Goal: Task Accomplishment & Management: Complete application form

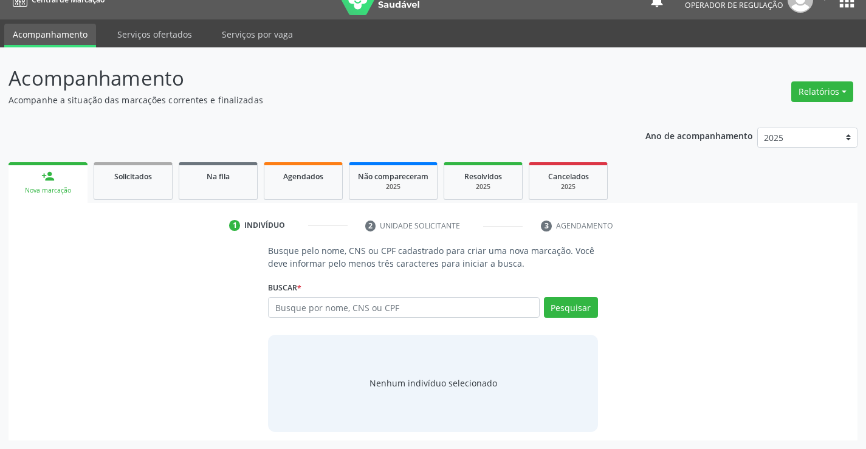
scroll to position [19, 0]
click at [300, 306] on input "text" at bounding box center [403, 307] width 271 height 21
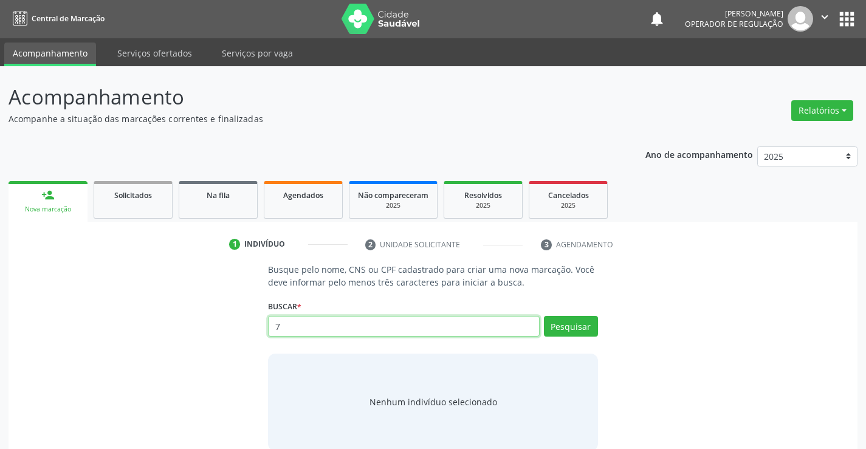
scroll to position [0, 0]
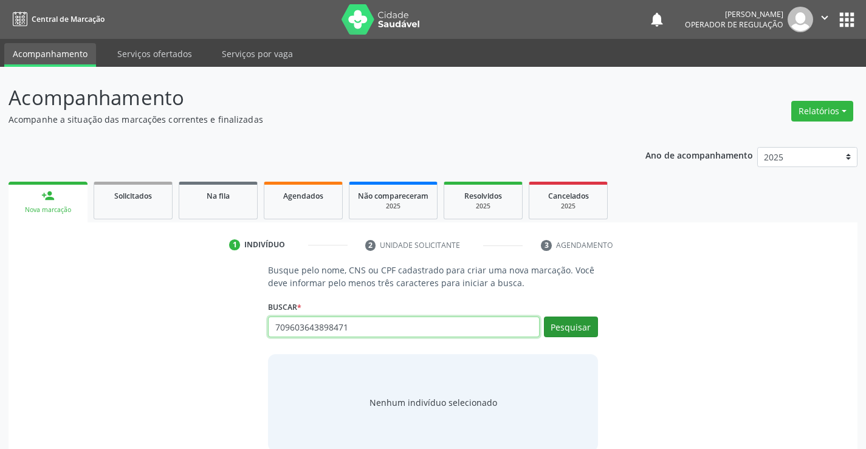
type input "709603643898471"
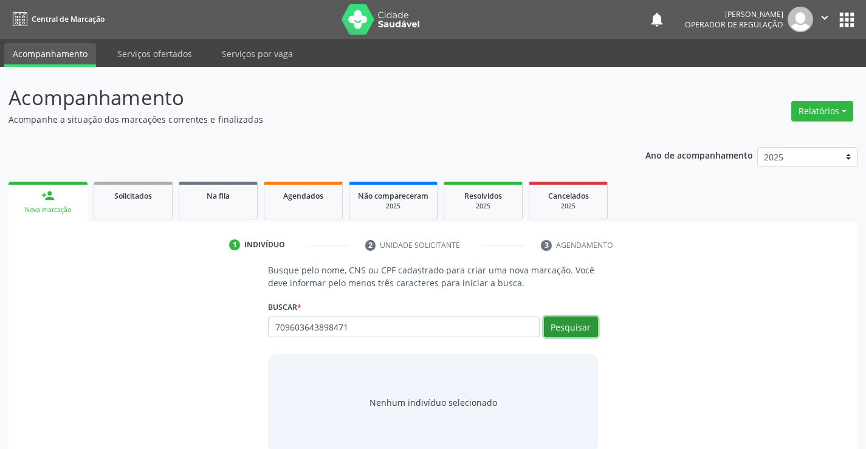
click at [562, 331] on button "Pesquisar" at bounding box center [571, 327] width 54 height 21
type input "709603643898471"
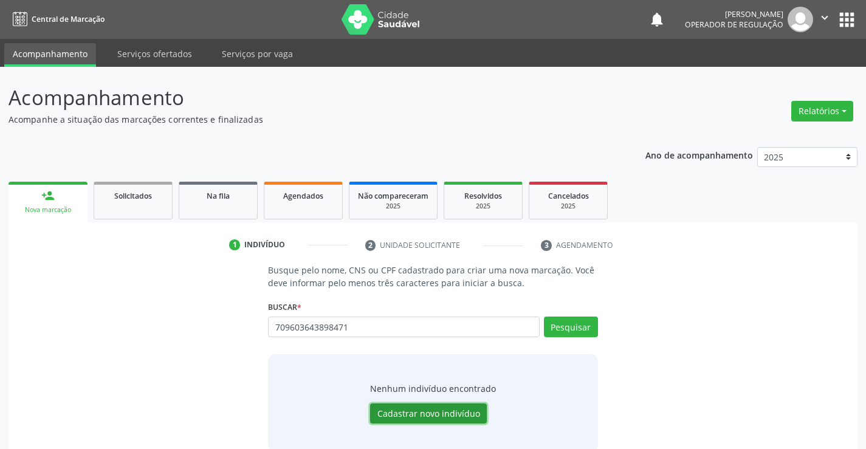
click at [420, 412] on button "Cadastrar novo indivíduo" at bounding box center [428, 414] width 117 height 21
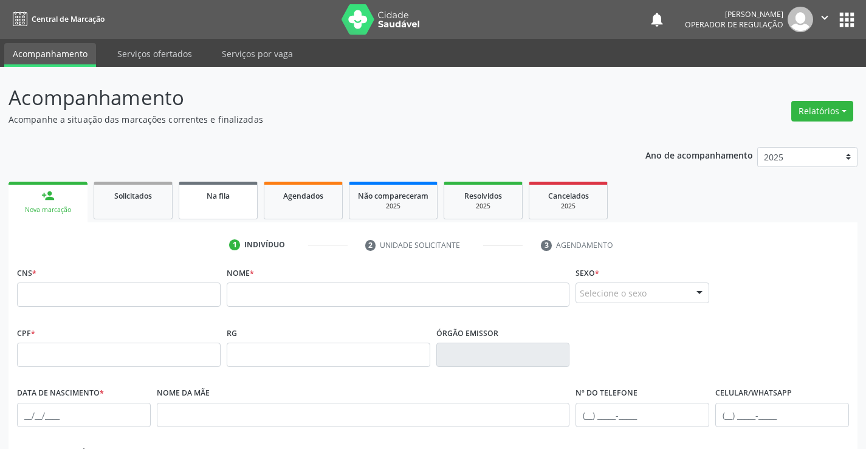
click at [220, 204] on link "Na fila" at bounding box center [218, 201] width 79 height 38
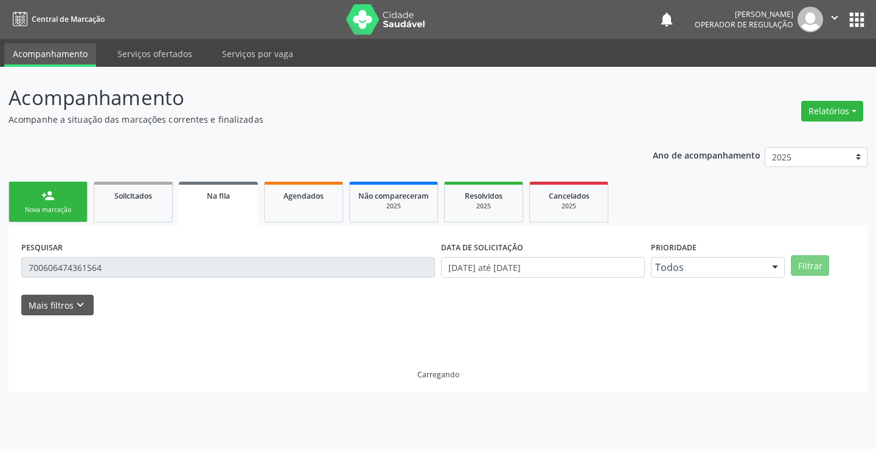
click at [66, 209] on div "Nova marcação" at bounding box center [48, 210] width 61 height 9
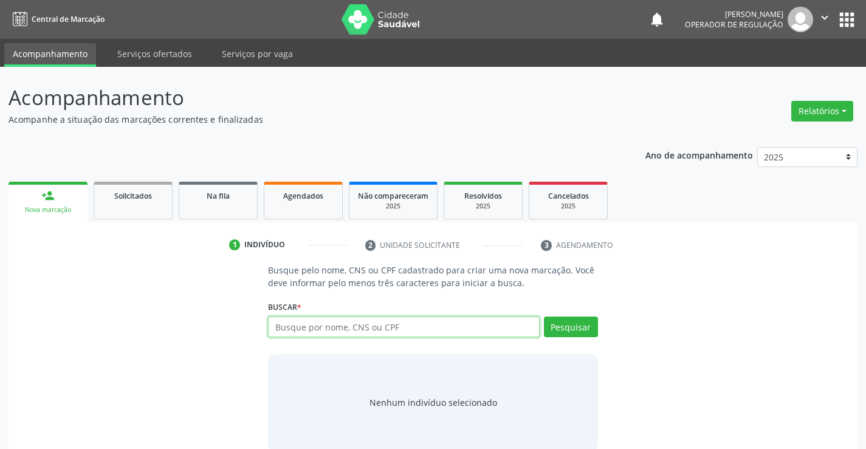
click at [323, 328] on input "text" at bounding box center [403, 327] width 271 height 21
type input "709603643898471"
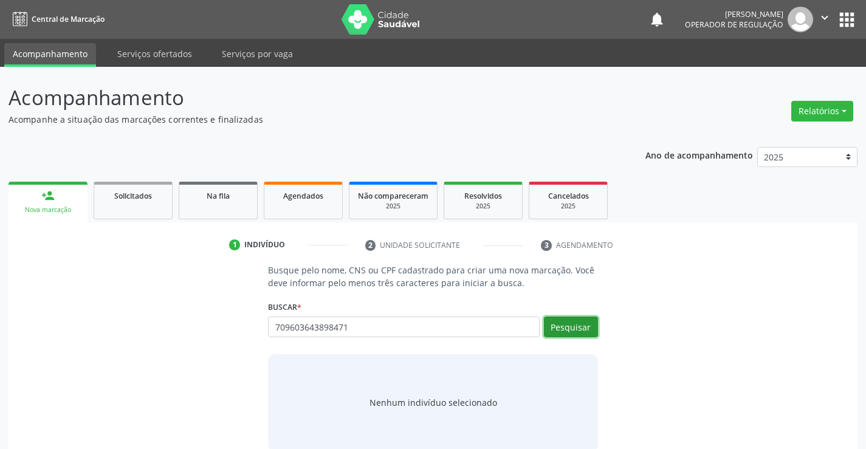
click at [567, 323] on button "Pesquisar" at bounding box center [571, 327] width 54 height 21
type input "709603643898471"
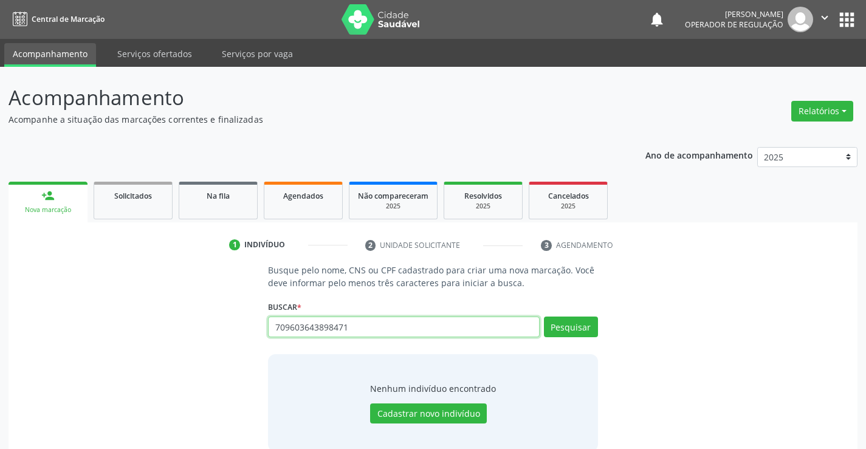
click at [380, 330] on input "709603643898471" at bounding box center [403, 327] width 271 height 21
type input "7"
click at [348, 331] on input "text" at bounding box center [403, 327] width 271 height 21
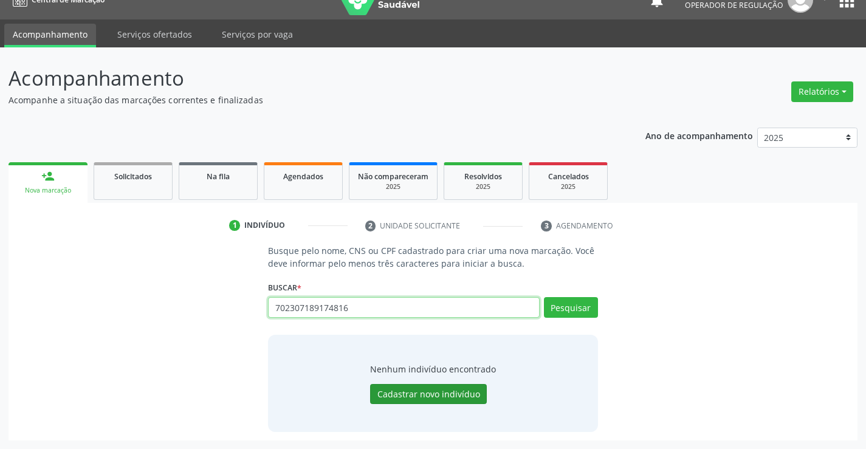
type input "702307189174816"
click at [451, 394] on button "Cadastrar novo indivíduo" at bounding box center [428, 394] width 117 height 21
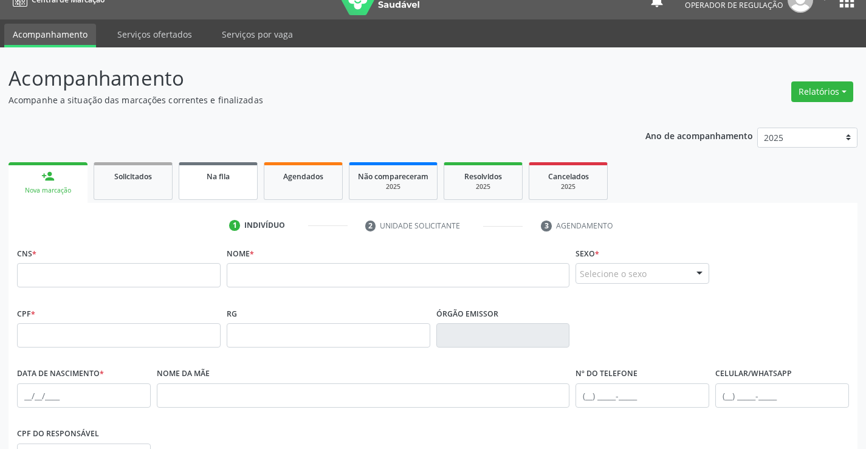
click at [216, 184] on link "Na fila" at bounding box center [218, 181] width 79 height 38
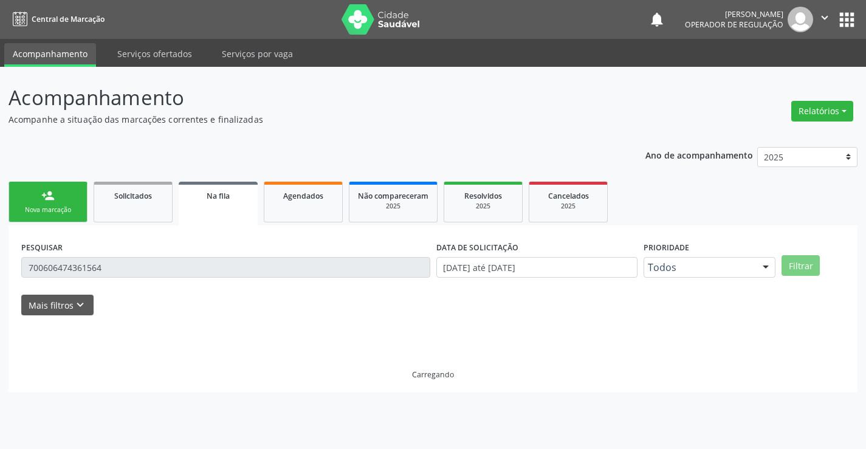
scroll to position [0, 0]
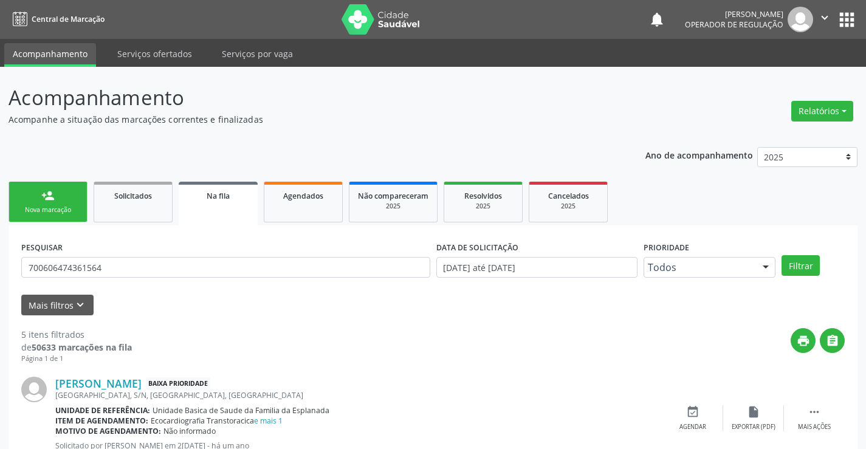
click at [78, 201] on link "person_add Nova marcação" at bounding box center [48, 202] width 79 height 41
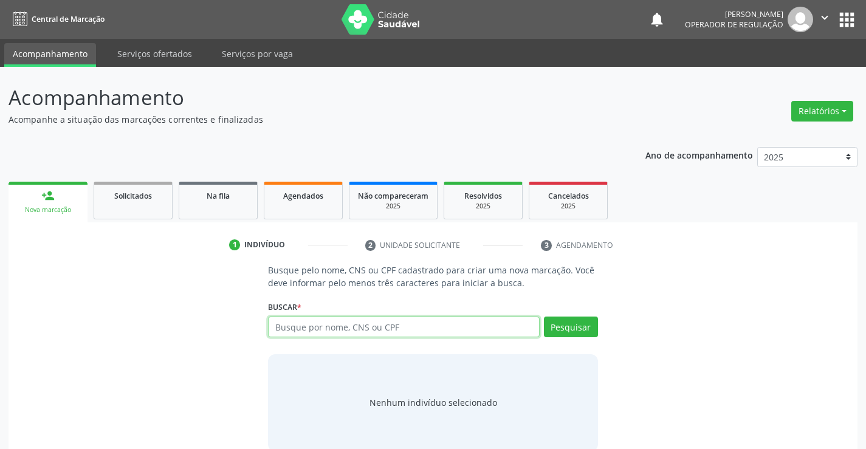
click at [398, 329] on input "text" at bounding box center [403, 327] width 271 height 21
type input "702307189174816"
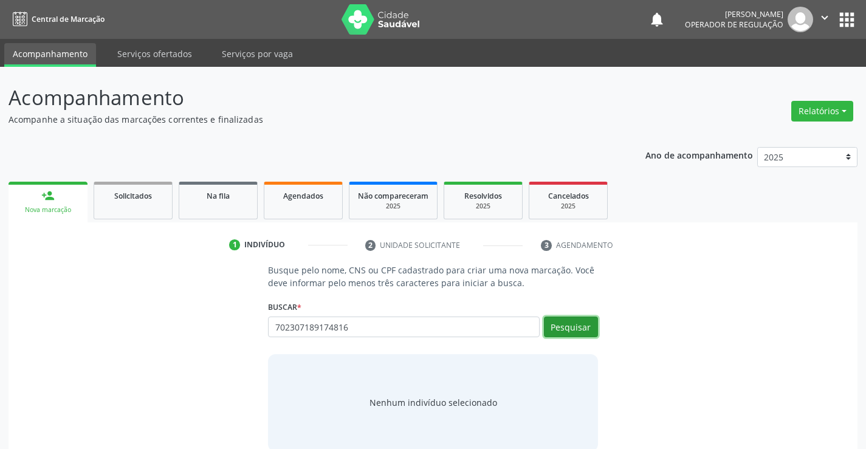
click at [570, 325] on button "Pesquisar" at bounding box center [571, 327] width 54 height 21
type input "702307189174816"
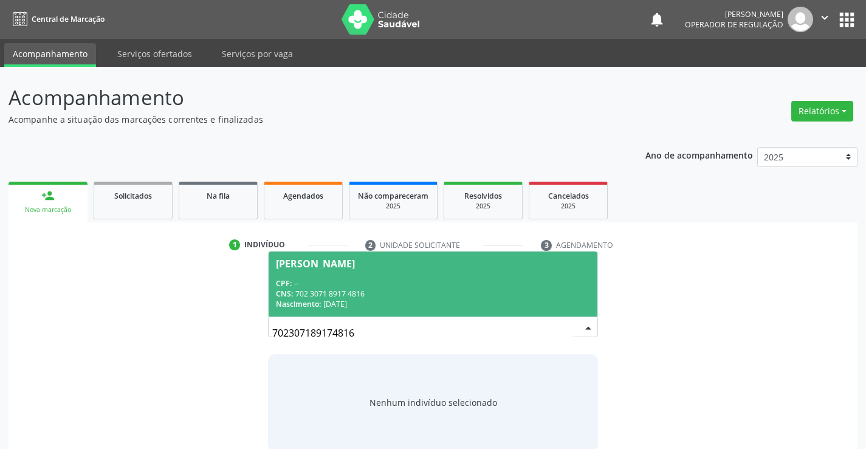
click at [537, 282] on div "CPF: --" at bounding box center [433, 283] width 314 height 10
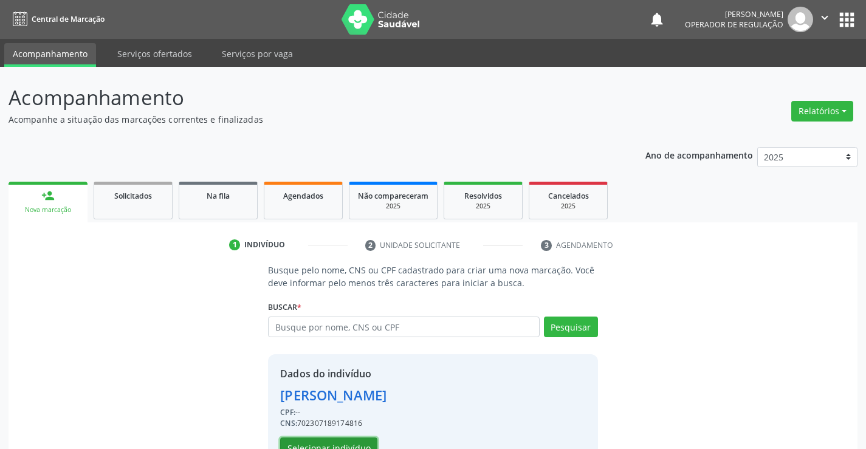
click at [347, 444] on button "Selecionar indivíduo" at bounding box center [328, 448] width 97 height 21
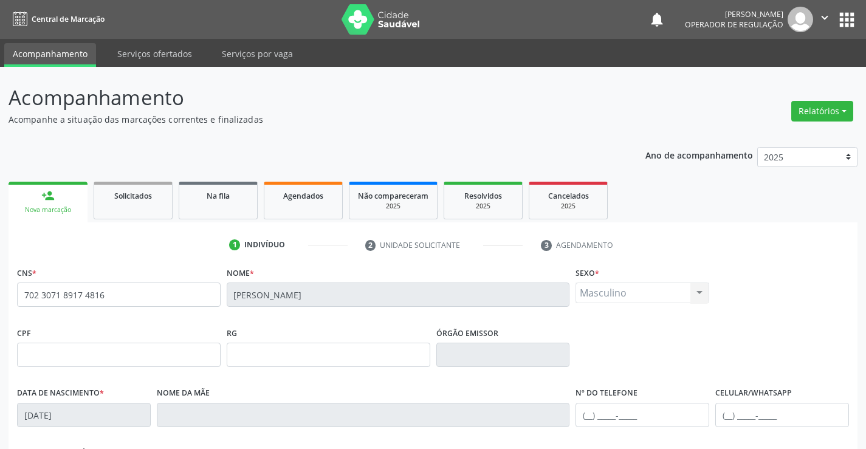
scroll to position [182, 0]
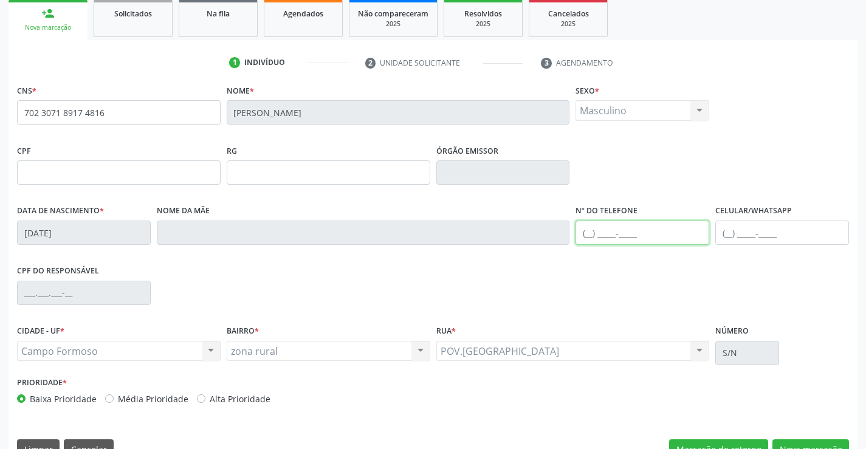
click at [589, 231] on input "text" at bounding box center [643, 233] width 134 height 24
type input "[PHONE_NUMBER]"
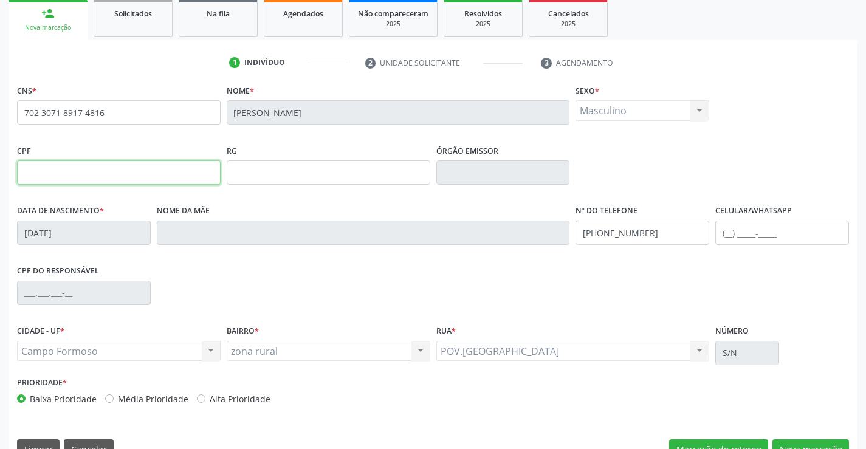
click at [83, 178] on input "text" at bounding box center [119, 173] width 204 height 24
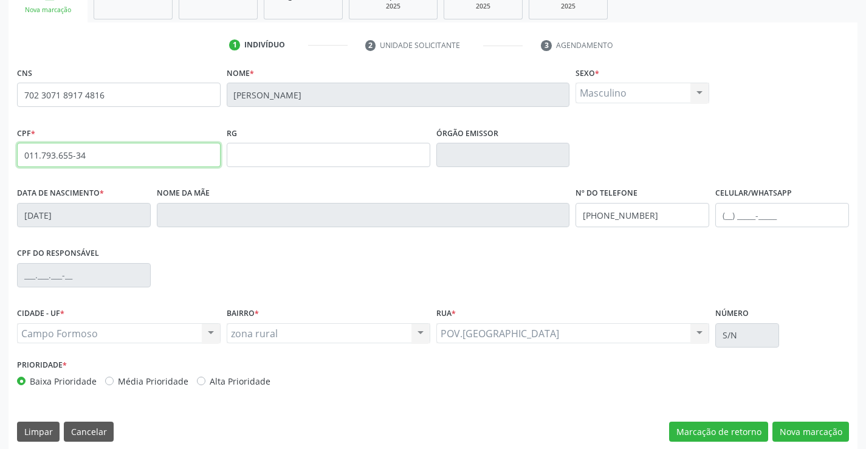
scroll to position [210, 0]
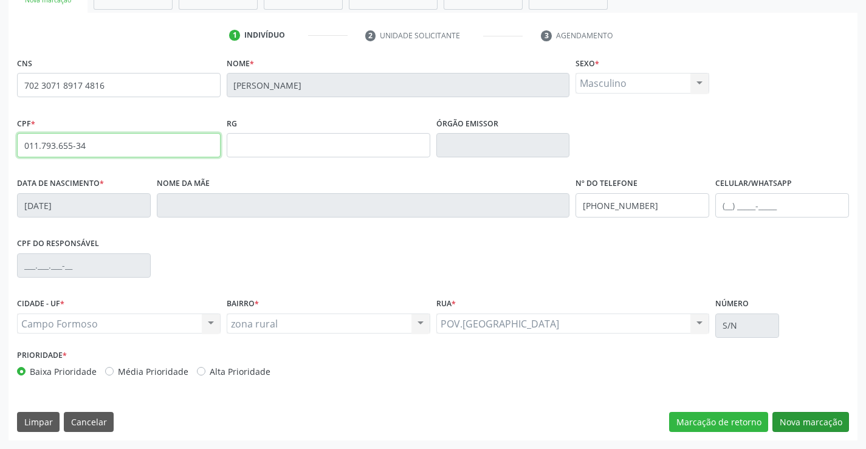
type input "011.793.655-34"
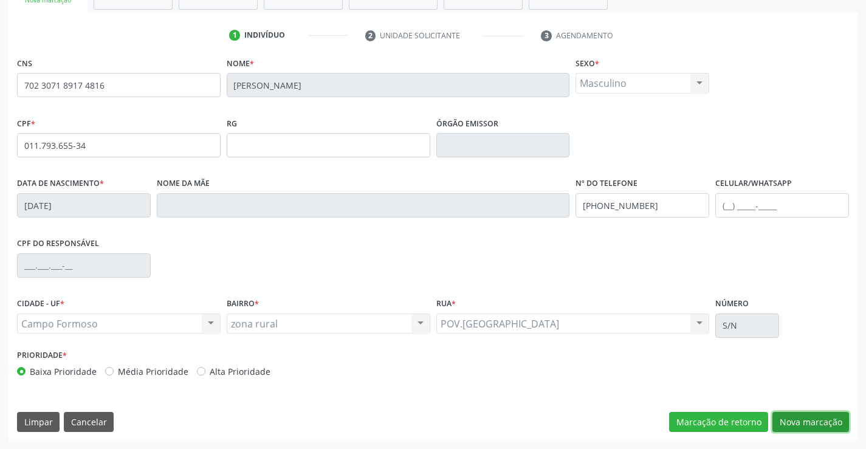
click at [814, 417] on button "Nova marcação" at bounding box center [811, 422] width 77 height 21
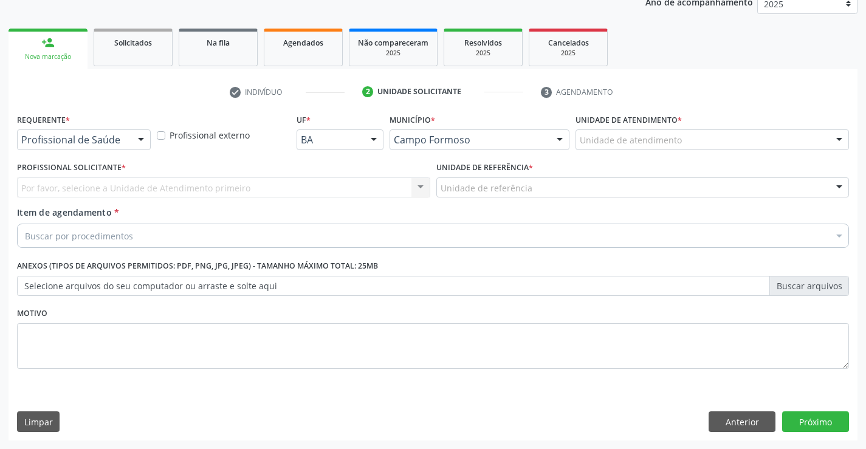
scroll to position [153, 0]
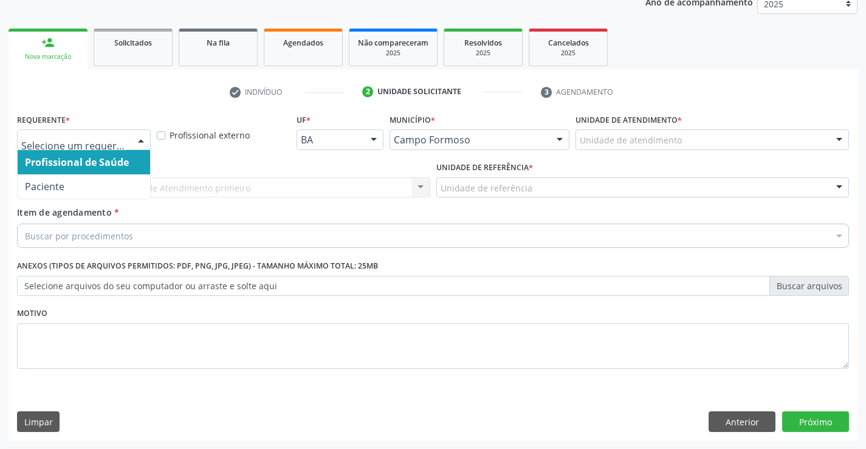
click at [138, 136] on div at bounding box center [141, 140] width 18 height 21
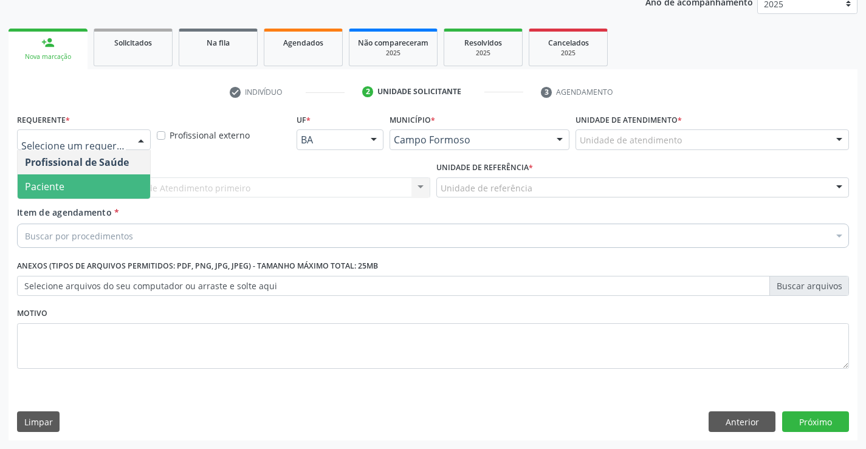
click at [81, 183] on span "Paciente" at bounding box center [84, 187] width 133 height 24
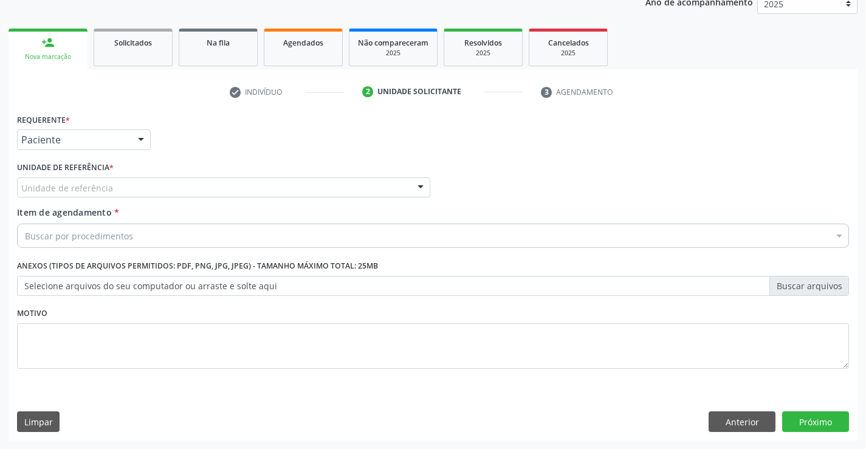
click at [141, 190] on div "Unidade de referência" at bounding box center [223, 188] width 413 height 21
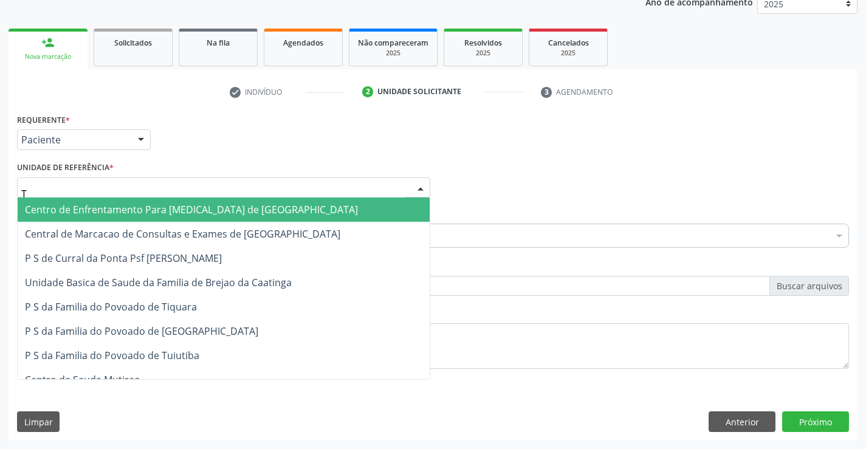
type input "TI"
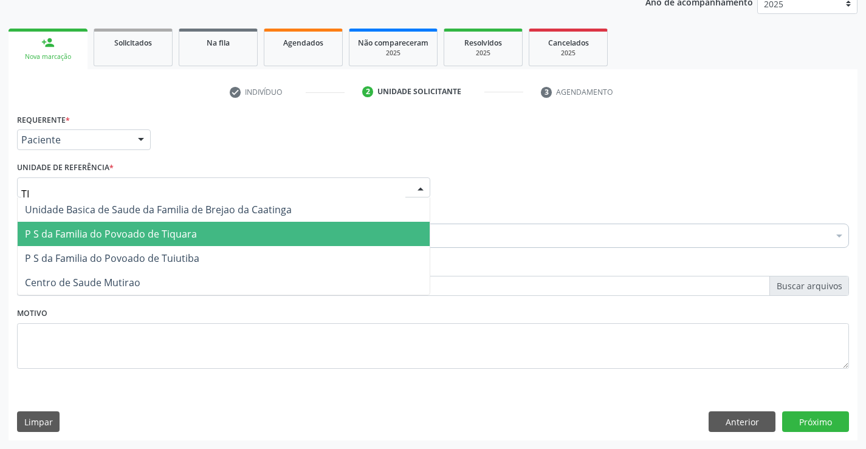
click at [182, 229] on span "P S da Familia do Povoado de Tiquara" at bounding box center [111, 233] width 172 height 13
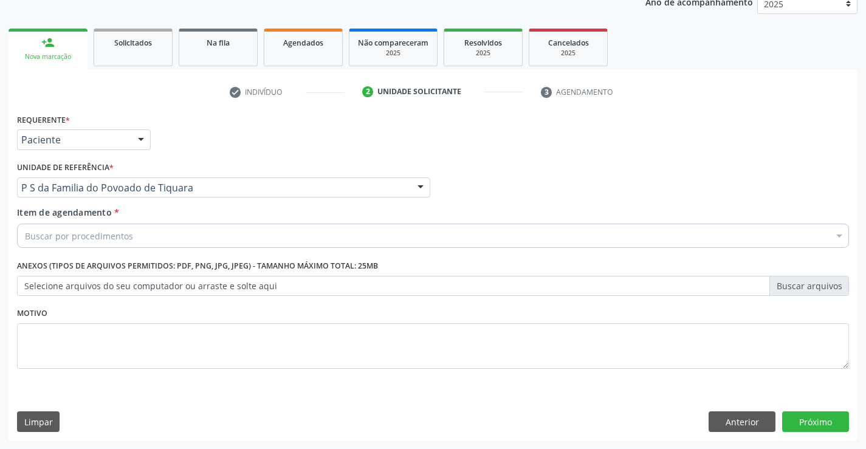
click at [139, 239] on div "Buscar por procedimentos" at bounding box center [433, 236] width 832 height 24
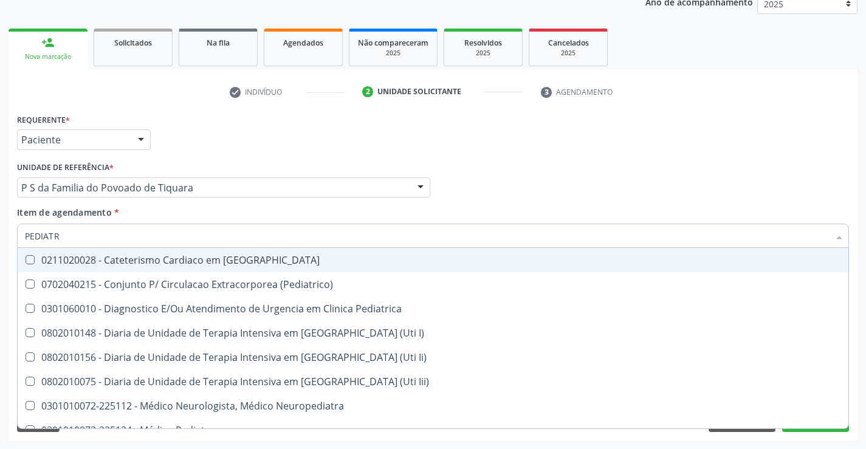
type input "PEDIATRA"
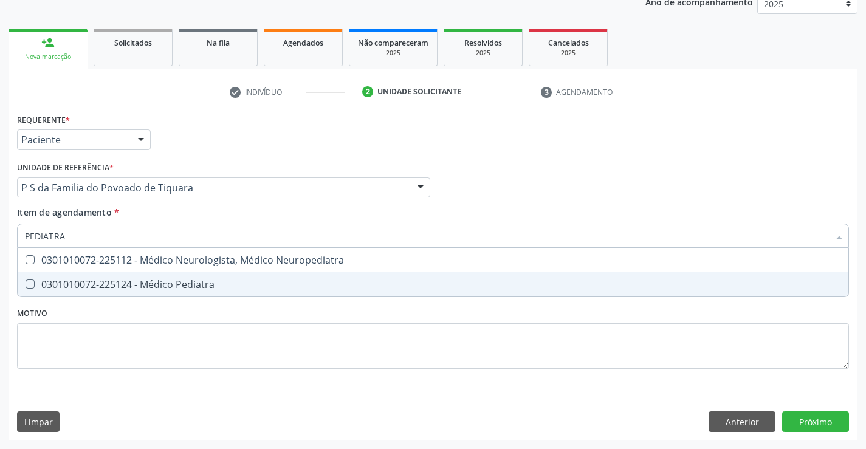
click at [173, 286] on div "0301010072-225124 - Médico Pediatra" at bounding box center [433, 285] width 817 height 10
checkbox Pediatra "true"
click at [181, 316] on div "Requerente * Paciente Profissional de Saúde Paciente Nenhum resultado encontrad…" at bounding box center [433, 248] width 832 height 275
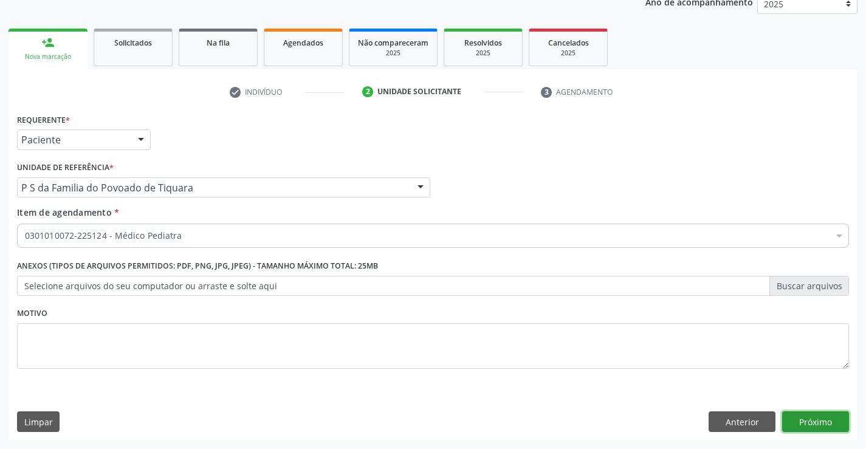
click at [816, 422] on button "Próximo" at bounding box center [816, 422] width 67 height 21
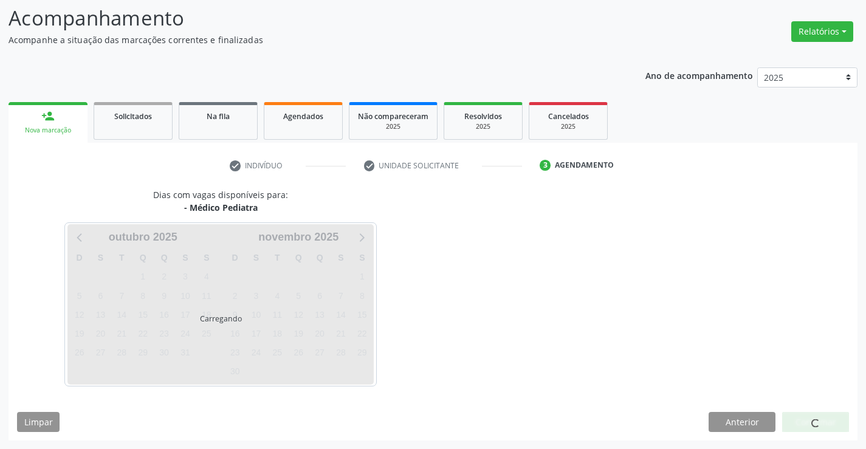
scroll to position [80, 0]
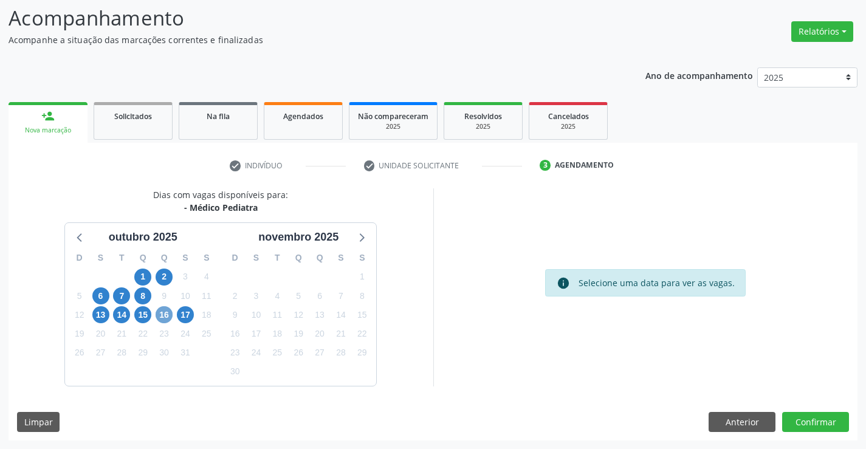
click at [161, 318] on span "16" at bounding box center [164, 314] width 17 height 17
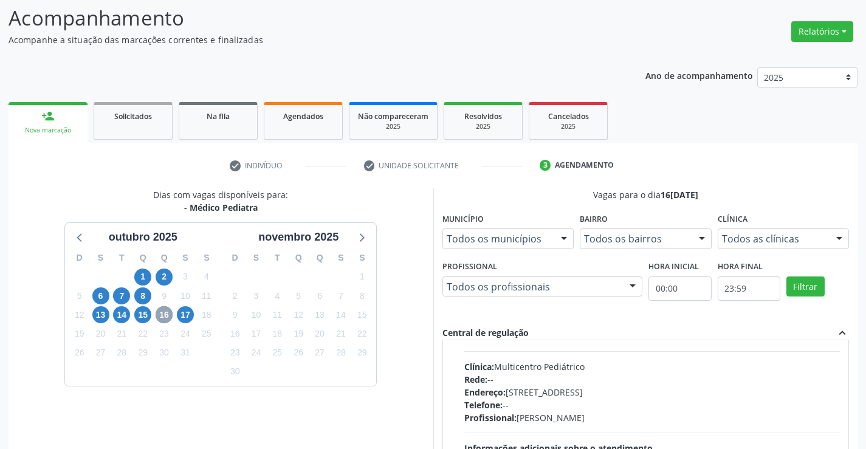
scroll to position [61, 0]
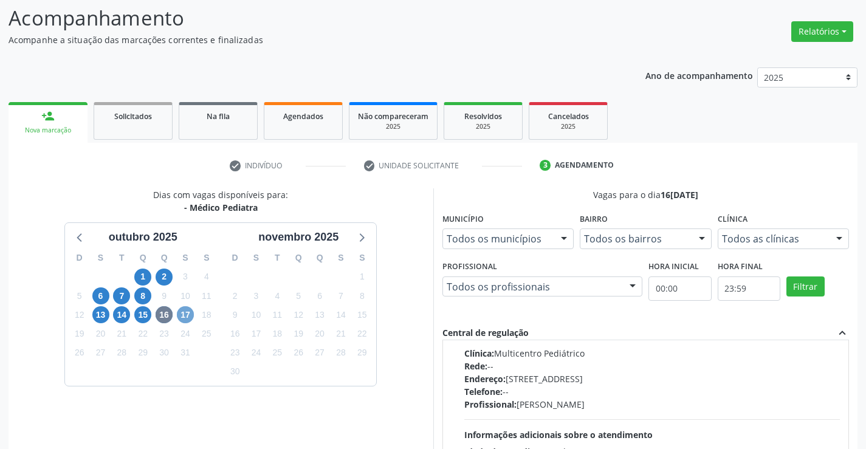
click at [184, 316] on span "17" at bounding box center [185, 314] width 17 height 17
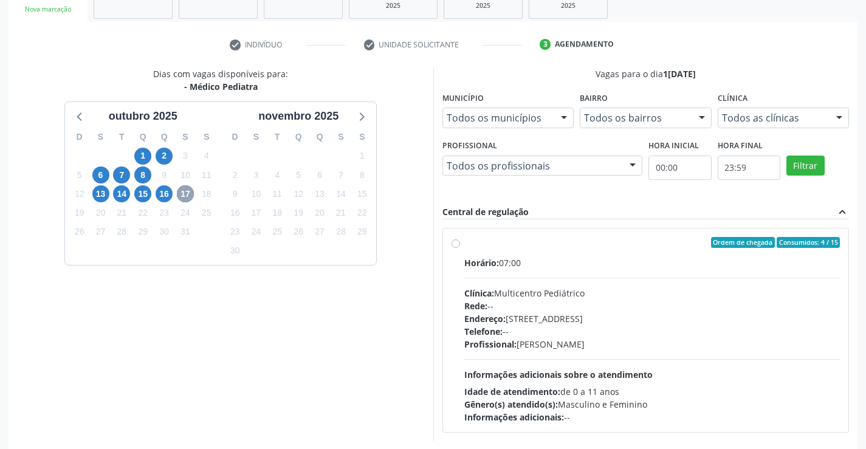
scroll to position [201, 0]
click at [465, 243] on label "Ordem de chegada Consumidos: 4 / 15 Horário: 07:00 Clínica: Multicentro Pediátr…" at bounding box center [653, 330] width 376 height 187
click at [455, 243] on input "Ordem de chegada Consumidos: 4 / 15 Horário: 07:00 Clínica: Multicentro Pediátr…" at bounding box center [456, 242] width 9 height 11
radio input "true"
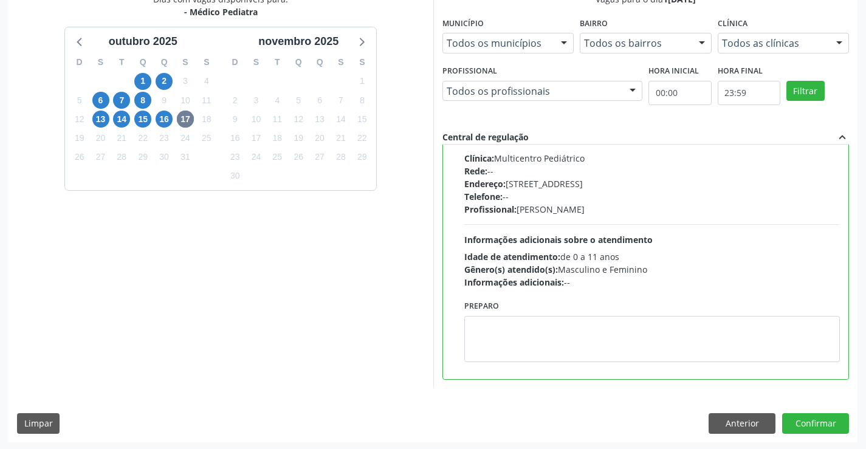
scroll to position [277, 0]
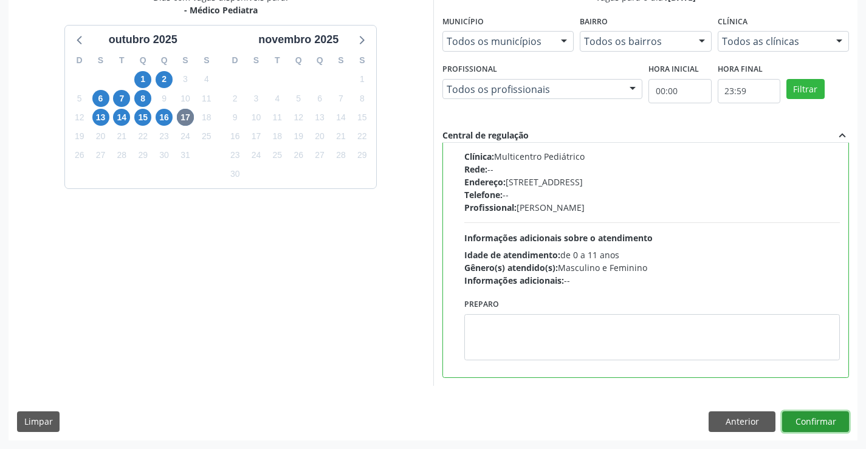
click at [815, 418] on button "Confirmar" at bounding box center [816, 422] width 67 height 21
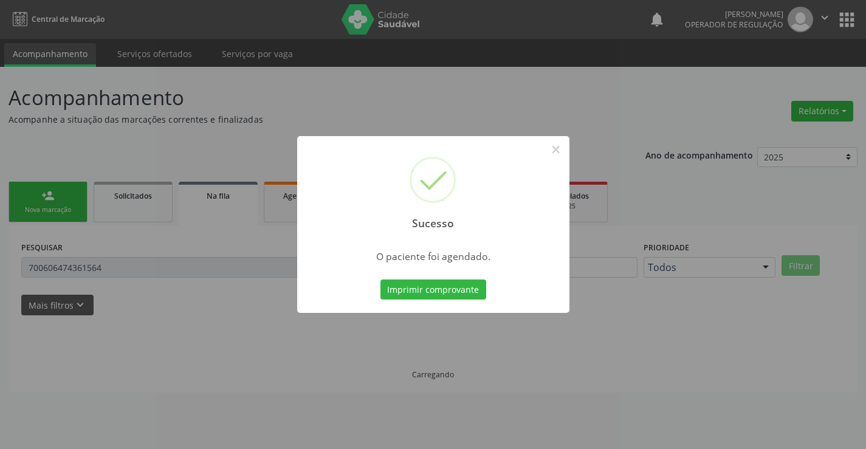
scroll to position [0, 0]
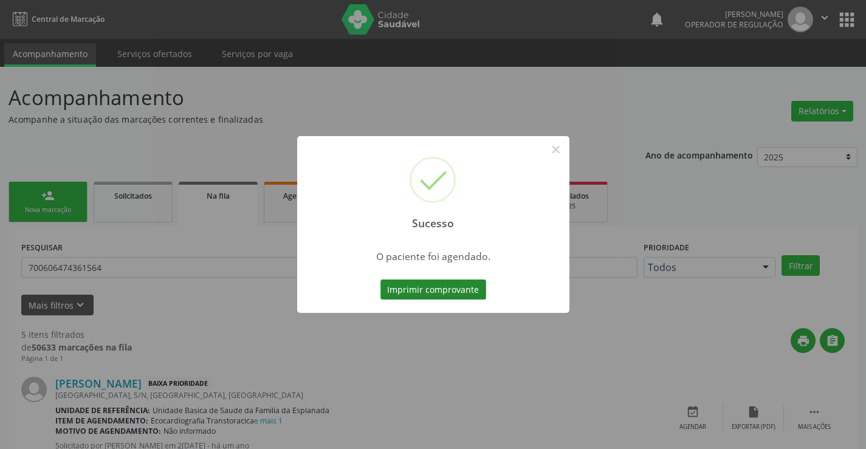
click at [444, 281] on button "Imprimir comprovante" at bounding box center [434, 290] width 106 height 21
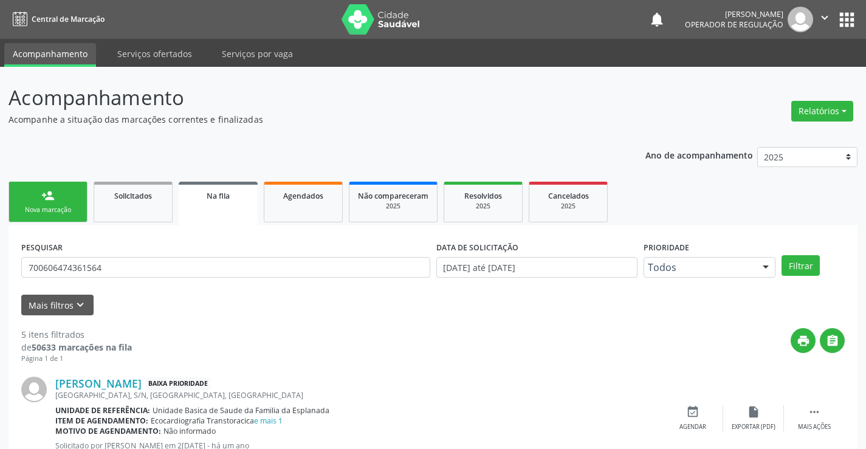
click at [67, 204] on link "person_add Nova marcação" at bounding box center [48, 202] width 79 height 41
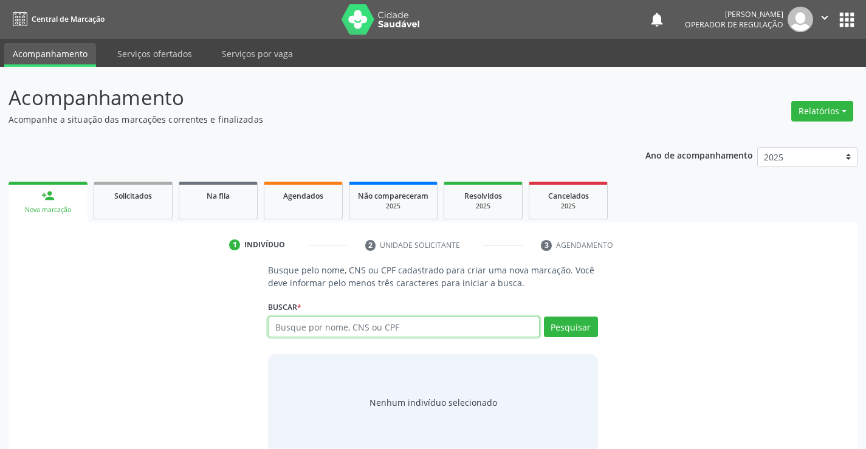
click at [329, 323] on input "text" at bounding box center [403, 327] width 271 height 21
click at [332, 328] on input "text" at bounding box center [403, 327] width 271 height 21
type input "705406404658897"
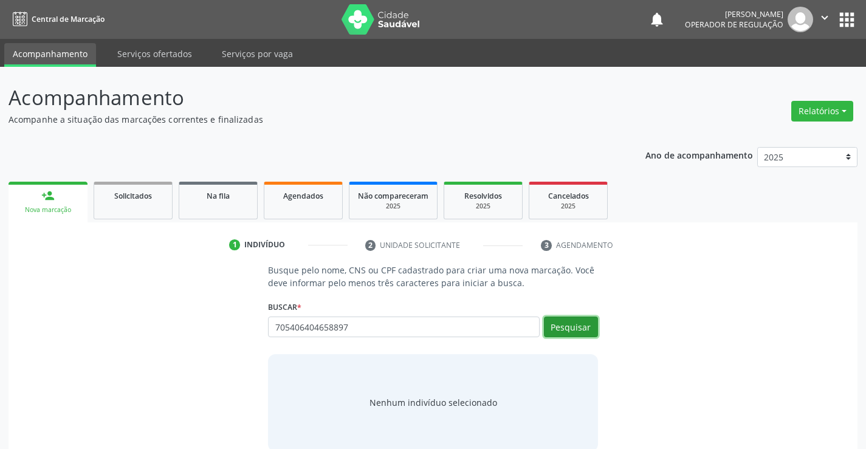
click at [582, 328] on button "Pesquisar" at bounding box center [571, 327] width 54 height 21
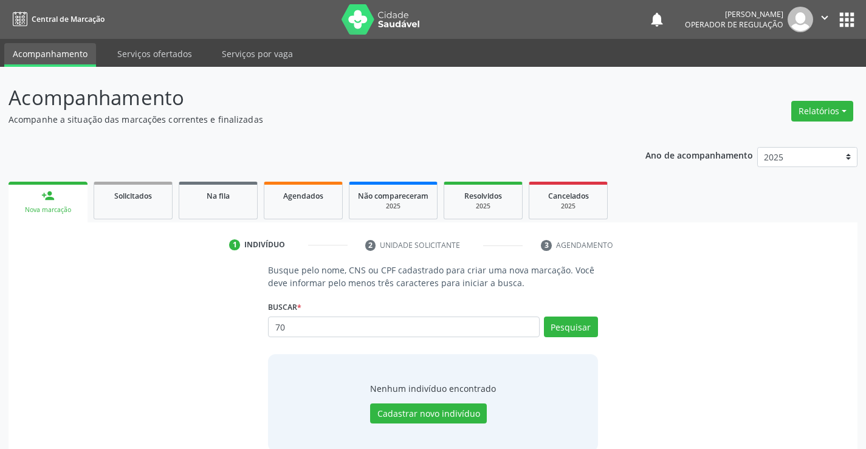
type input "7"
type input "705406404658897"
click at [585, 322] on button "Pesquisar" at bounding box center [571, 327] width 54 height 21
click at [430, 411] on button "Cadastrar novo indivíduo" at bounding box center [428, 414] width 117 height 21
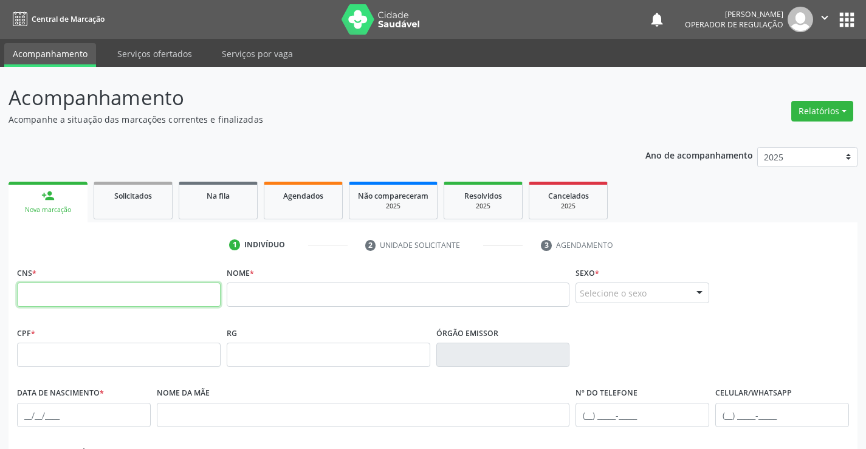
click at [69, 292] on input "text" at bounding box center [119, 295] width 204 height 24
type input "705 4064 0465 8897"
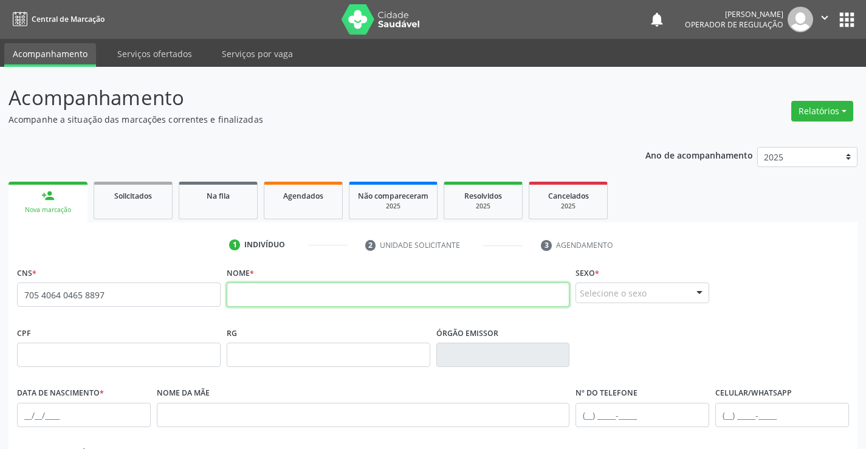
click at [319, 293] on input "text" at bounding box center [399, 295] width 344 height 24
type input "[PERSON_NAME]"
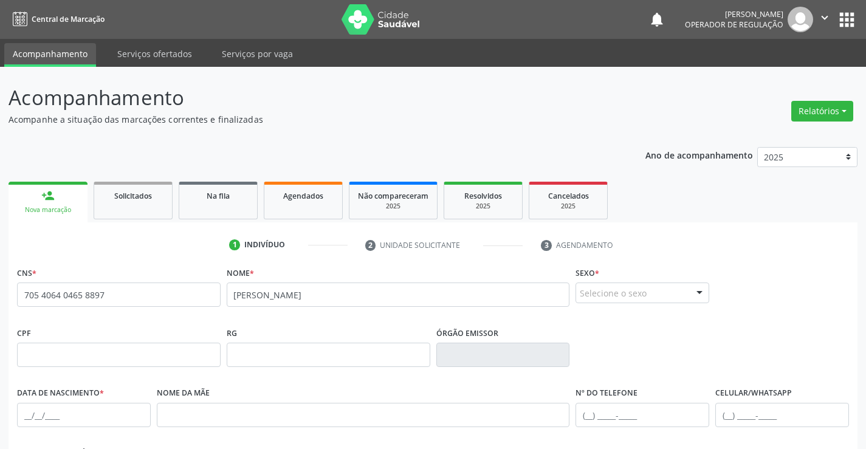
click at [698, 290] on div at bounding box center [700, 293] width 18 height 21
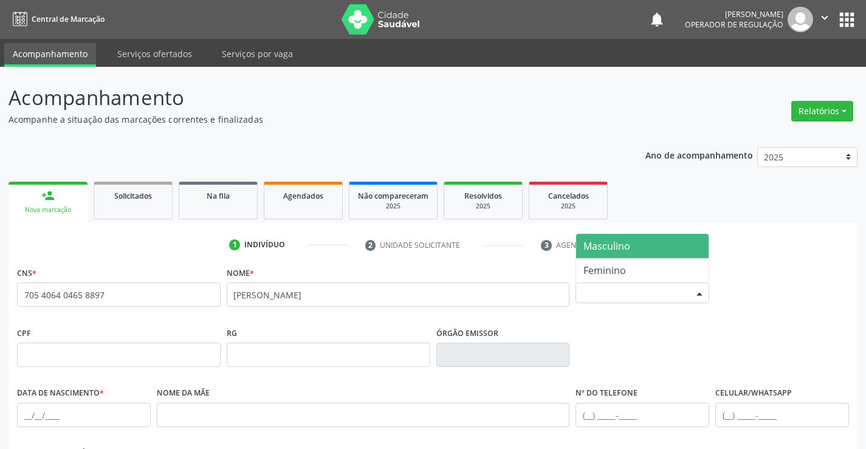
click at [670, 246] on span "Masculino" at bounding box center [642, 246] width 133 height 24
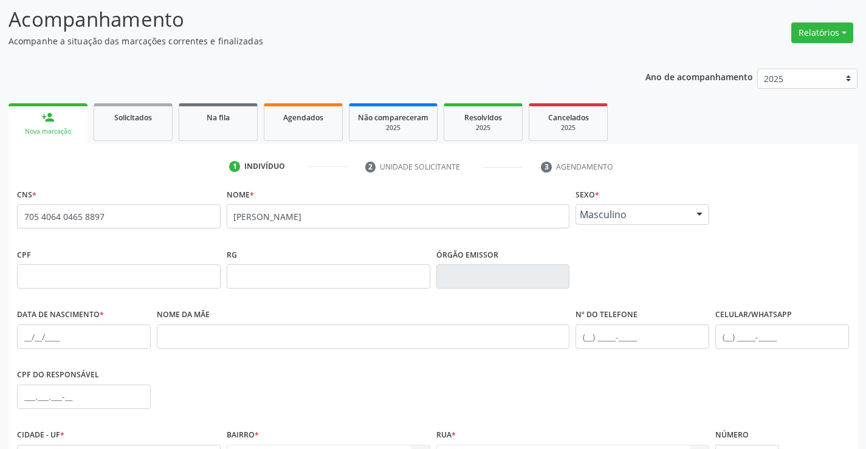
scroll to position [122, 0]
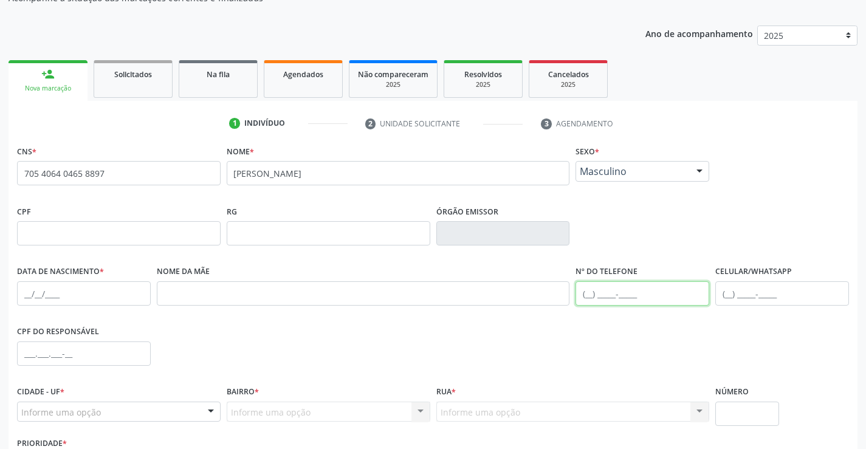
click at [590, 294] on input "text" at bounding box center [643, 294] width 134 height 24
type input "[PHONE_NUMBER]"
click at [58, 297] on input "text" at bounding box center [84, 294] width 134 height 24
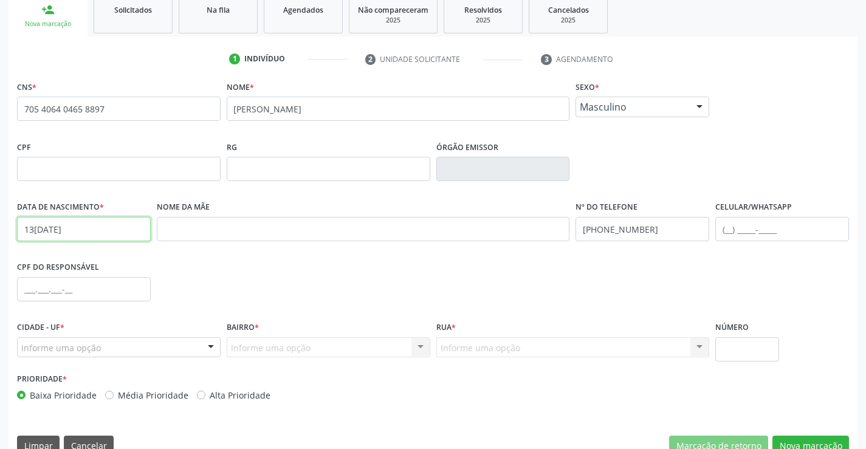
scroll to position [210, 0]
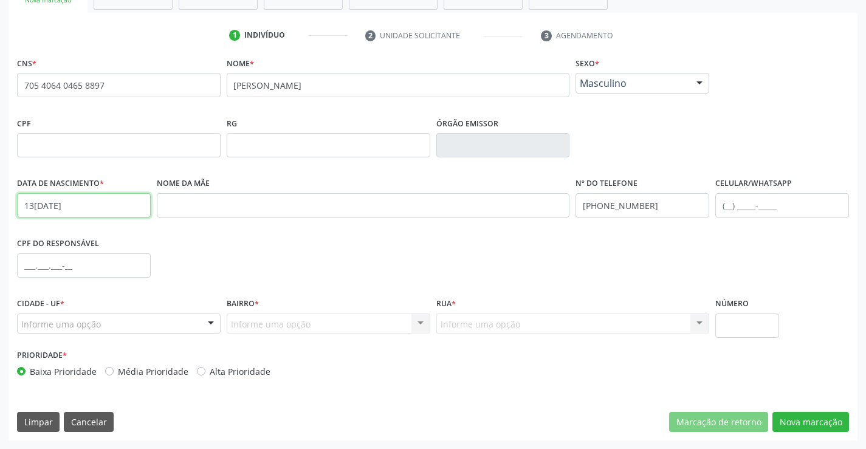
type input "13[DATE]"
click at [37, 263] on input "text" at bounding box center [84, 266] width 134 height 24
type input "017.078.505-00"
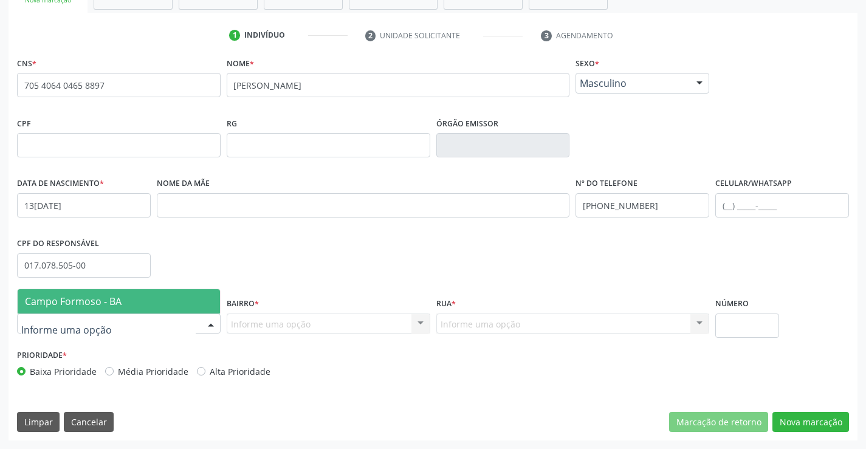
click at [204, 325] on div at bounding box center [211, 324] width 18 height 21
click at [169, 300] on span "Campo Formoso - BA" at bounding box center [119, 301] width 202 height 24
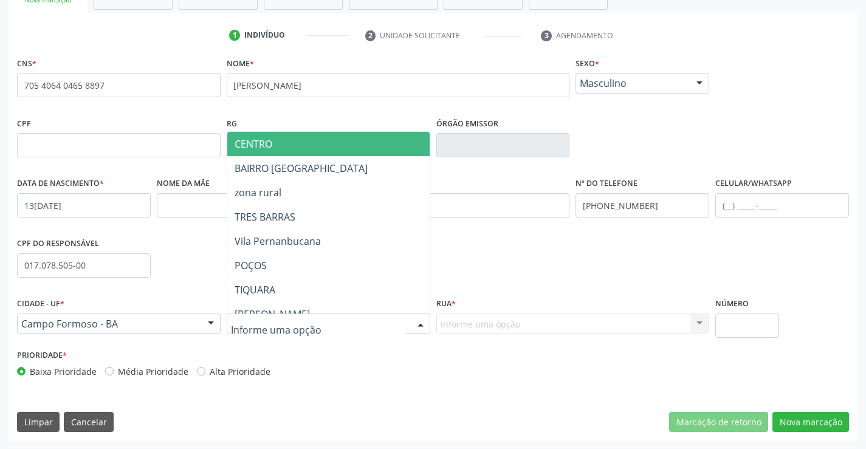
click at [415, 325] on div at bounding box center [421, 324] width 18 height 21
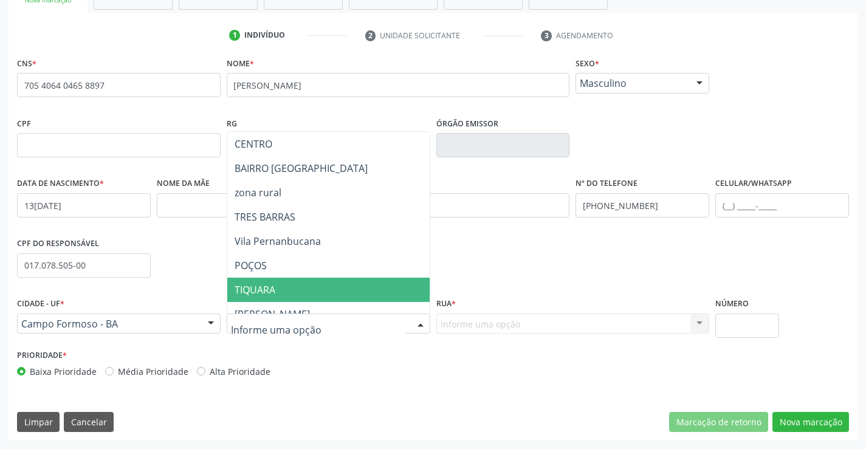
click at [351, 288] on span "TIQUARA" at bounding box center [358, 290] width 263 height 24
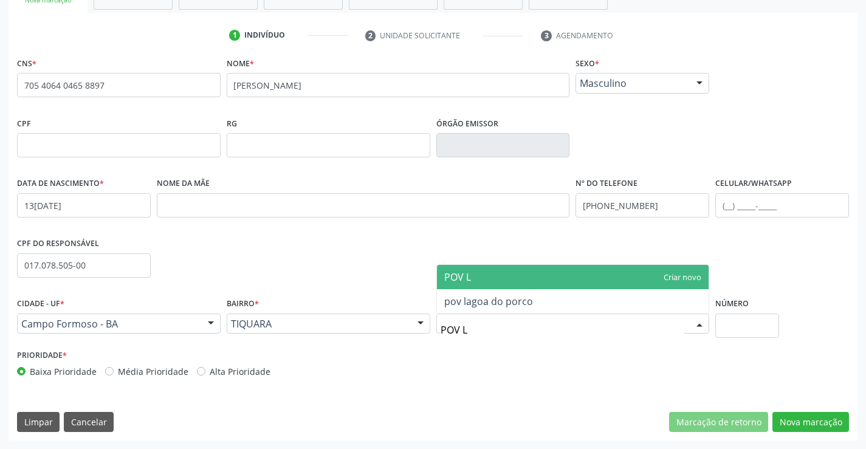
type input "POV LA"
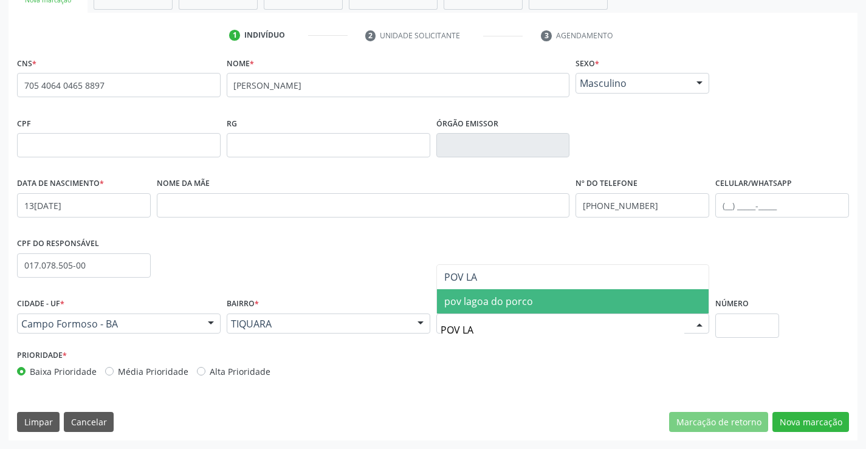
click at [511, 305] on span "pov lagoa do porco" at bounding box center [488, 301] width 89 height 13
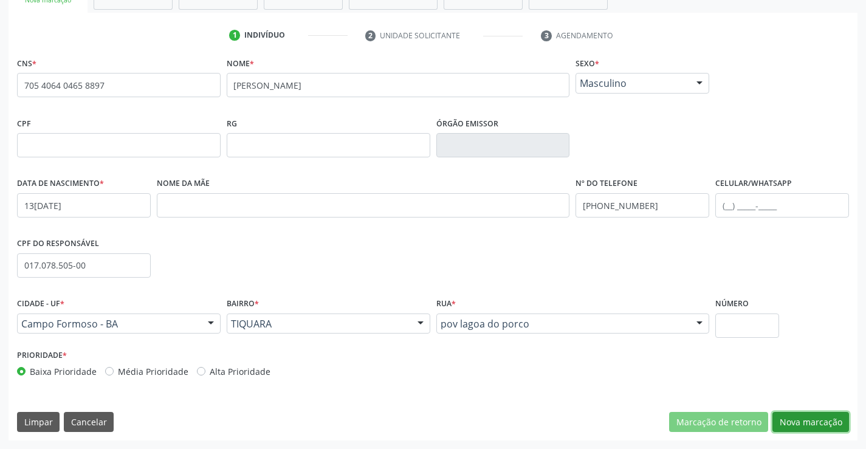
click at [808, 421] on button "Nova marcação" at bounding box center [811, 422] width 77 height 21
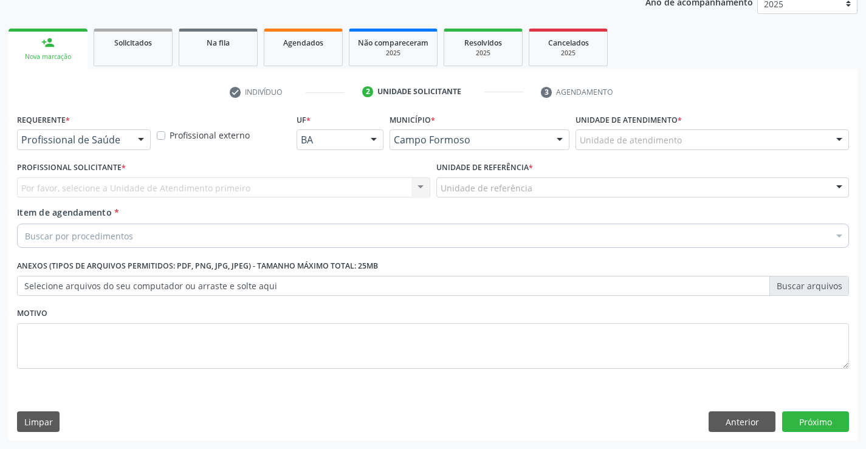
scroll to position [153, 0]
drag, startPoint x: 142, startPoint y: 137, endPoint x: 133, endPoint y: 153, distance: 17.7
click at [142, 138] on div at bounding box center [141, 140] width 18 height 21
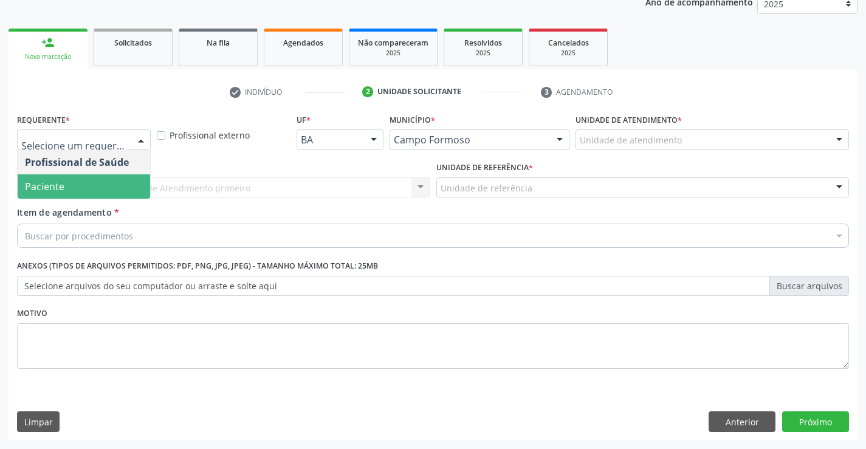
click at [108, 185] on span "Paciente" at bounding box center [84, 187] width 133 height 24
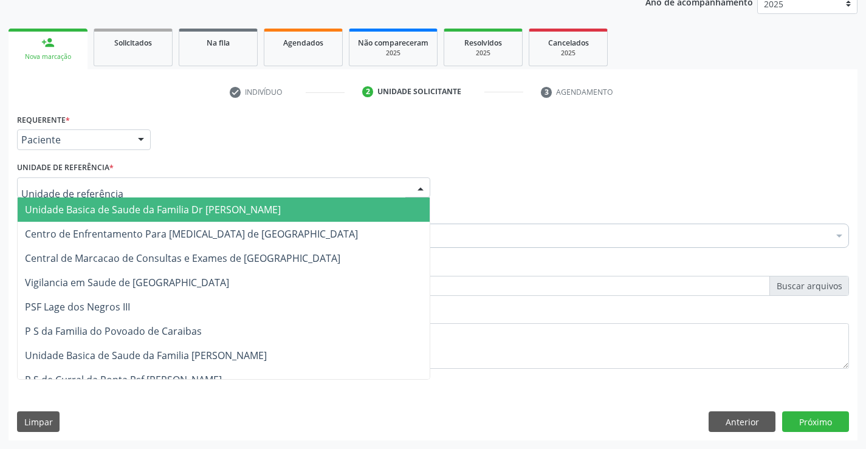
click at [123, 191] on div at bounding box center [223, 188] width 413 height 21
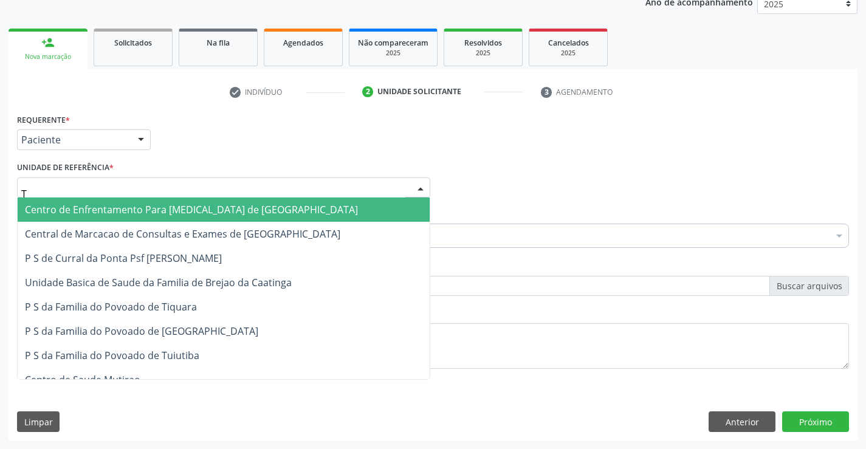
type input "TI"
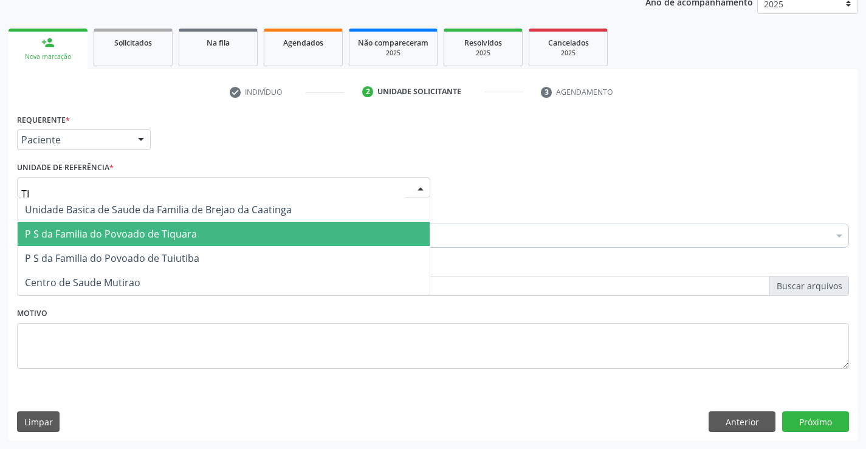
click at [130, 241] on span "P S da Familia do Povoado de Tiquara" at bounding box center [224, 234] width 412 height 24
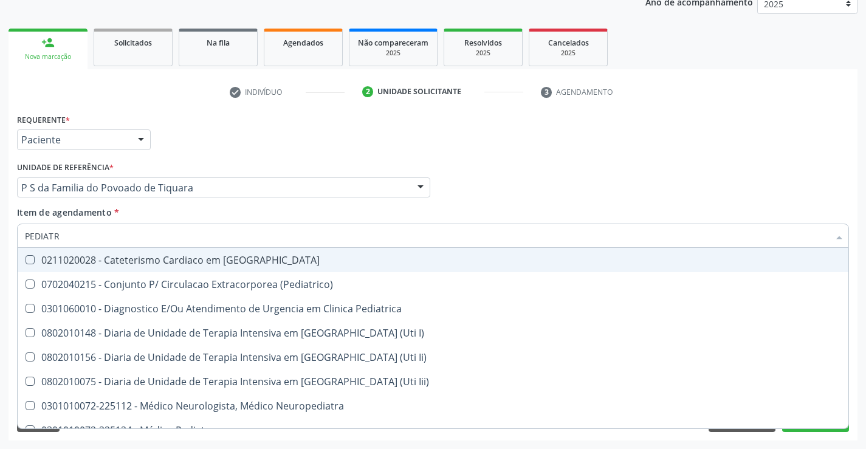
type input "PEDIATRA"
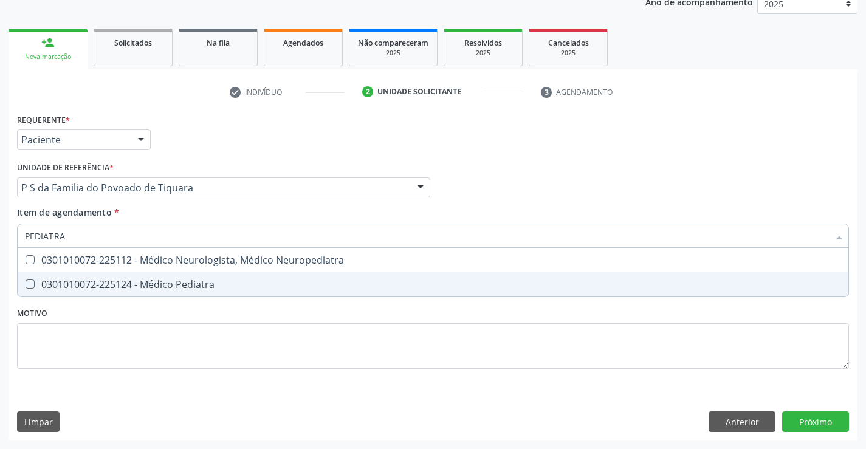
click at [170, 286] on div "0301010072-225124 - Médico Pediatra" at bounding box center [433, 285] width 817 height 10
checkbox Pediatra "true"
click at [171, 313] on div "Requerente * Paciente Profissional de Saúde Paciente Nenhum resultado encontrad…" at bounding box center [433, 248] width 832 height 275
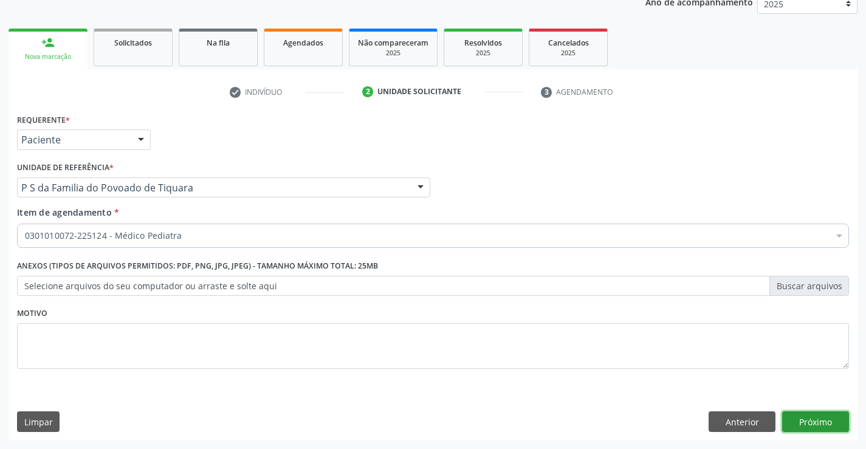
click at [815, 425] on button "Próximo" at bounding box center [816, 422] width 67 height 21
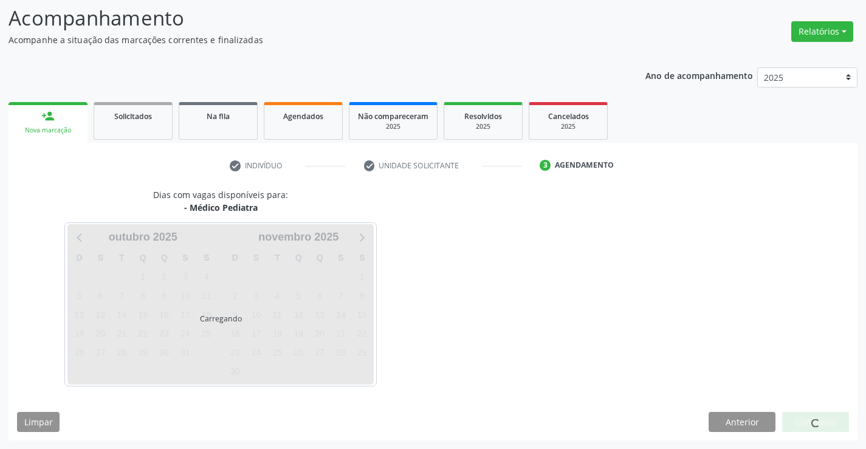
scroll to position [80, 0]
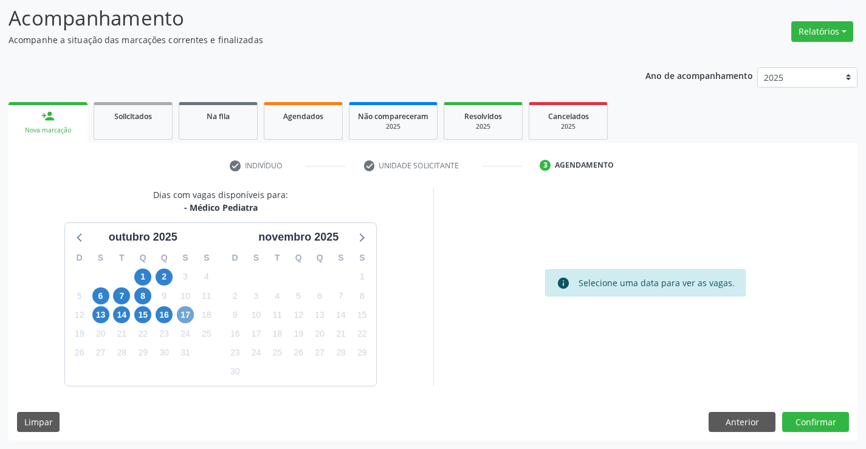
click at [183, 314] on span "17" at bounding box center [185, 314] width 17 height 17
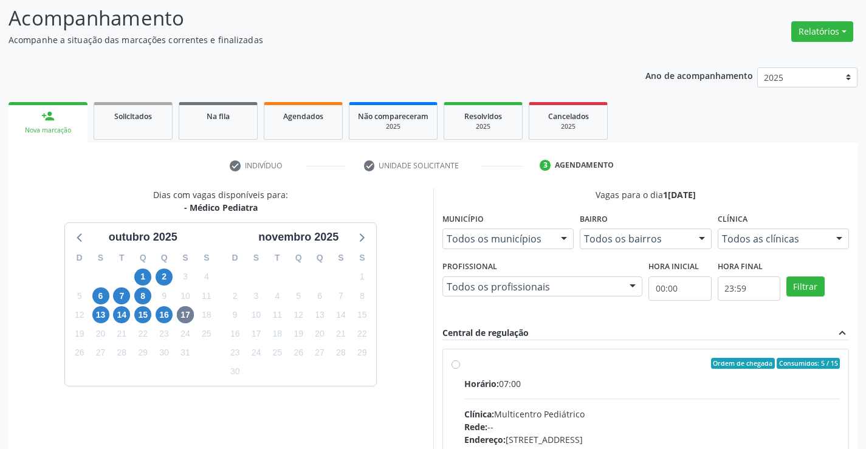
click at [465, 361] on label "Ordem de chegada Consumidos: 5 / 15 Horário: 07:00 Clínica: Multicentro Pediátr…" at bounding box center [653, 451] width 376 height 187
click at [458, 361] on input "Ordem de chegada Consumidos: 5 / 15 Horário: 07:00 Clínica: Multicentro Pediátr…" at bounding box center [456, 363] width 9 height 11
radio input "true"
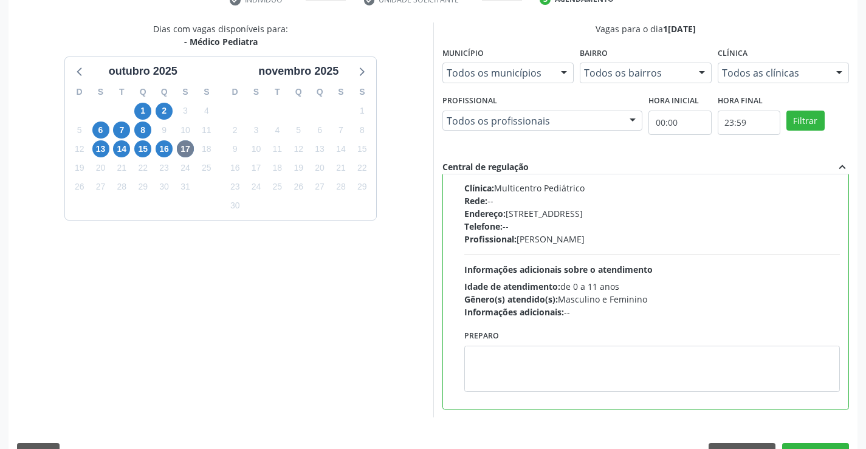
scroll to position [262, 0]
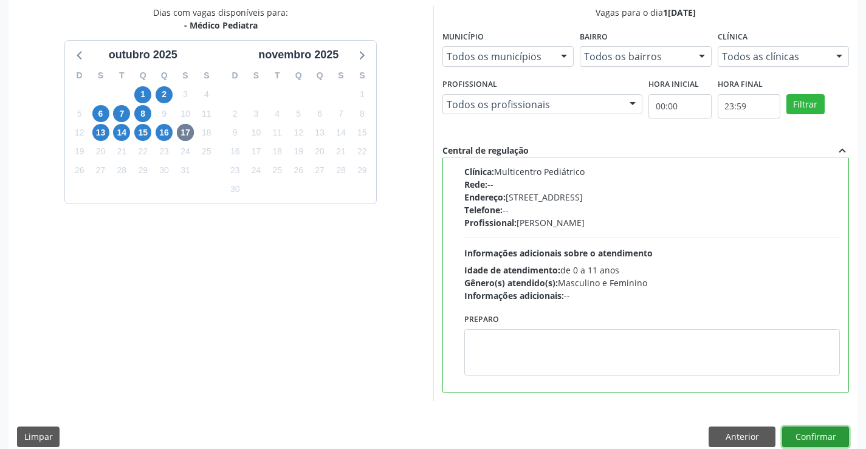
click at [816, 439] on button "Confirmar" at bounding box center [816, 437] width 67 height 21
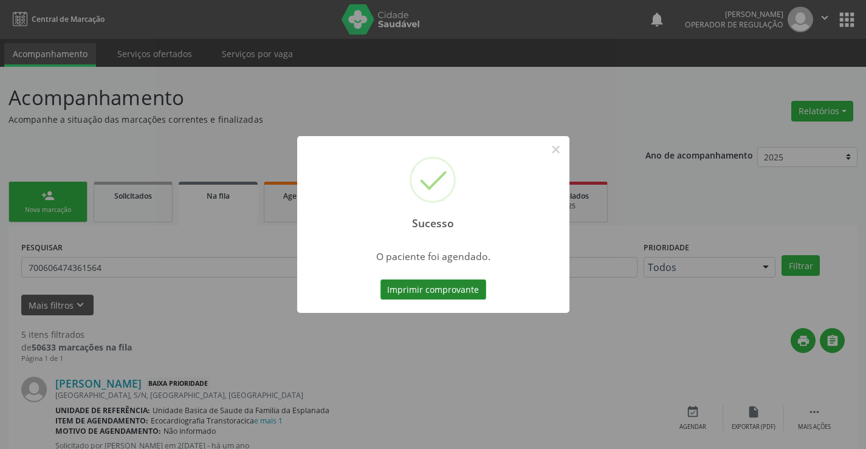
click at [453, 290] on button "Imprimir comprovante" at bounding box center [434, 290] width 106 height 21
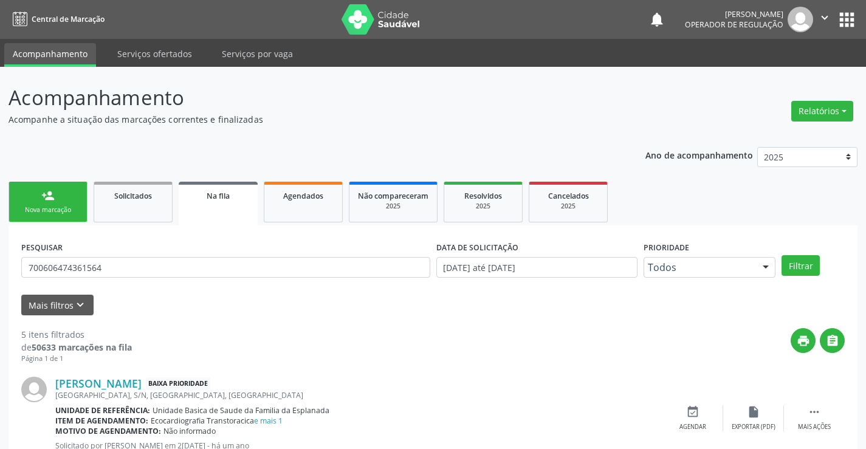
click at [70, 206] on div "Nova marcação" at bounding box center [48, 210] width 61 height 9
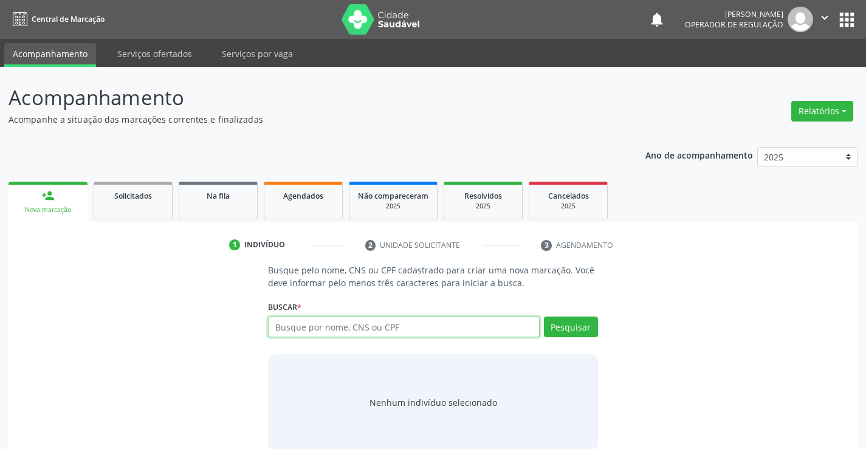
drag, startPoint x: 407, startPoint y: 328, endPoint x: 390, endPoint y: 332, distance: 17.5
click at [406, 328] on input "text" at bounding box center [403, 327] width 271 height 21
type input "709809053852094"
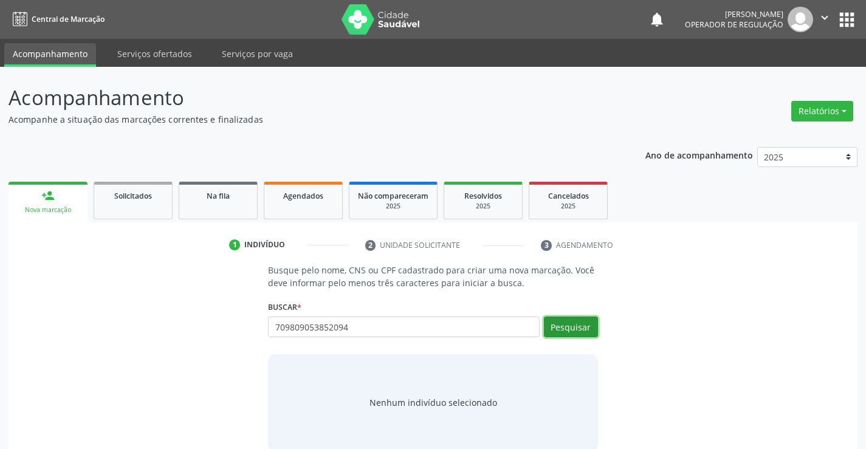
click at [578, 325] on button "Pesquisar" at bounding box center [571, 327] width 54 height 21
type input "709809053852094"
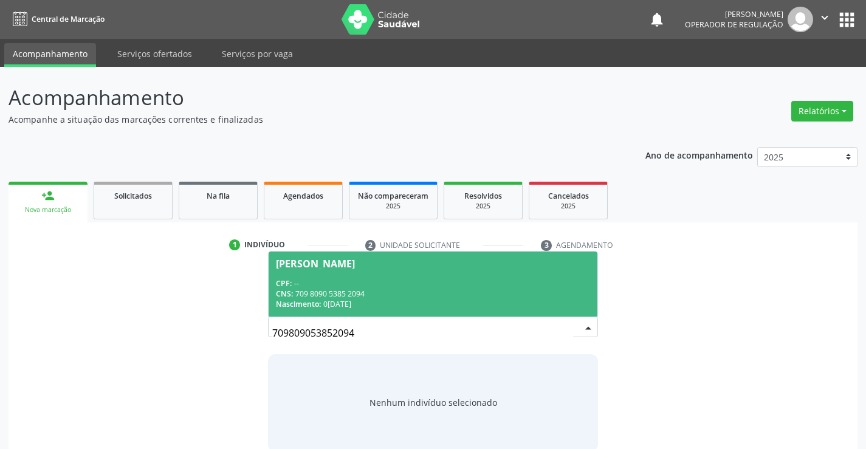
click at [408, 283] on div "CPF: --" at bounding box center [433, 283] width 314 height 10
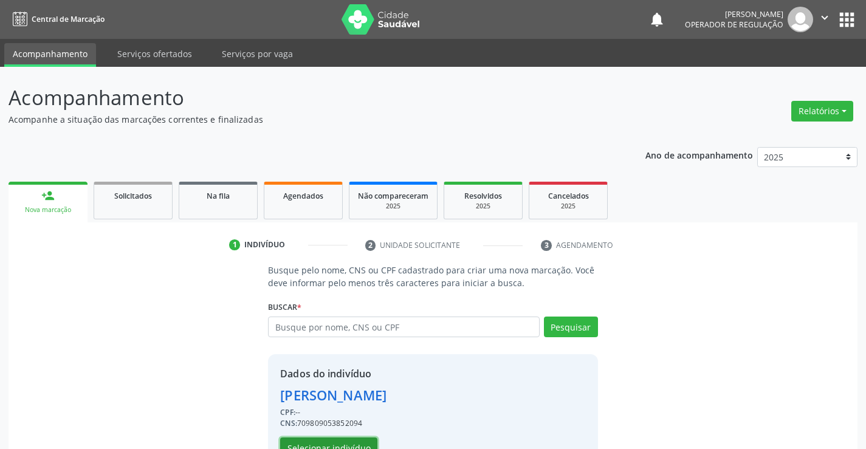
click at [340, 444] on button "Selecionar indivíduo" at bounding box center [328, 448] width 97 height 21
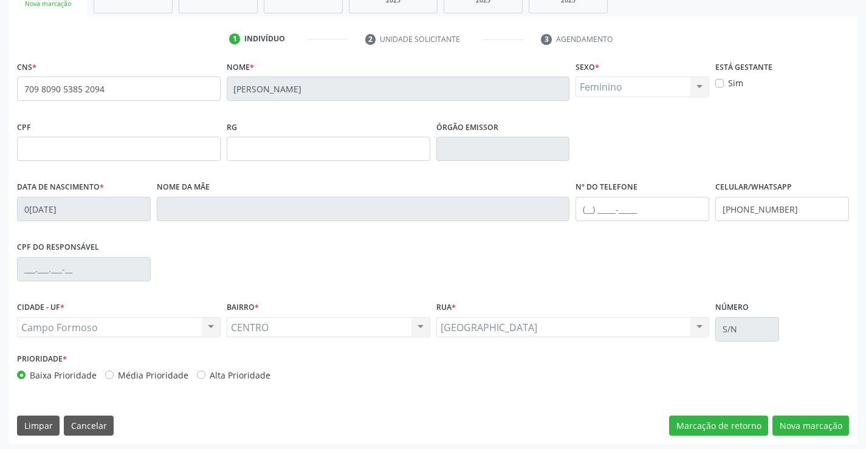
scroll to position [210, 0]
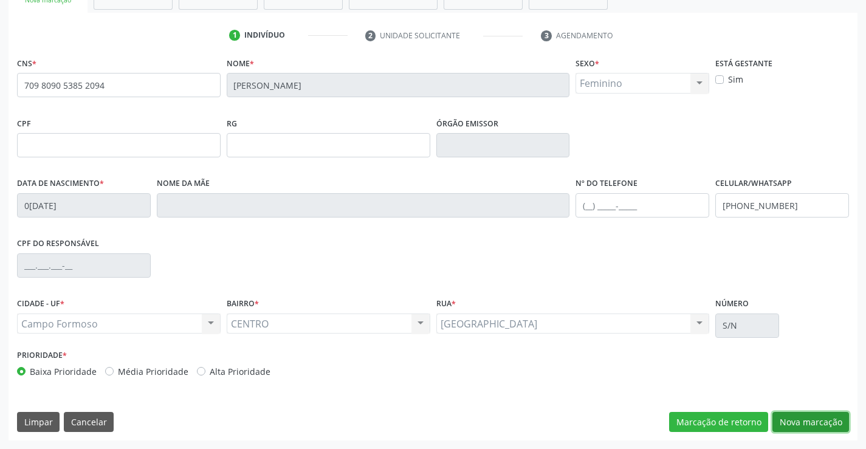
click at [817, 424] on button "Nova marcação" at bounding box center [811, 422] width 77 height 21
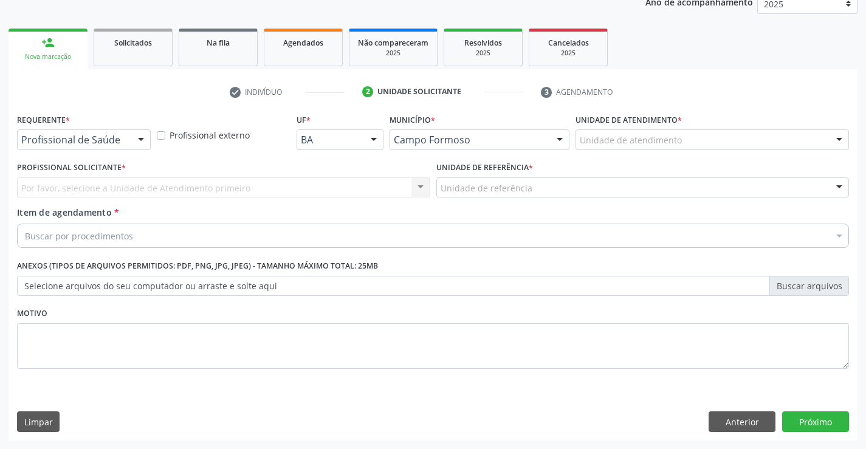
scroll to position [153, 0]
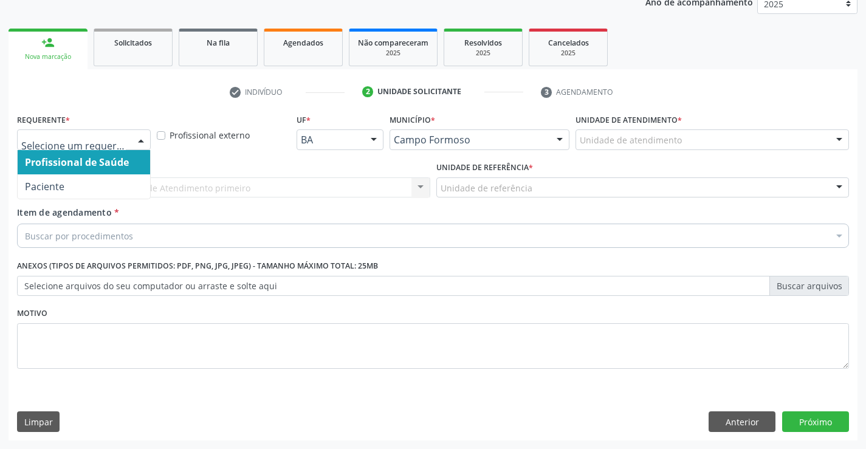
drag, startPoint x: 143, startPoint y: 137, endPoint x: 101, endPoint y: 182, distance: 61.9
click at [142, 139] on div at bounding box center [141, 140] width 18 height 21
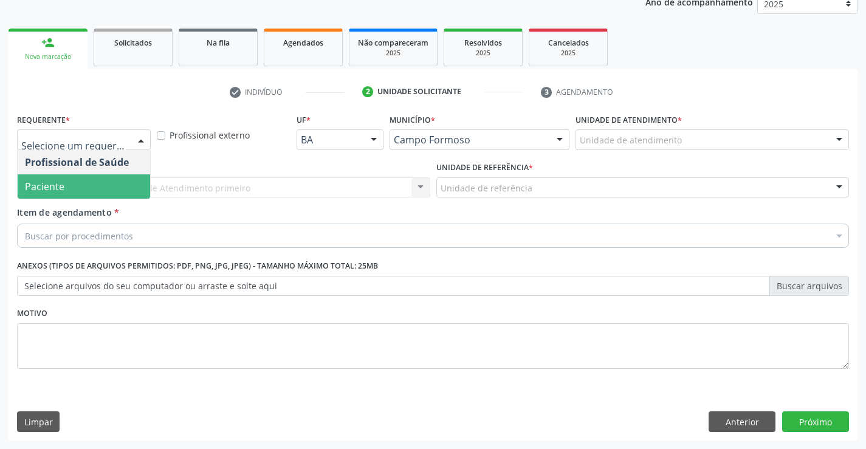
click at [93, 196] on span "Paciente" at bounding box center [84, 187] width 133 height 24
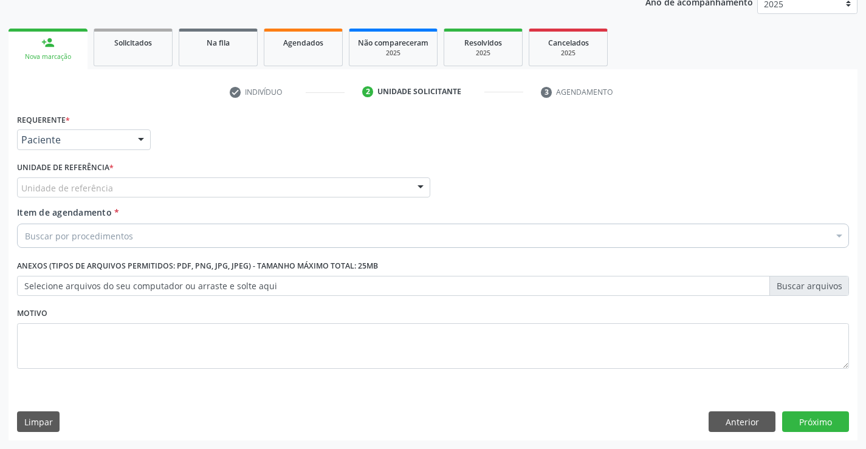
click at [147, 189] on div "Unidade de referência" at bounding box center [223, 188] width 413 height 21
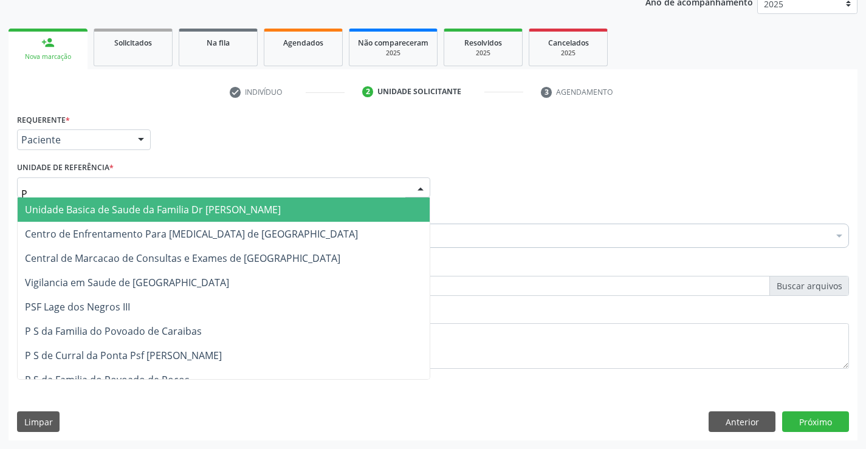
type input "PO"
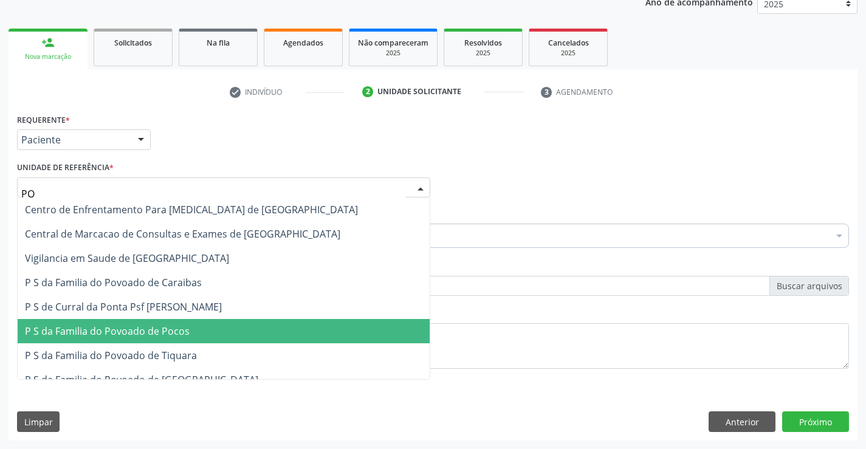
click at [164, 334] on span "P S da Familia do Povoado de Pocos" at bounding box center [107, 331] width 165 height 13
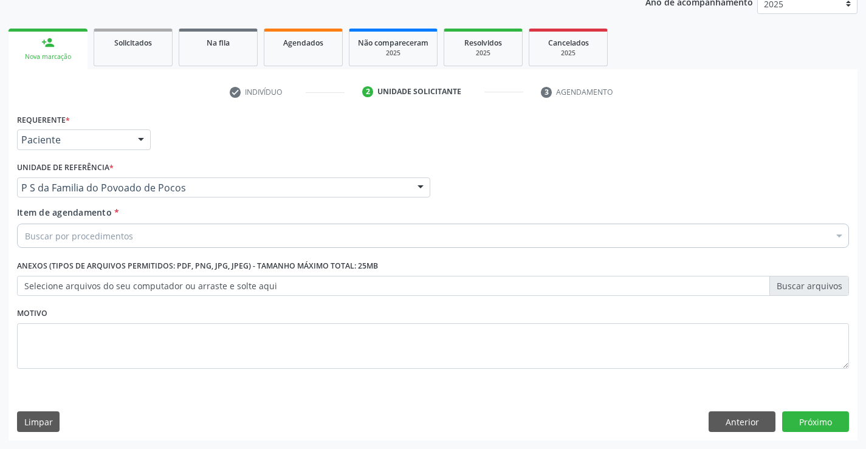
click at [154, 242] on div "Buscar por procedimentos" at bounding box center [433, 236] width 832 height 24
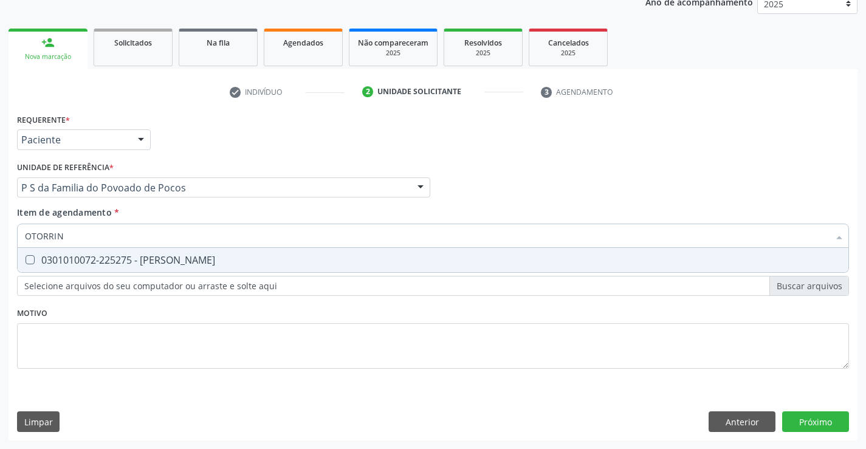
type input "OTORRINO"
drag, startPoint x: 222, startPoint y: 258, endPoint x: 226, endPoint y: 327, distance: 68.8
click at [222, 263] on div "0301010072-225275 - [PERSON_NAME]" at bounding box center [433, 260] width 817 height 10
checkbox Otorrinolaringologista "true"
click at [229, 342] on div "Requerente * Paciente Profissional de Saúde Paciente Nenhum resultado encontrad…" at bounding box center [433, 248] width 832 height 275
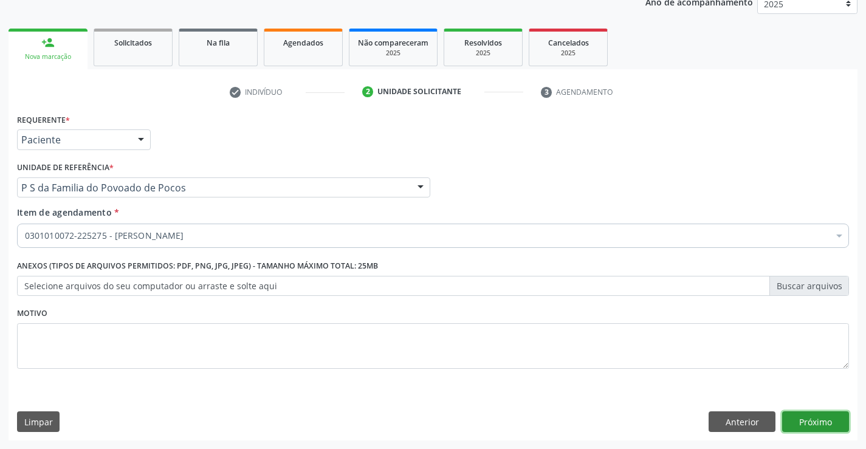
click at [814, 421] on button "Próximo" at bounding box center [816, 422] width 67 height 21
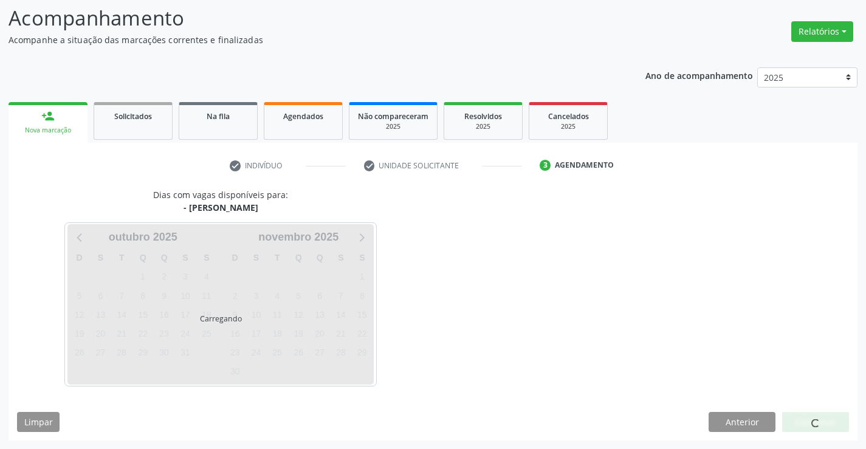
scroll to position [80, 0]
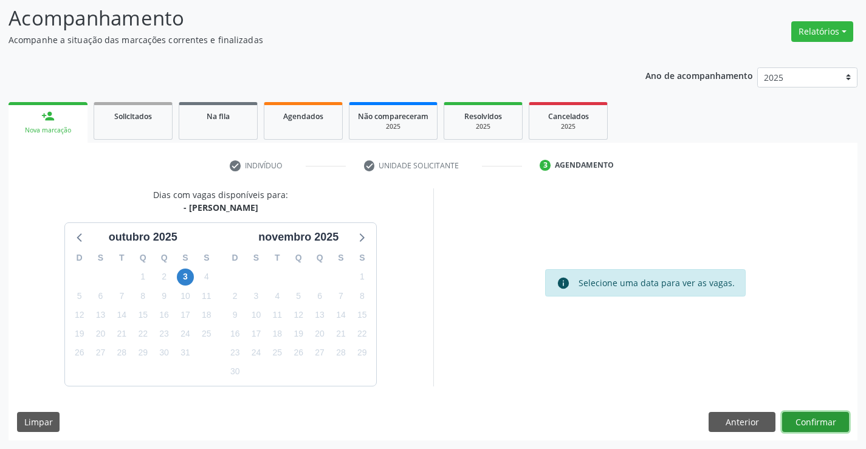
click at [812, 421] on button "Confirmar" at bounding box center [816, 422] width 67 height 21
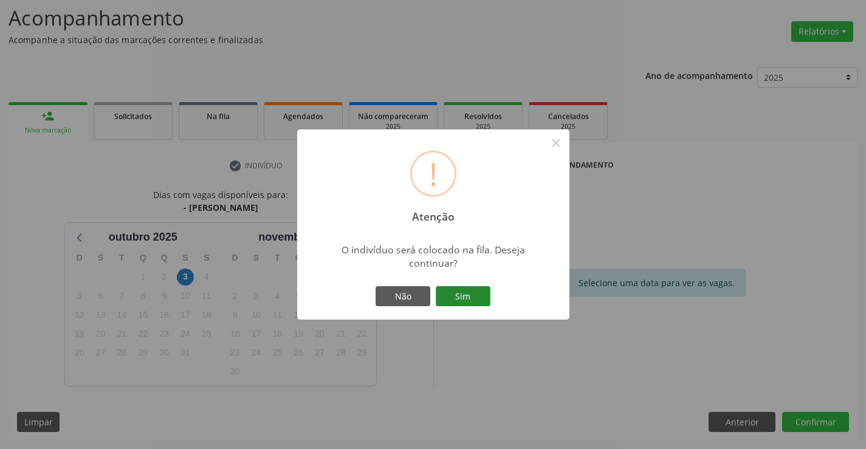
click at [471, 293] on button "Sim" at bounding box center [463, 296] width 55 height 21
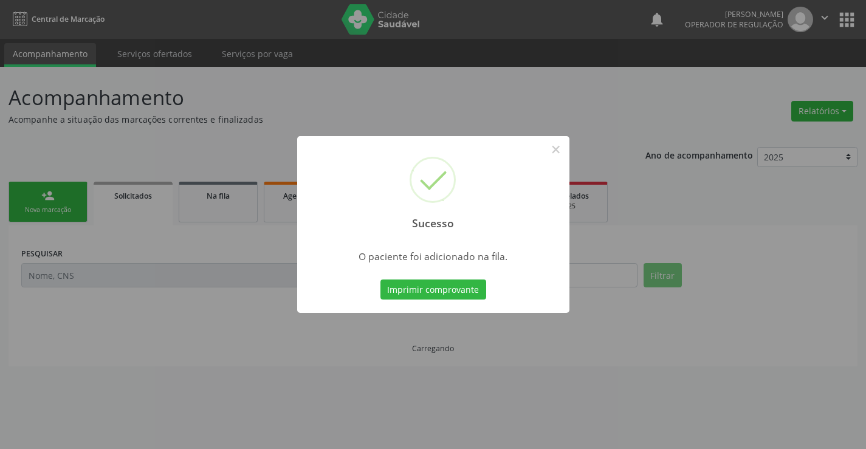
scroll to position [0, 0]
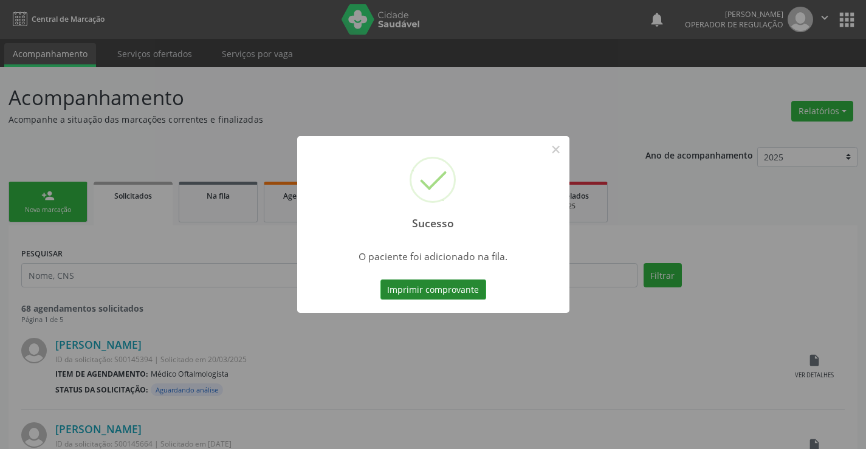
click at [471, 282] on button "Imprimir comprovante" at bounding box center [434, 290] width 106 height 21
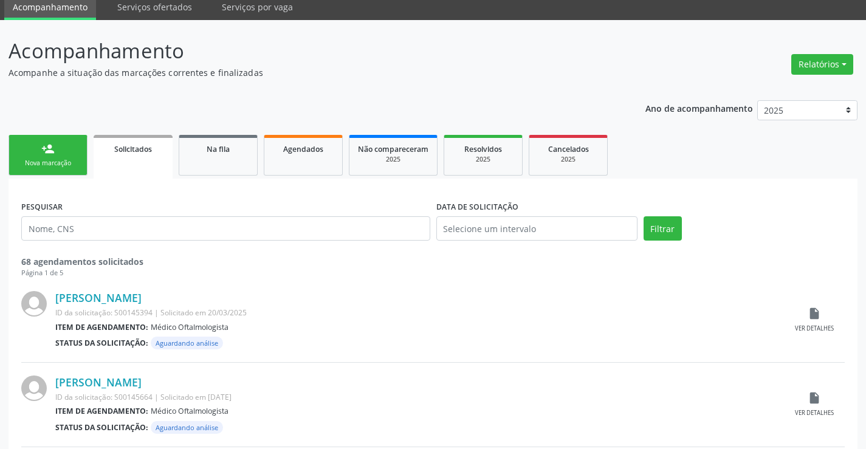
scroll to position [122, 0]
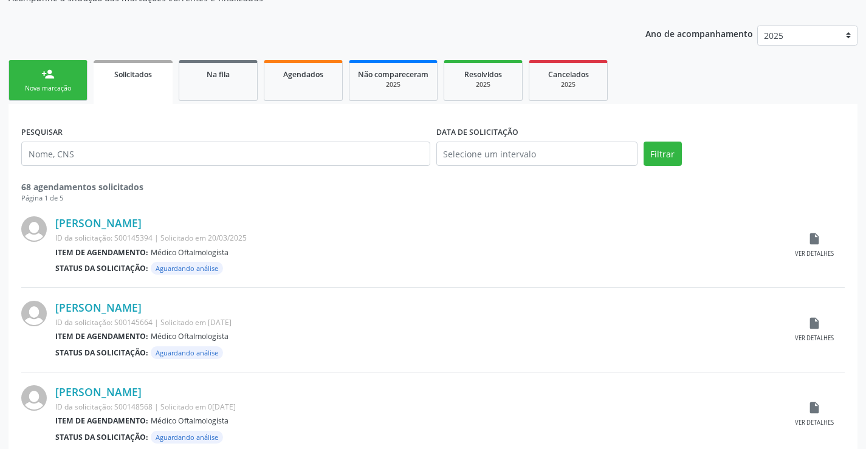
click at [69, 80] on link "person_add Nova marcação" at bounding box center [48, 80] width 79 height 41
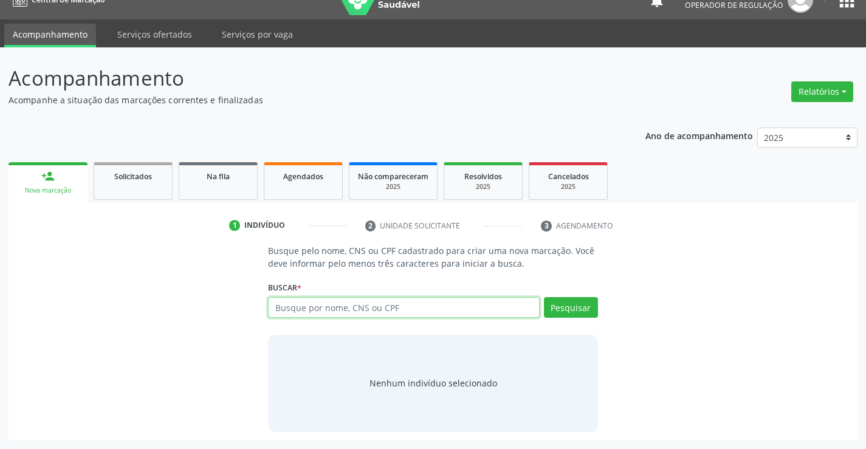
click at [345, 309] on input "text" at bounding box center [403, 307] width 271 height 21
type input "702801674434964"
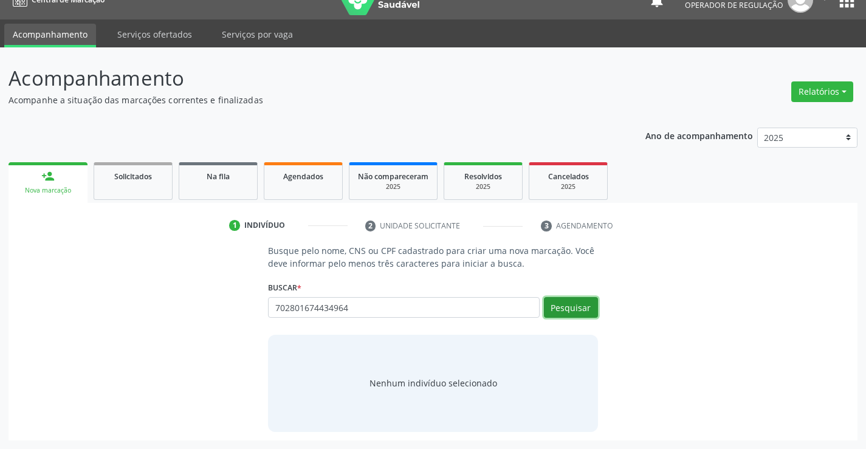
click at [579, 301] on button "Pesquisar" at bounding box center [571, 307] width 54 height 21
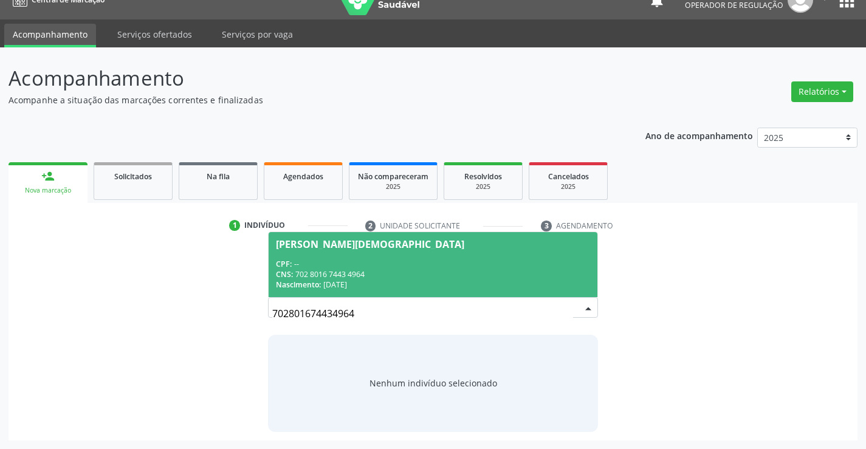
click at [561, 276] on div "CNS: 702 8016 7443 4964" at bounding box center [433, 274] width 314 height 10
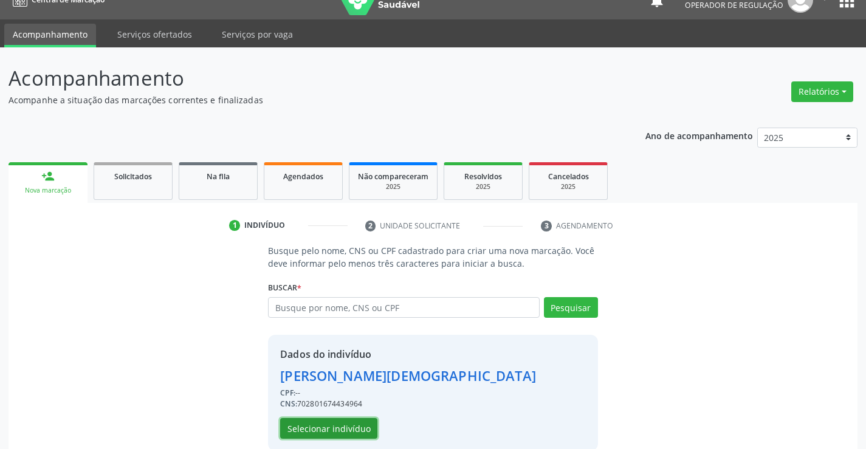
click at [345, 426] on button "Selecionar indivíduo" at bounding box center [328, 428] width 97 height 21
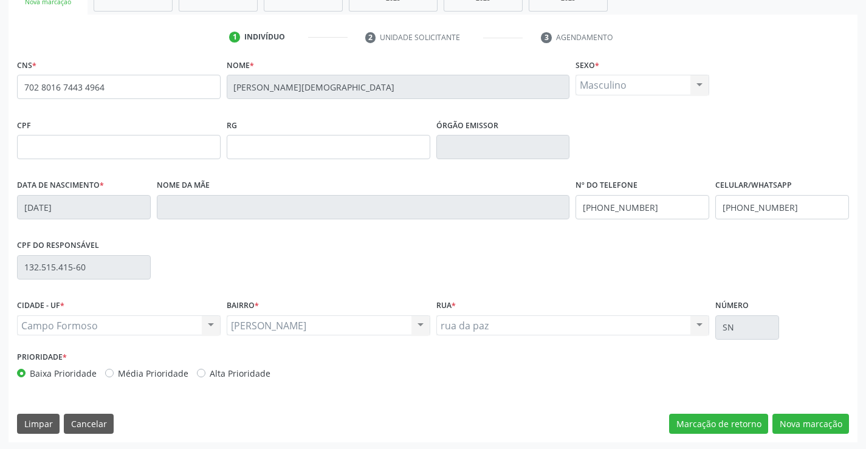
scroll to position [210, 0]
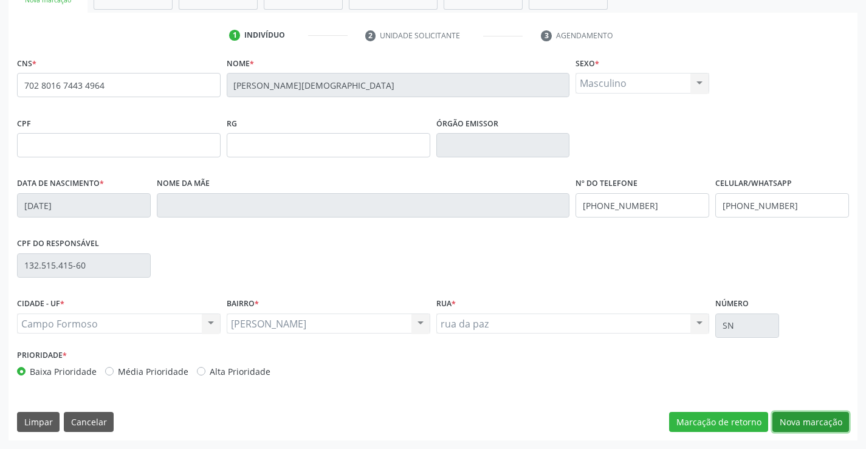
click at [790, 417] on button "Nova marcação" at bounding box center [811, 422] width 77 height 21
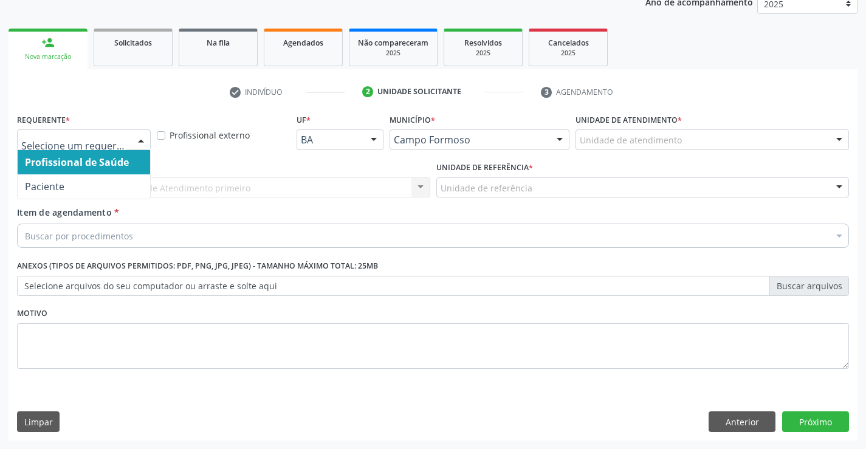
drag, startPoint x: 144, startPoint y: 141, endPoint x: 113, endPoint y: 164, distance: 38.3
click at [140, 141] on div at bounding box center [141, 140] width 18 height 21
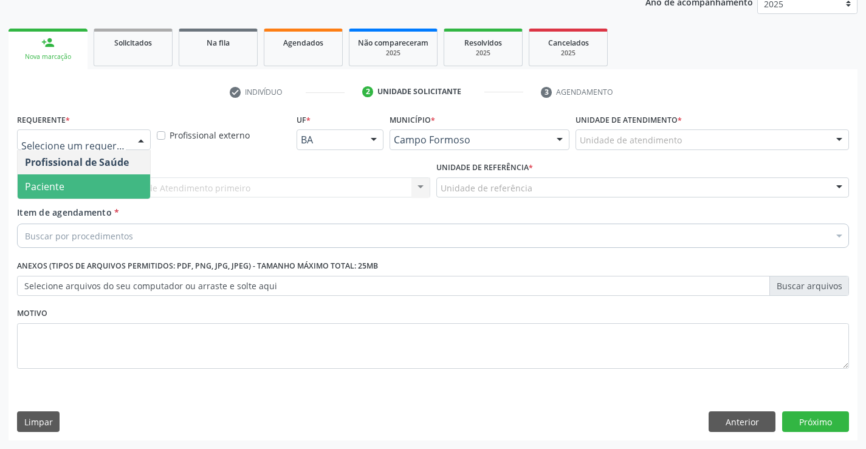
click at [75, 191] on span "Paciente" at bounding box center [84, 187] width 133 height 24
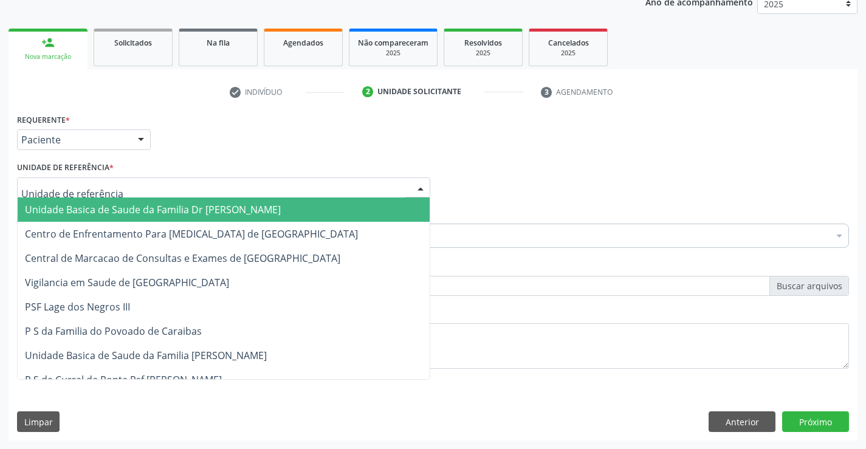
click at [117, 190] on div at bounding box center [223, 188] width 413 height 21
click at [137, 205] on span "Unidade Basica de Saude da Familia Dr [PERSON_NAME]" at bounding box center [153, 209] width 256 height 13
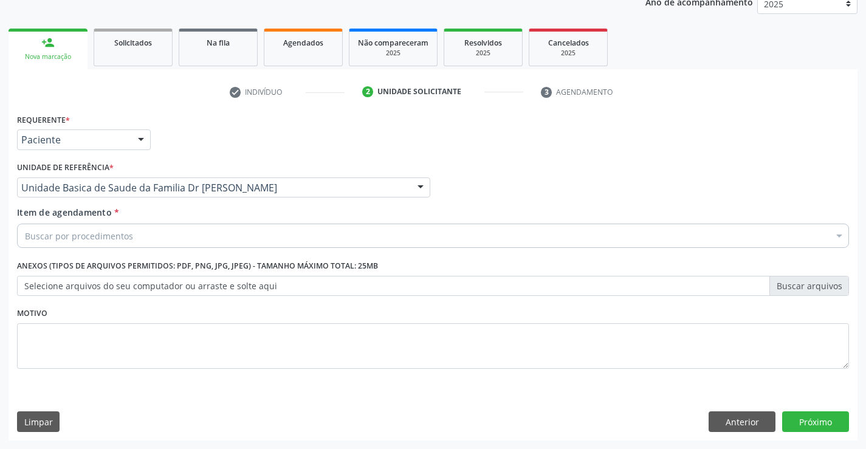
click at [142, 234] on div "Buscar por procedimentos" at bounding box center [433, 236] width 832 height 24
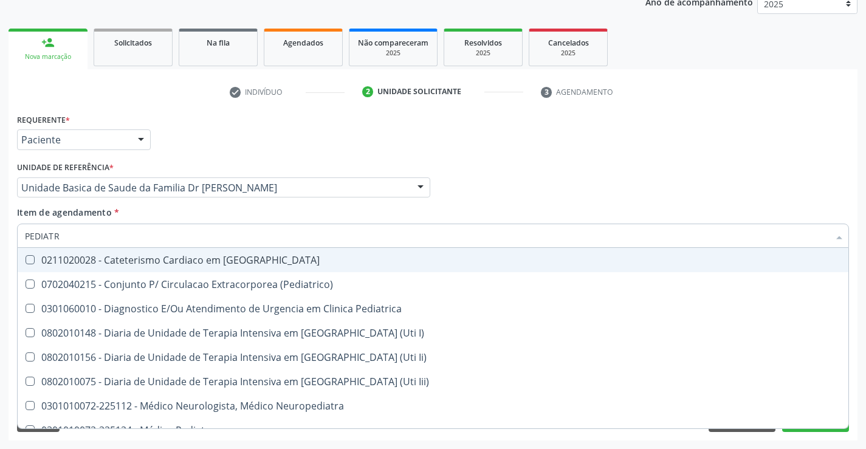
type input "PEDIATRA"
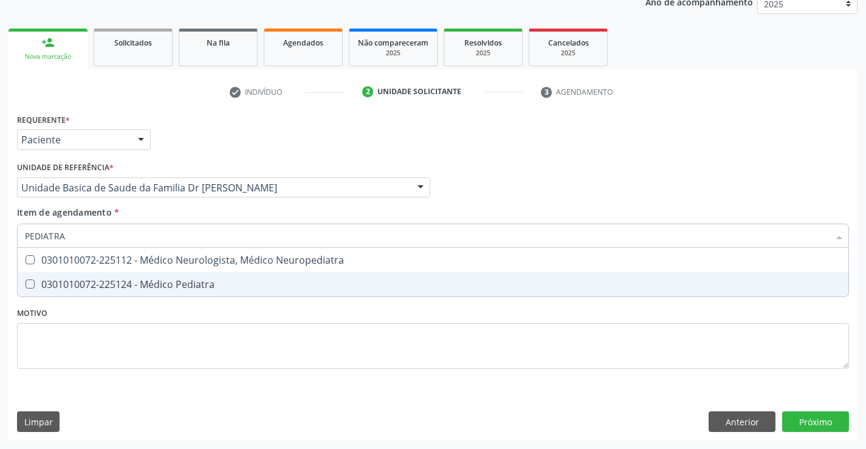
click at [178, 287] on div "0301010072-225124 - Médico Pediatra" at bounding box center [433, 285] width 817 height 10
checkbox Pediatra "true"
click at [190, 325] on div "Requerente * Paciente Profissional de Saúde Paciente Nenhum resultado encontrad…" at bounding box center [433, 248] width 832 height 275
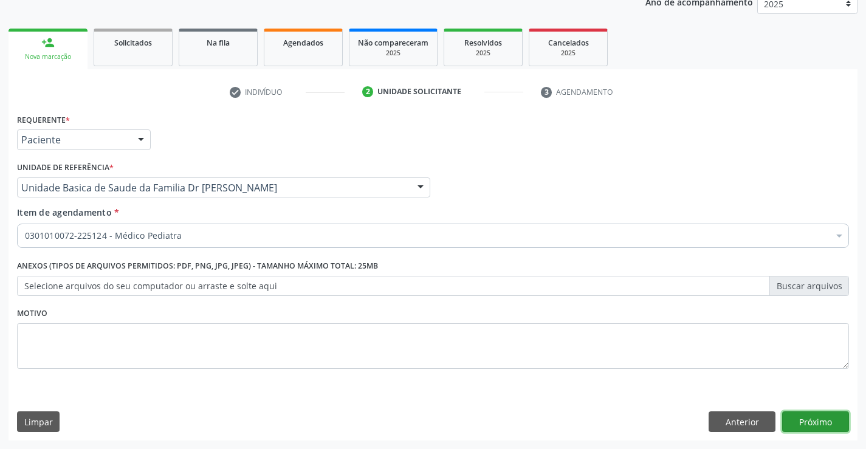
click at [811, 420] on button "Próximo" at bounding box center [816, 422] width 67 height 21
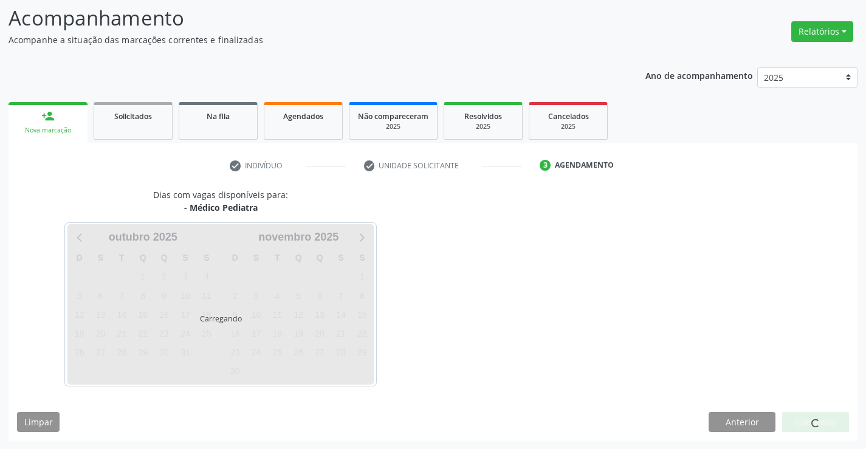
scroll to position [80, 0]
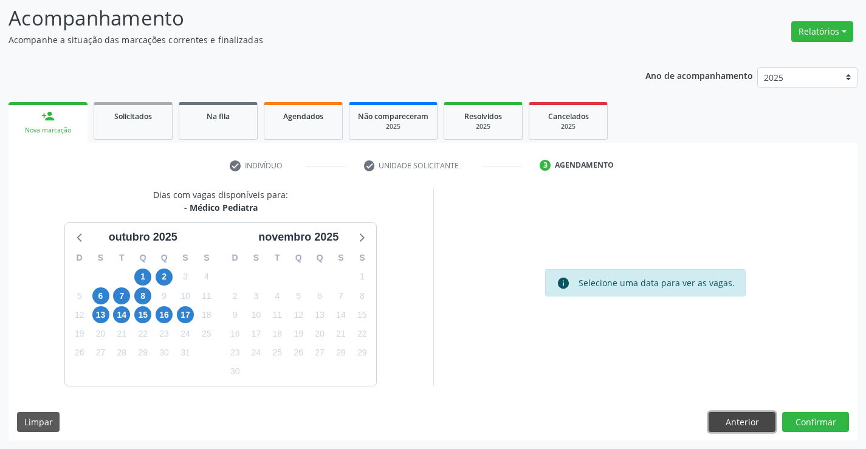
click at [725, 423] on button "Anterior" at bounding box center [742, 422] width 67 height 21
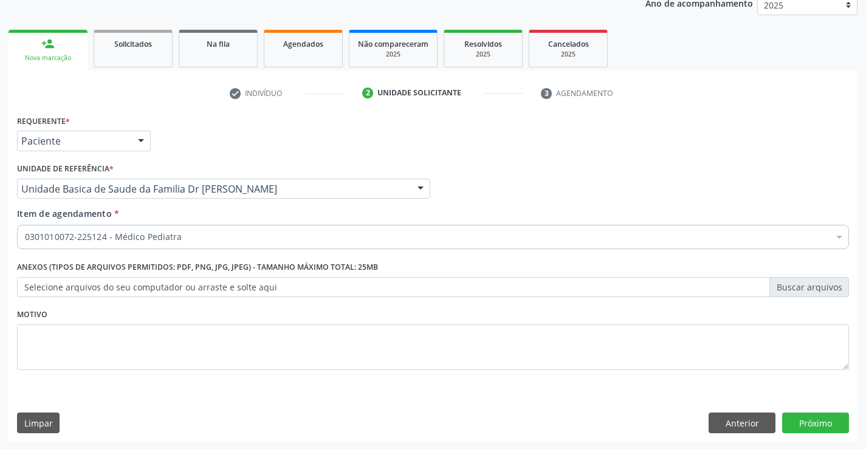
scroll to position [153, 0]
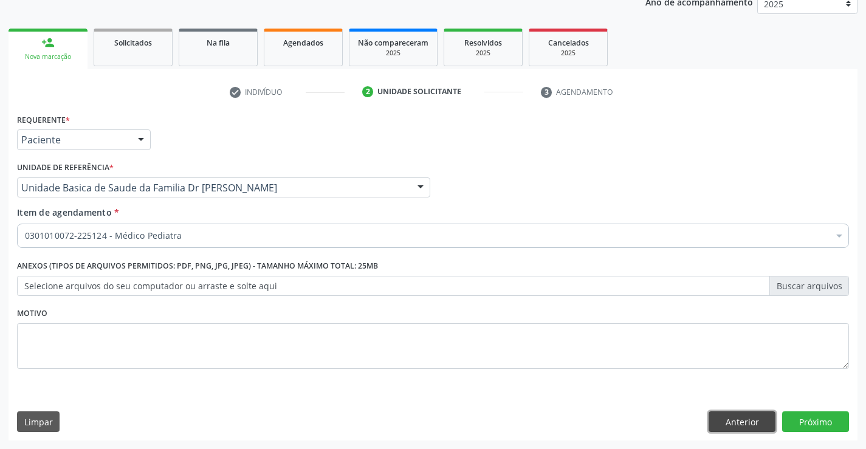
click at [737, 423] on button "Anterior" at bounding box center [742, 422] width 67 height 21
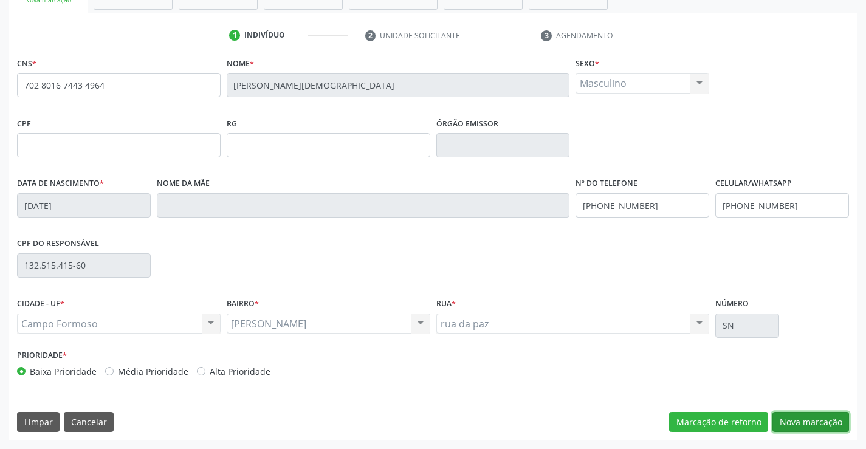
click at [828, 424] on button "Nova marcação" at bounding box center [811, 422] width 77 height 21
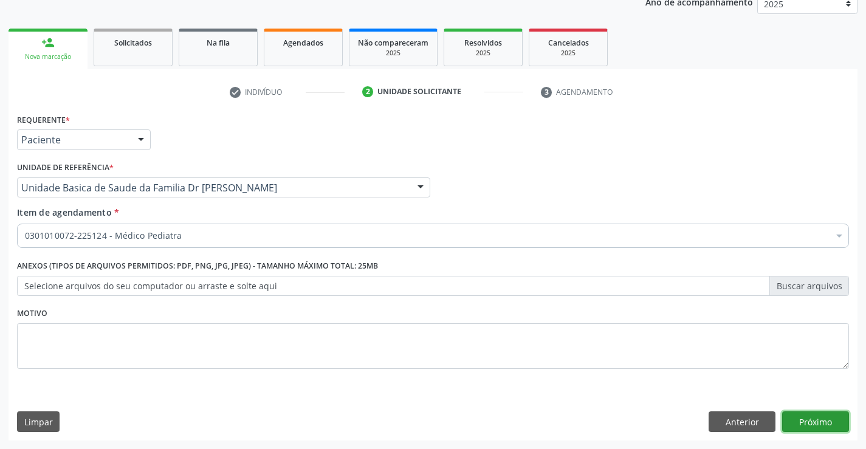
click at [814, 420] on button "Próximo" at bounding box center [816, 422] width 67 height 21
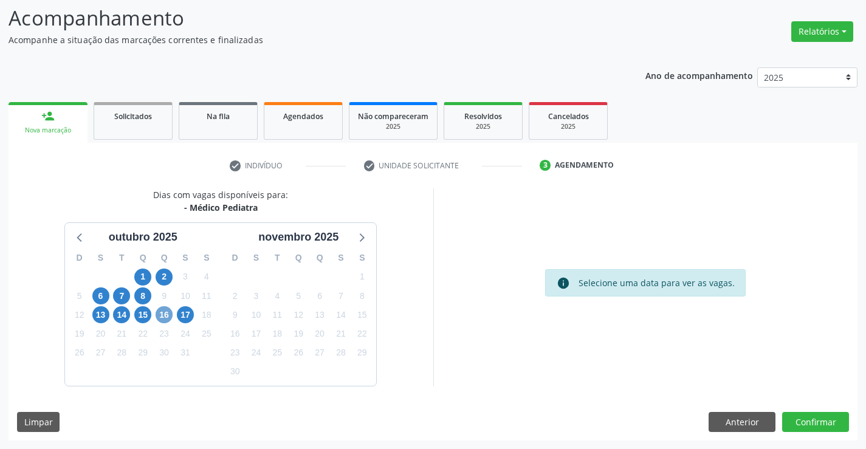
click at [165, 315] on span "16" at bounding box center [164, 314] width 17 height 17
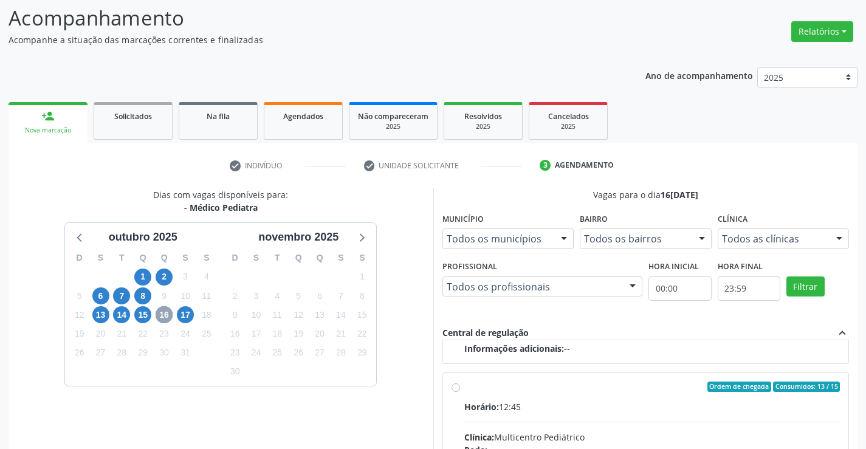
scroll to position [192, 0]
click at [455, 385] on input "Ordem de chegada Consumidos: 13 / 15 Horário: 12:45 Clínica: Multicentro Pediát…" at bounding box center [456, 385] width 9 height 11
radio input "true"
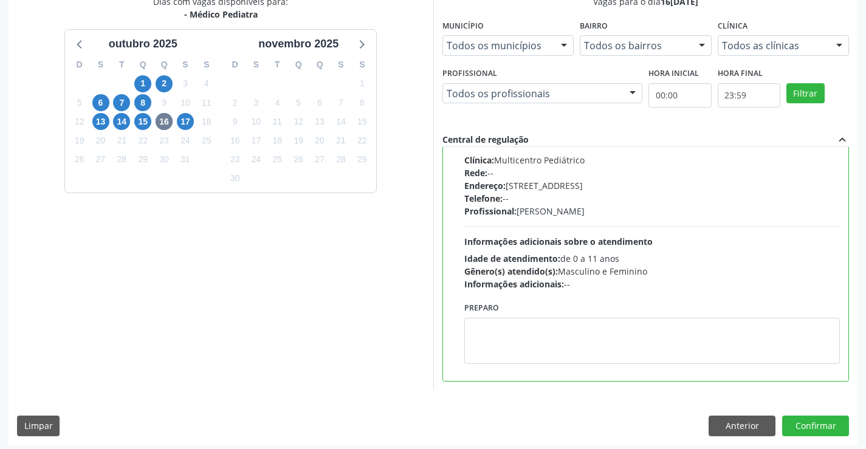
scroll to position [277, 0]
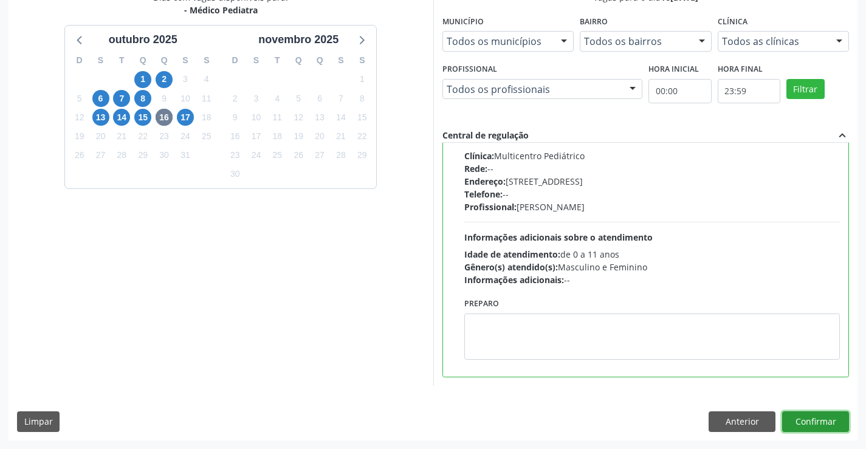
click at [813, 418] on button "Confirmar" at bounding box center [816, 422] width 67 height 21
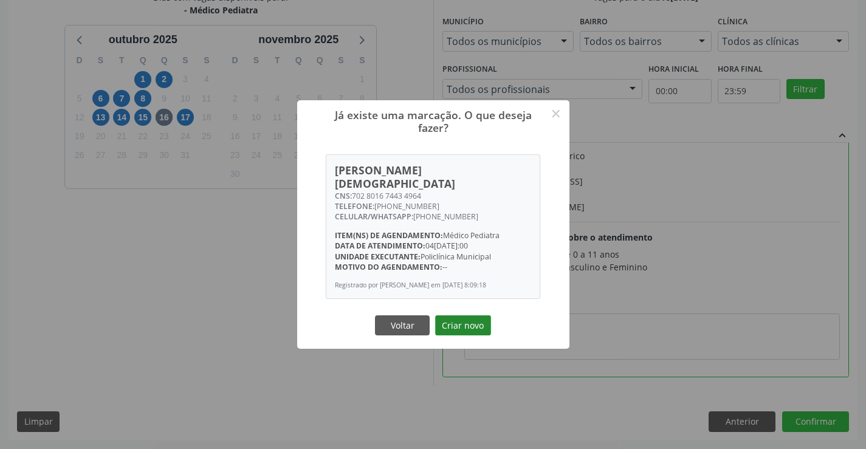
click at [477, 322] on button "Criar novo" at bounding box center [463, 326] width 56 height 21
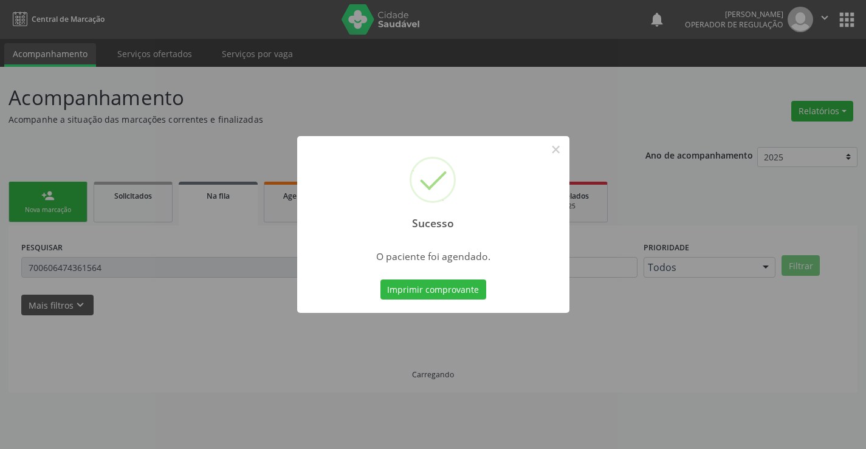
scroll to position [0, 0]
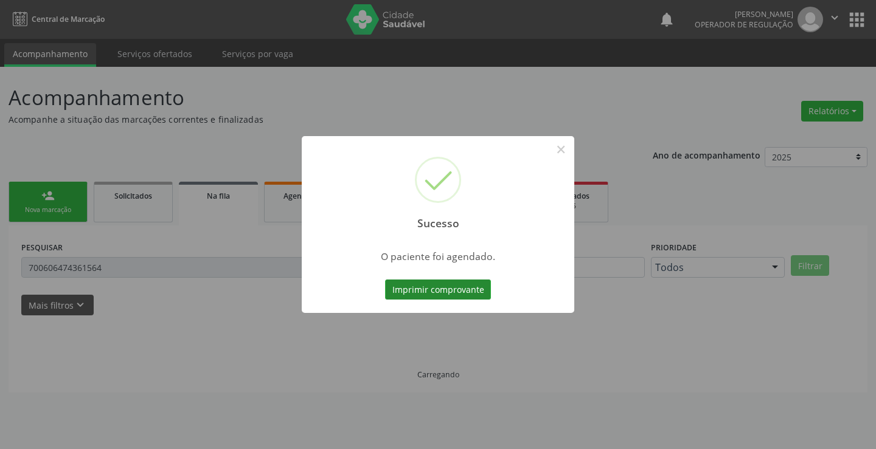
click at [466, 292] on button "Imprimir comprovante" at bounding box center [438, 290] width 106 height 21
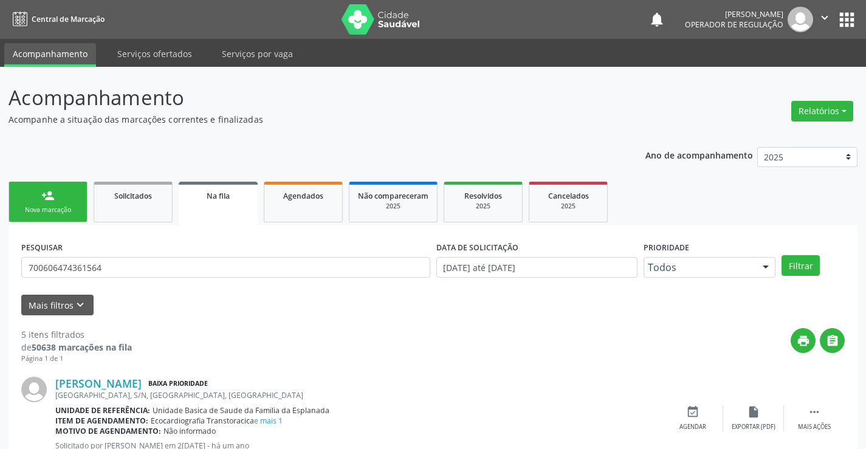
click at [73, 203] on link "person_add Nova marcação" at bounding box center [48, 202] width 79 height 41
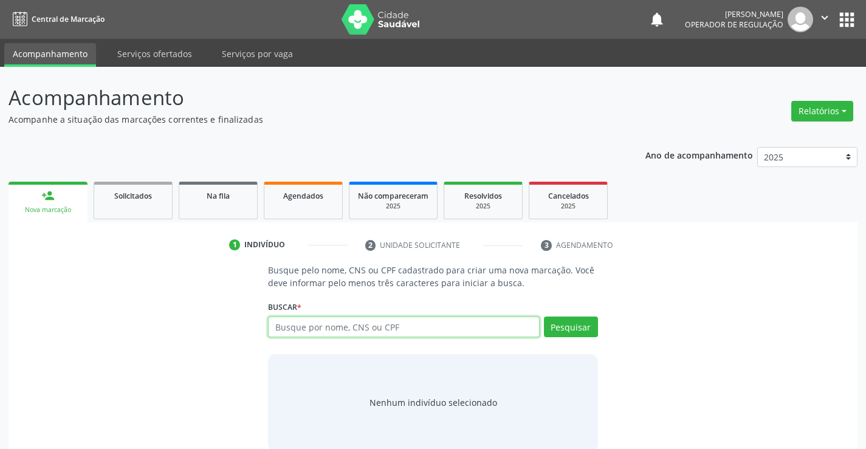
click at [370, 322] on input "text" at bounding box center [403, 327] width 271 height 21
type input "708207647518648"
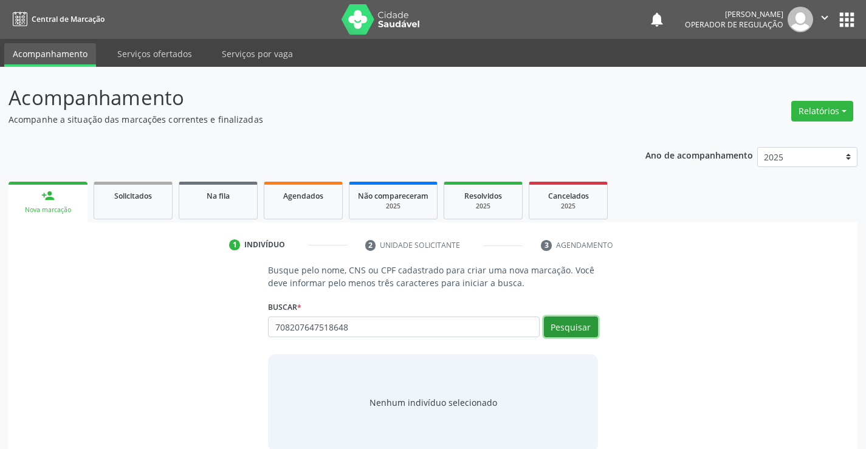
click at [567, 322] on button "Pesquisar" at bounding box center [571, 327] width 54 height 21
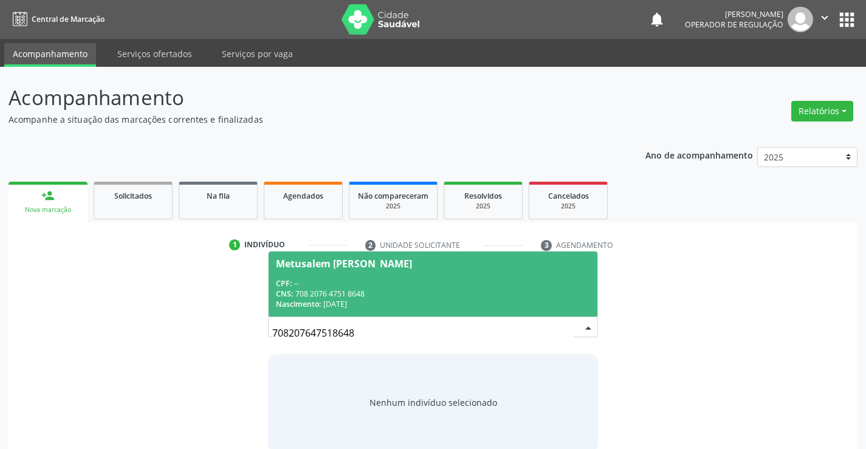
click at [477, 281] on div "CPF: --" at bounding box center [433, 283] width 314 height 10
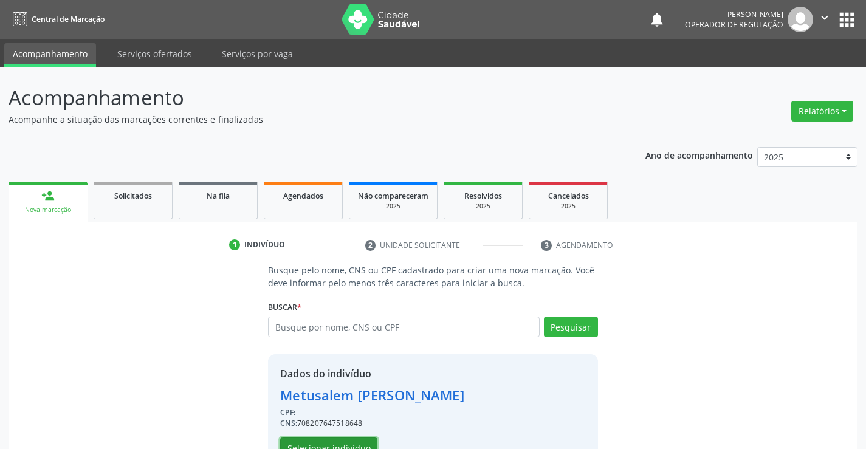
click at [330, 445] on button "Selecionar indivíduo" at bounding box center [328, 448] width 97 height 21
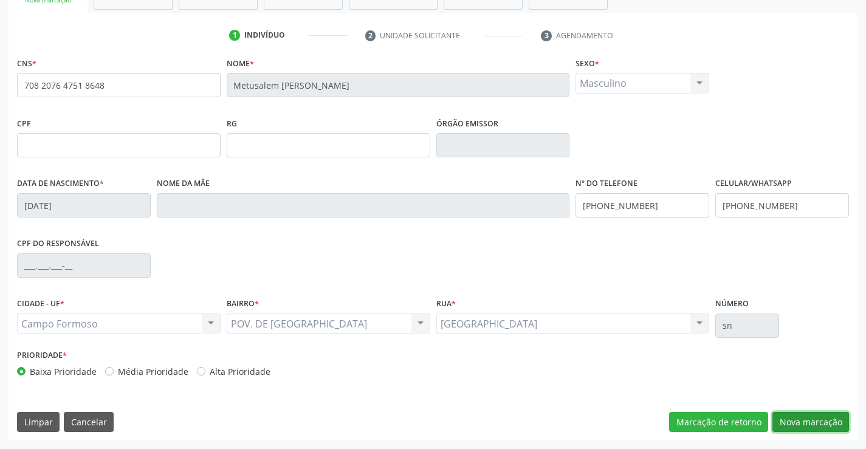
click at [813, 427] on button "Nova marcação" at bounding box center [811, 422] width 77 height 21
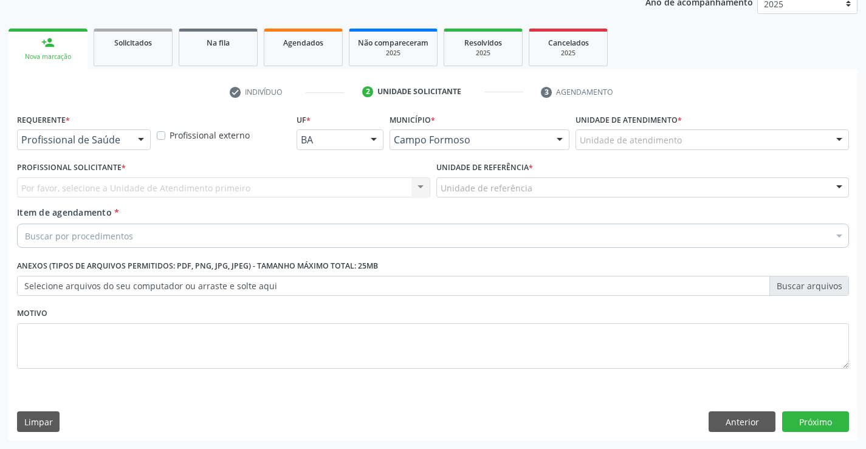
scroll to position [153, 0]
drag, startPoint x: 143, startPoint y: 142, endPoint x: 106, endPoint y: 170, distance: 46.8
click at [142, 142] on div at bounding box center [141, 140] width 18 height 21
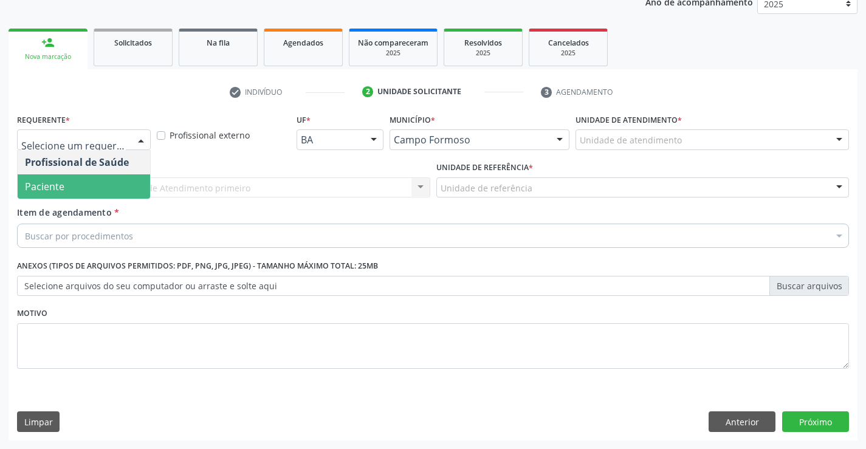
click at [102, 196] on span "Paciente" at bounding box center [84, 187] width 133 height 24
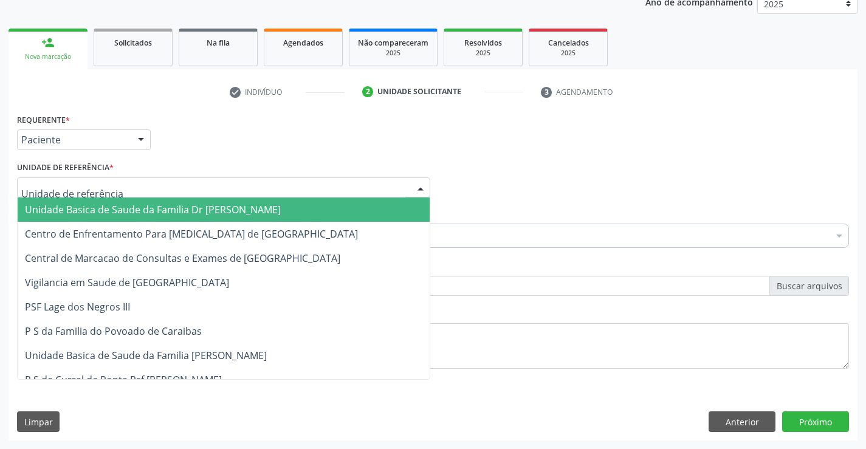
click at [131, 181] on div at bounding box center [223, 188] width 413 height 21
click at [139, 209] on span "Unidade Basica de Saude da Familia Dr [PERSON_NAME]" at bounding box center [153, 209] width 256 height 13
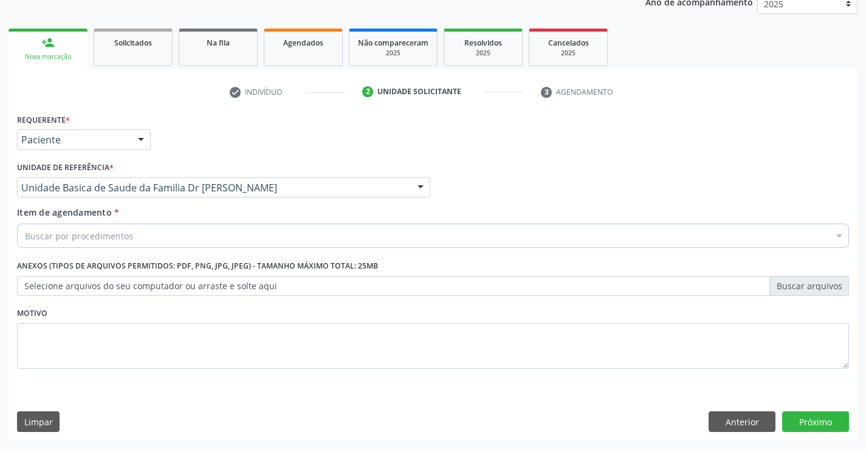
drag, startPoint x: 151, startPoint y: 230, endPoint x: 137, endPoint y: 240, distance: 16.7
click at [151, 231] on div "Buscar por procedimentos" at bounding box center [433, 236] width 832 height 24
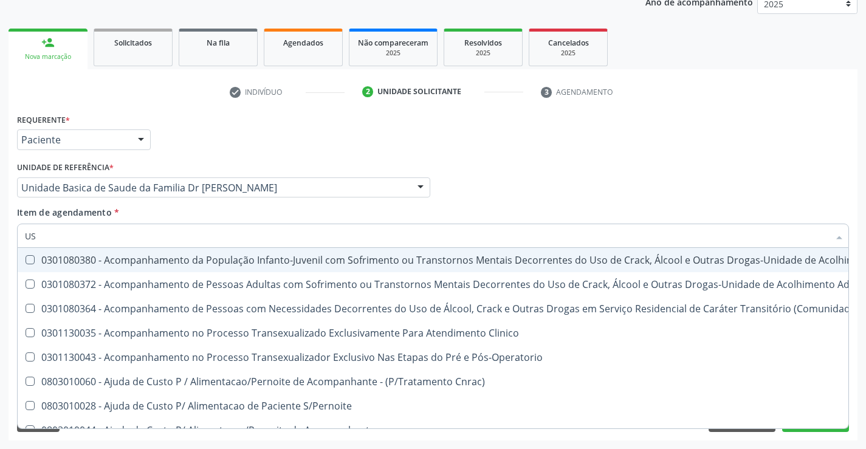
type input "USG"
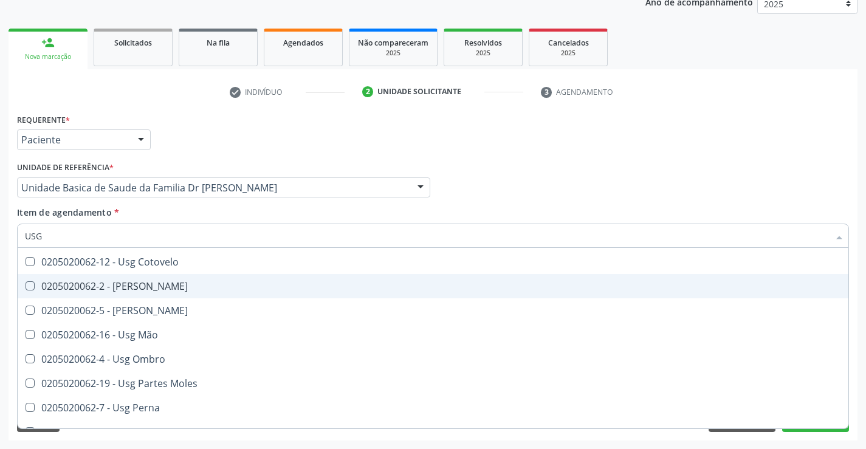
scroll to position [122, 0]
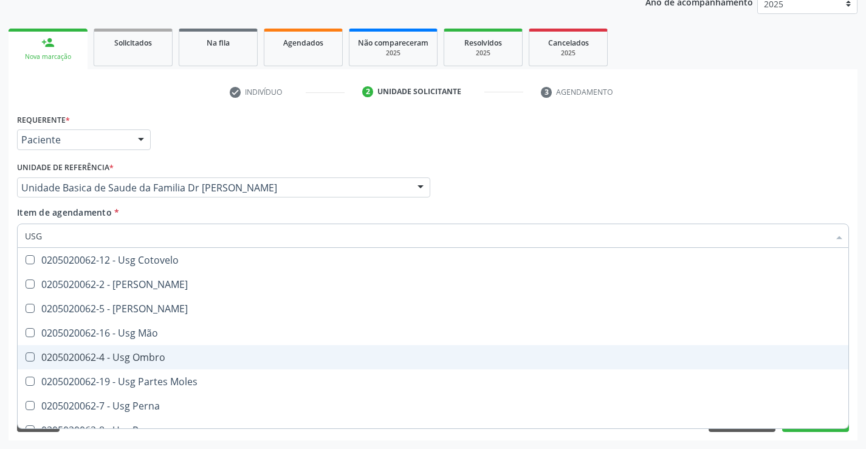
click at [161, 358] on div "0205020062-4 - Usg Ombro" at bounding box center [433, 358] width 817 height 10
checkbox Ombro "true"
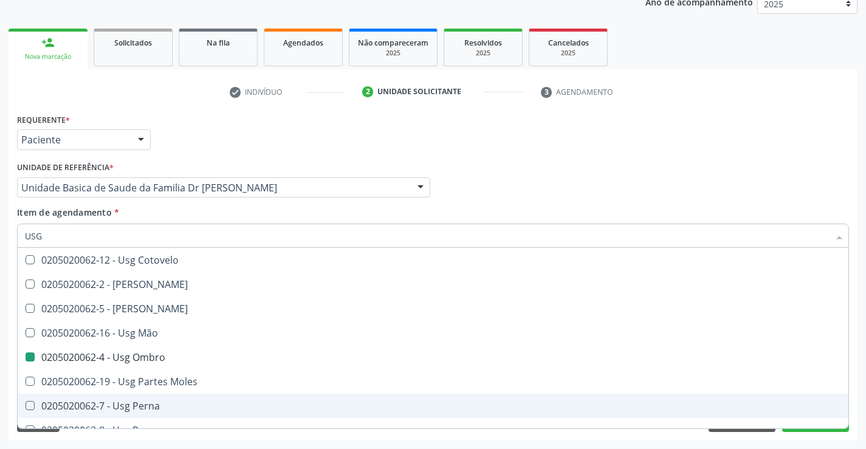
click at [197, 434] on div "Requerente * Paciente Profissional de Saúde Paciente Nenhum resultado encontrad…" at bounding box center [433, 276] width 849 height 330
checkbox Braço "true"
checkbox Ombro "false"
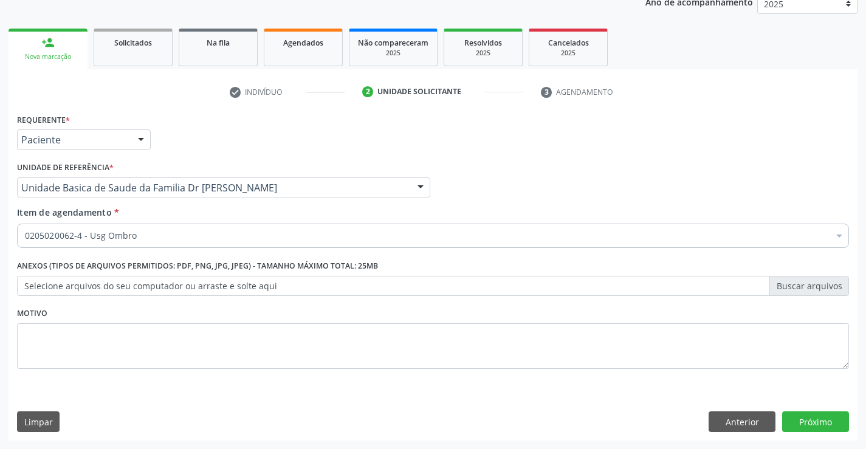
scroll to position [0, 0]
click at [804, 426] on button "Próximo" at bounding box center [816, 422] width 67 height 21
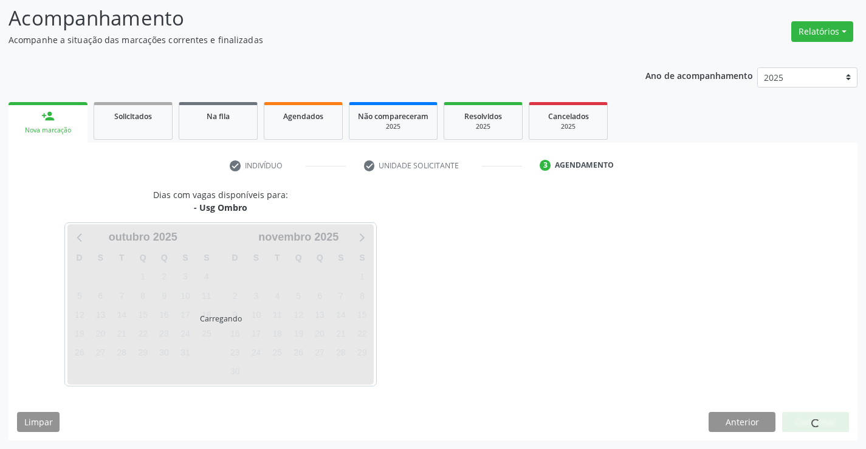
scroll to position [80, 0]
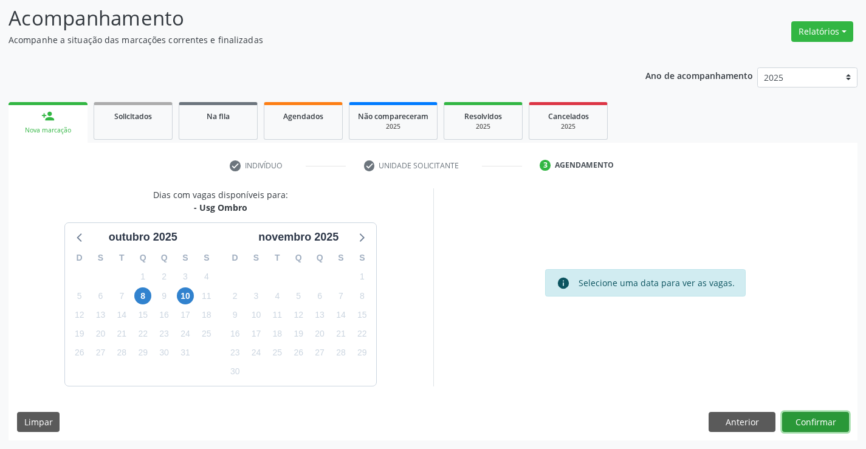
click at [804, 423] on button "Confirmar" at bounding box center [816, 422] width 67 height 21
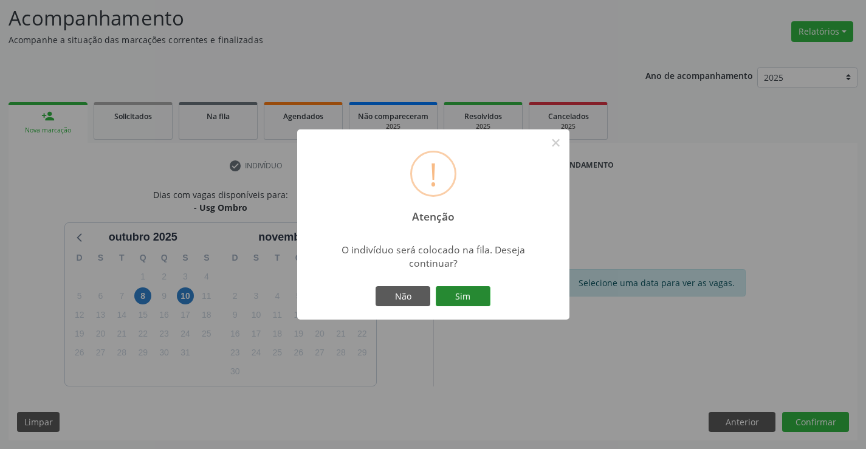
click at [472, 294] on button "Sim" at bounding box center [463, 296] width 55 height 21
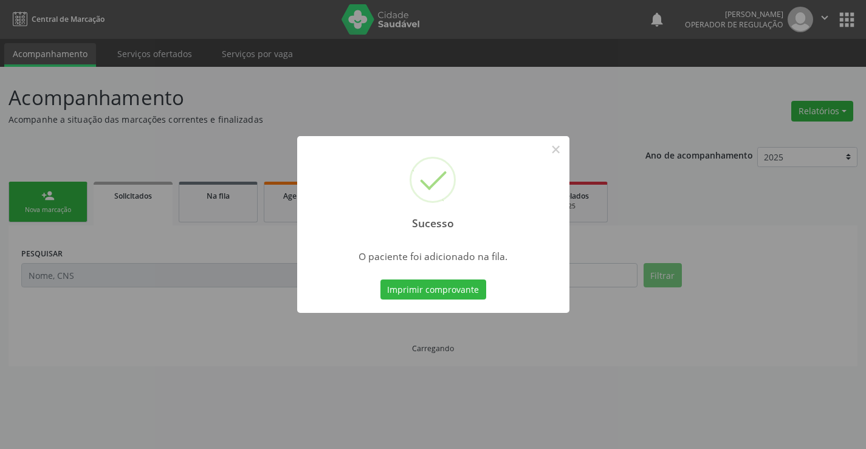
scroll to position [0, 0]
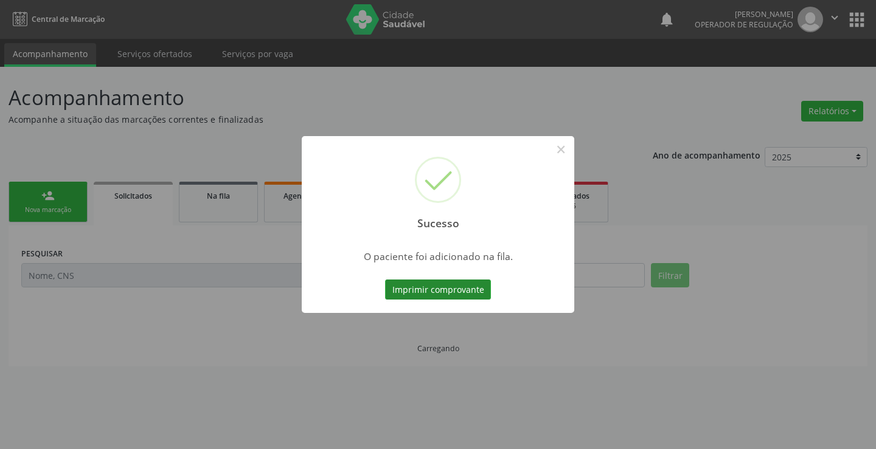
click at [471, 291] on button "Imprimir comprovante" at bounding box center [438, 290] width 106 height 21
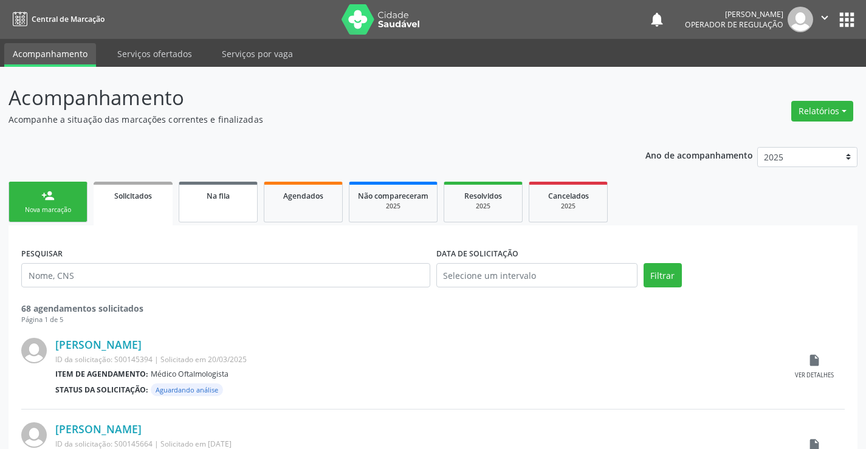
click at [207, 215] on link "Na fila" at bounding box center [218, 202] width 79 height 41
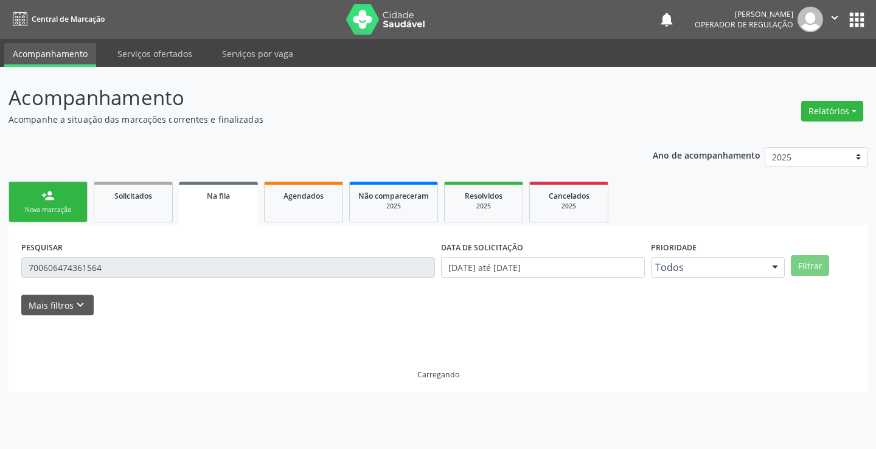
click at [55, 199] on link "person_add Nova marcação" at bounding box center [48, 202] width 79 height 41
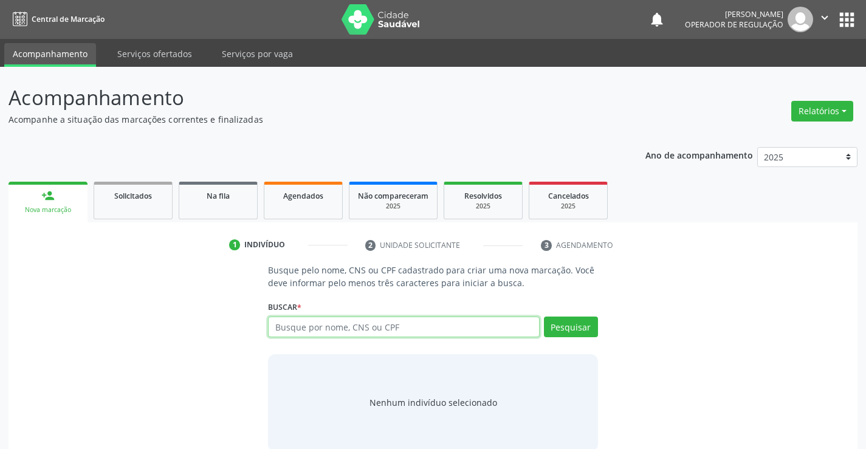
click at [407, 328] on input "text" at bounding box center [403, 327] width 271 height 21
type input "70045935333741"
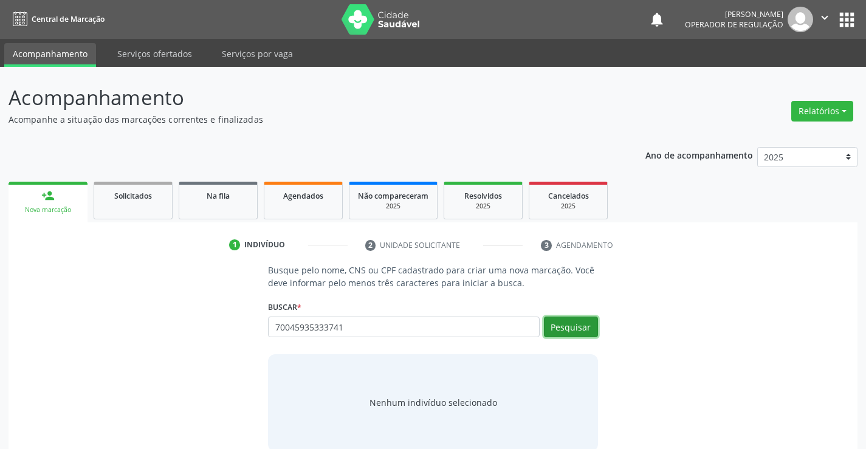
click at [575, 322] on button "Pesquisar" at bounding box center [571, 327] width 54 height 21
type input "70045935333741"
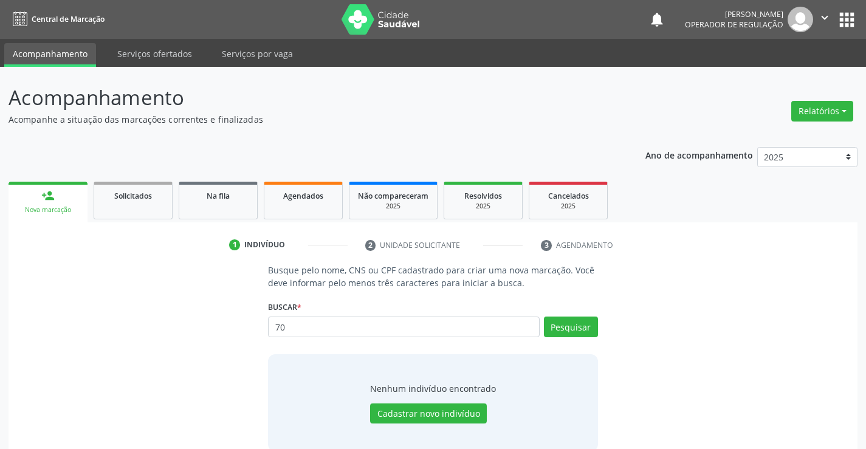
type input "7"
type input "700405935333741"
click at [567, 322] on button "Pesquisar" at bounding box center [571, 327] width 54 height 21
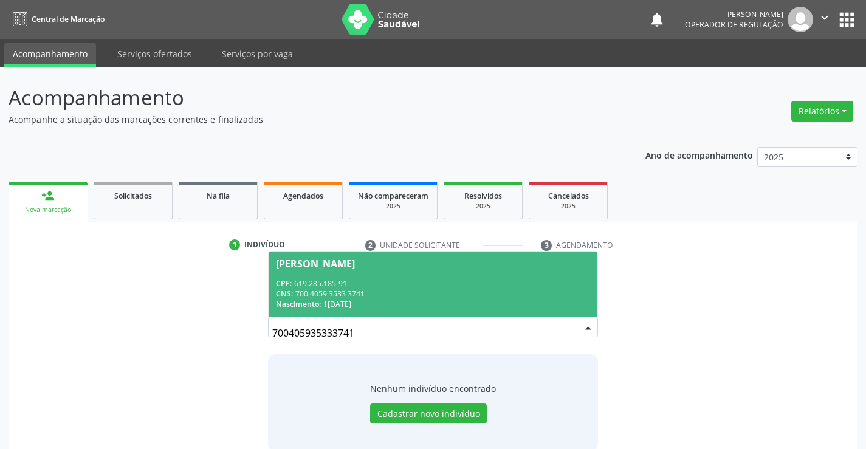
click at [440, 289] on div "CNS: 700 4059 3533 3741" at bounding box center [433, 294] width 314 height 10
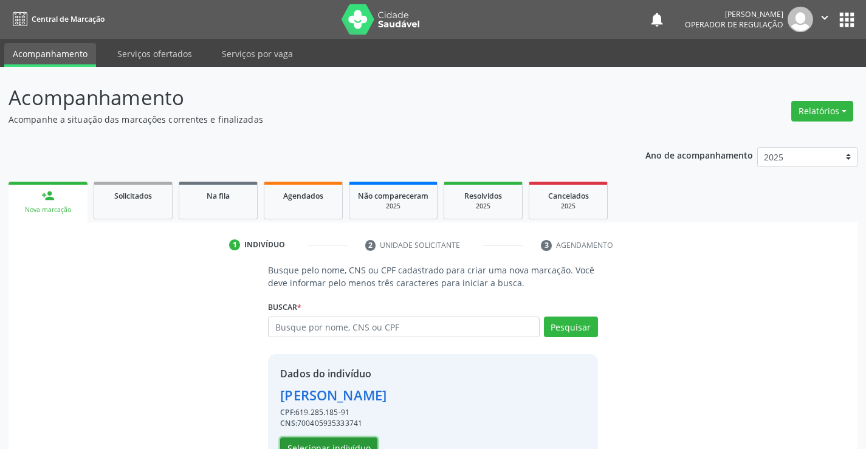
click at [351, 439] on button "Selecionar indivíduo" at bounding box center [328, 448] width 97 height 21
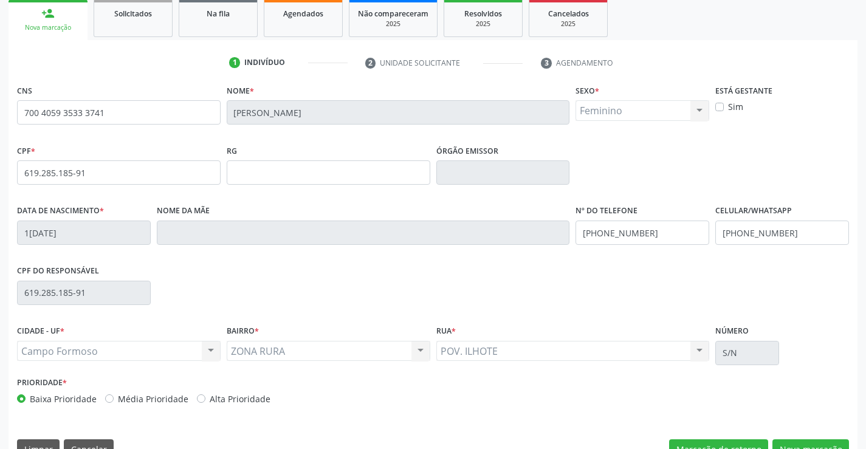
scroll to position [210, 0]
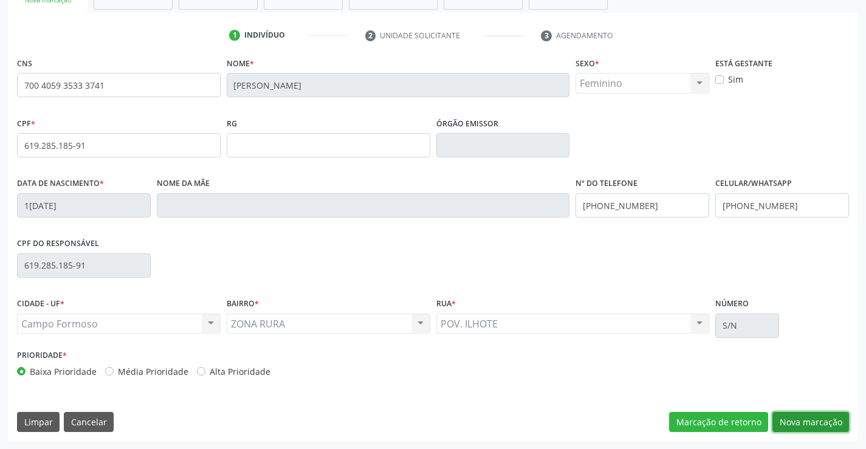
click at [805, 420] on button "Nova marcação" at bounding box center [811, 422] width 77 height 21
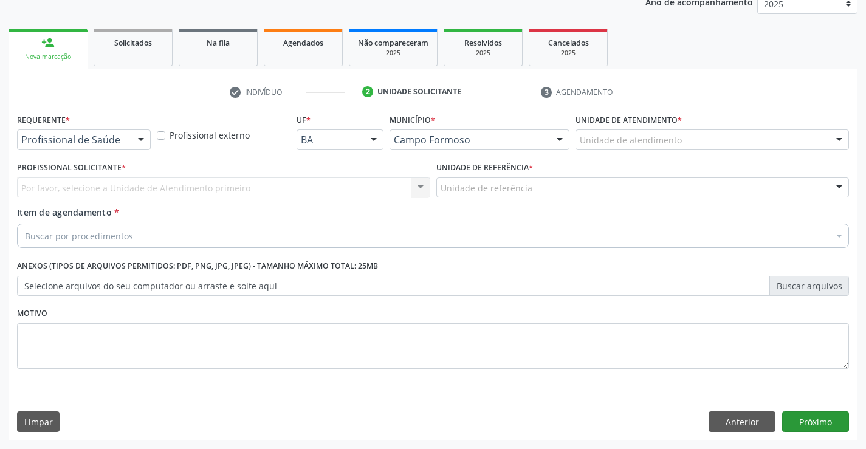
scroll to position [153, 0]
click at [138, 139] on div at bounding box center [141, 140] width 18 height 21
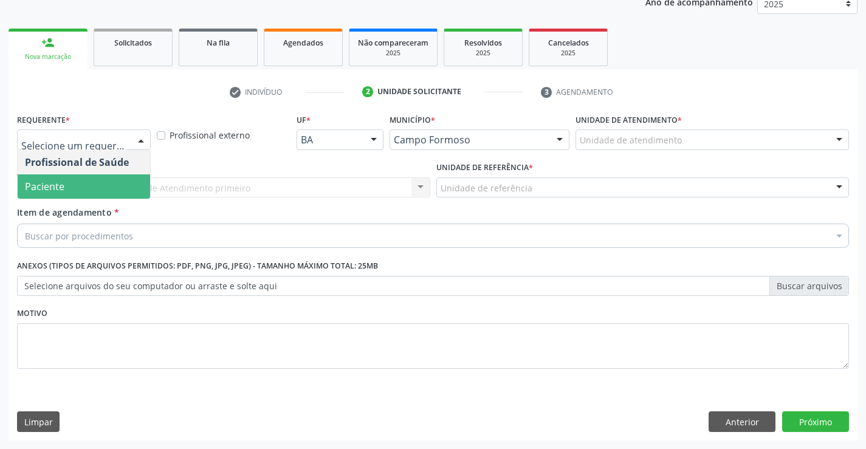
click at [98, 187] on span "Paciente" at bounding box center [84, 187] width 133 height 24
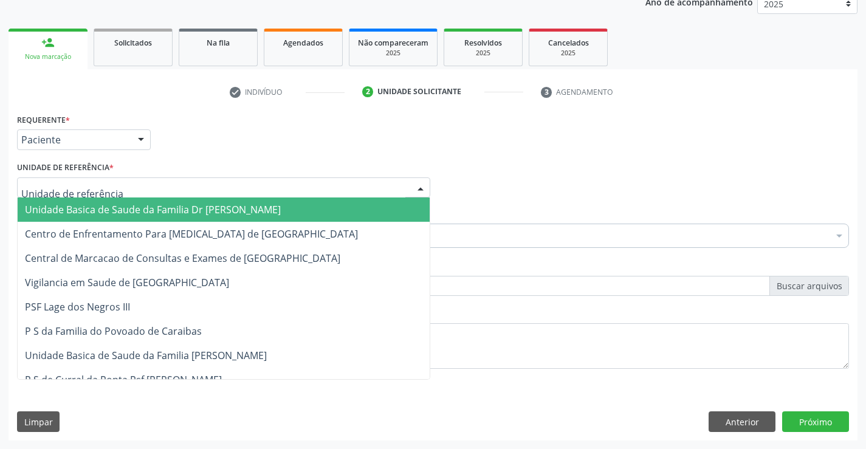
click at [227, 187] on div at bounding box center [223, 188] width 413 height 21
click at [207, 212] on span "Unidade Basica de Saude da Familia Dr [PERSON_NAME]" at bounding box center [153, 209] width 256 height 13
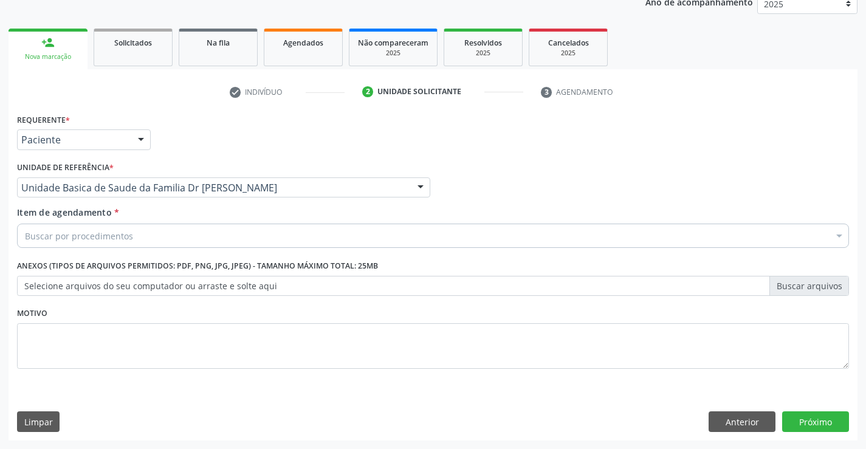
click at [173, 234] on div "Buscar por procedimentos" at bounding box center [433, 236] width 832 height 24
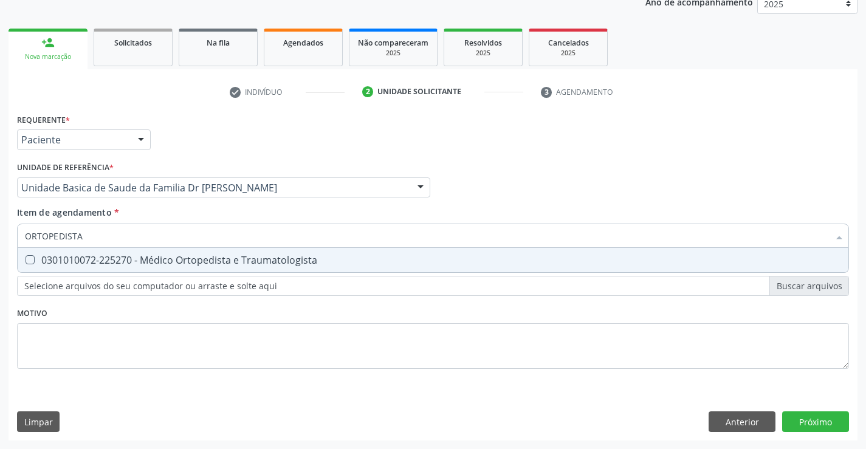
type input "ORTOPEDISTA"
click at [225, 316] on div "Requerente * Paciente Profissional de Saúde Paciente Nenhum resultado encontrad…" at bounding box center [433, 248] width 832 height 275
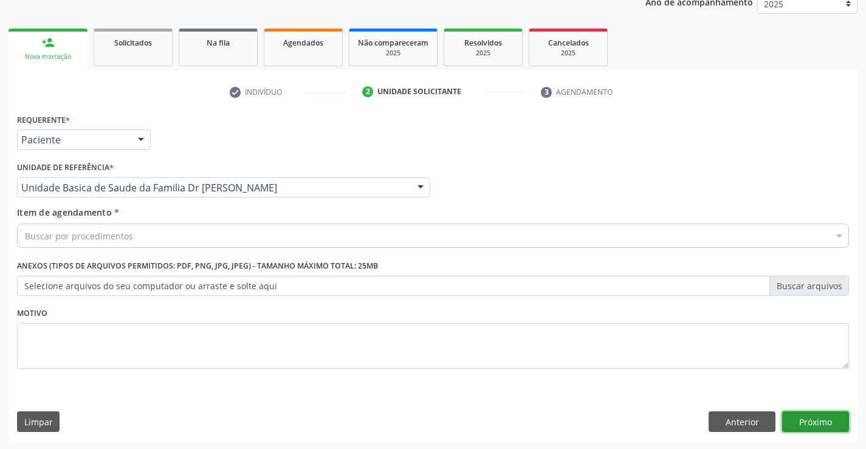
click at [806, 424] on button "Próximo" at bounding box center [816, 422] width 67 height 21
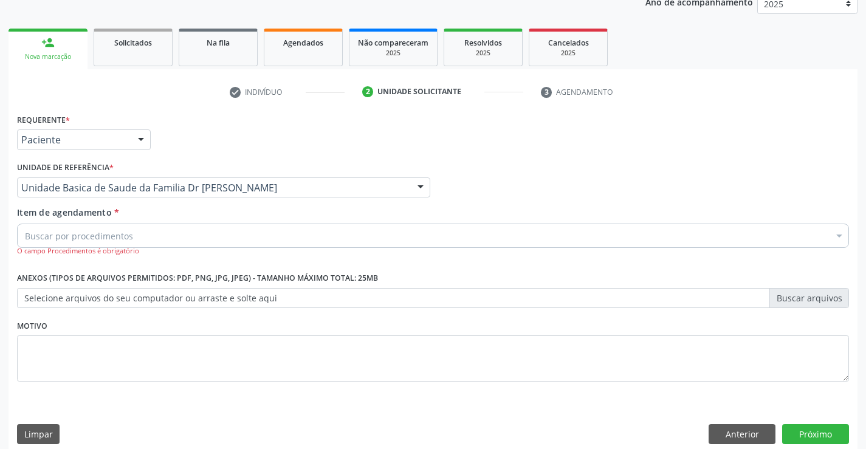
click at [166, 238] on div "Buscar por procedimentos" at bounding box center [433, 236] width 832 height 24
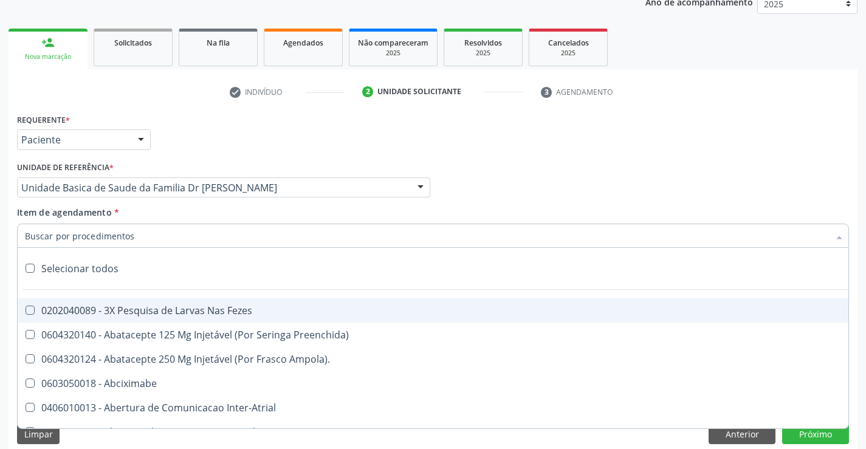
type input "O"
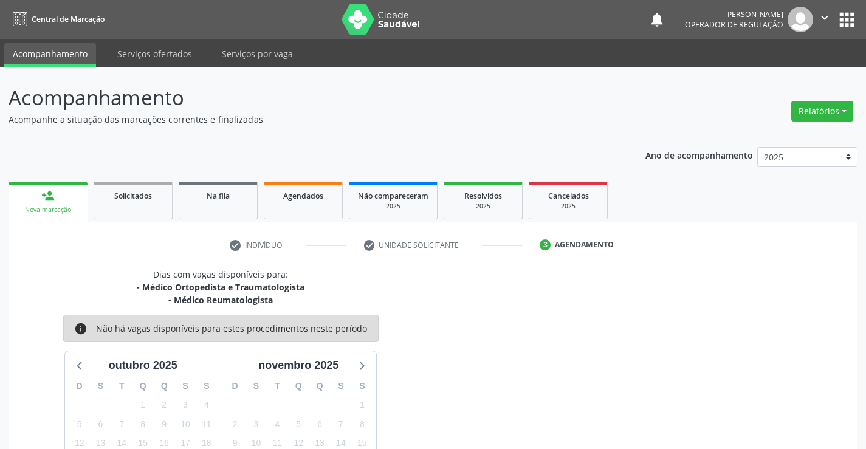
scroll to position [128, 0]
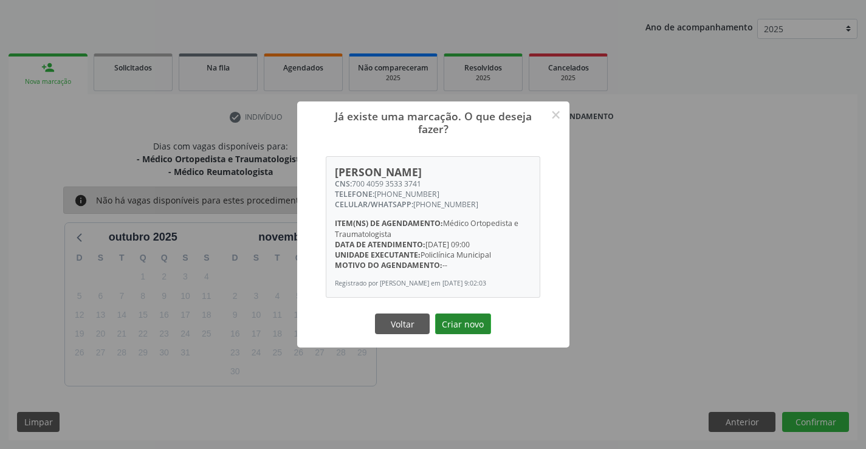
click at [469, 324] on button "Criar novo" at bounding box center [463, 324] width 56 height 21
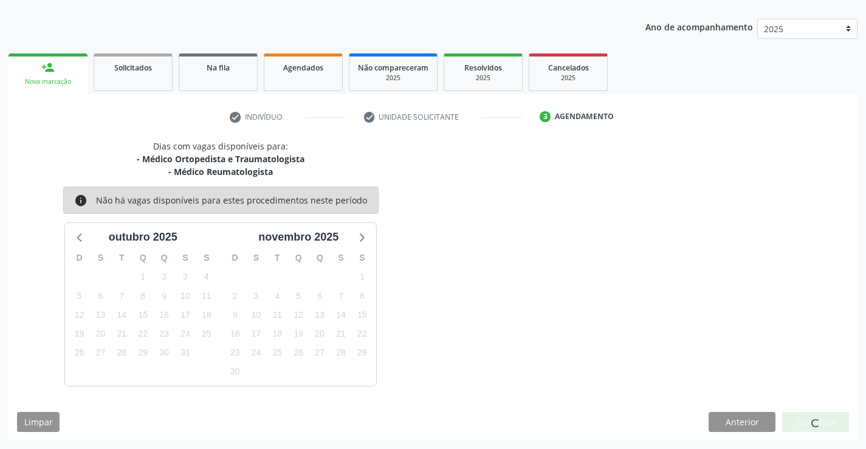
scroll to position [0, 0]
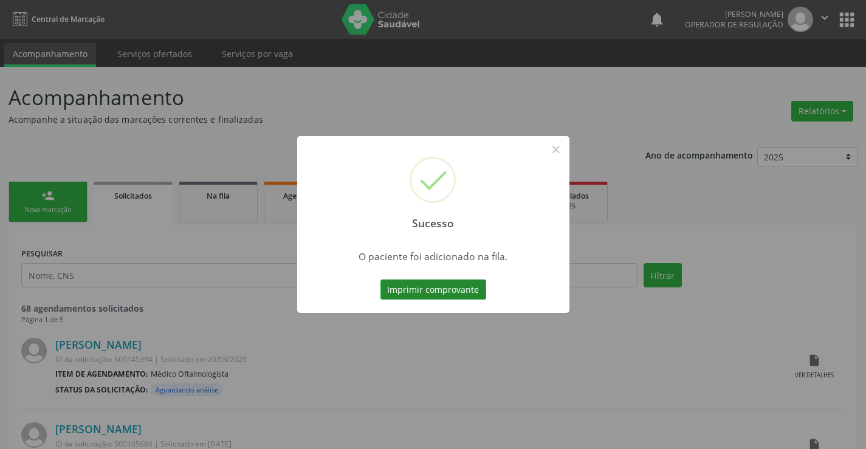
click at [460, 293] on button "Imprimir comprovante" at bounding box center [434, 290] width 106 height 21
